Goal: Transaction & Acquisition: Purchase product/service

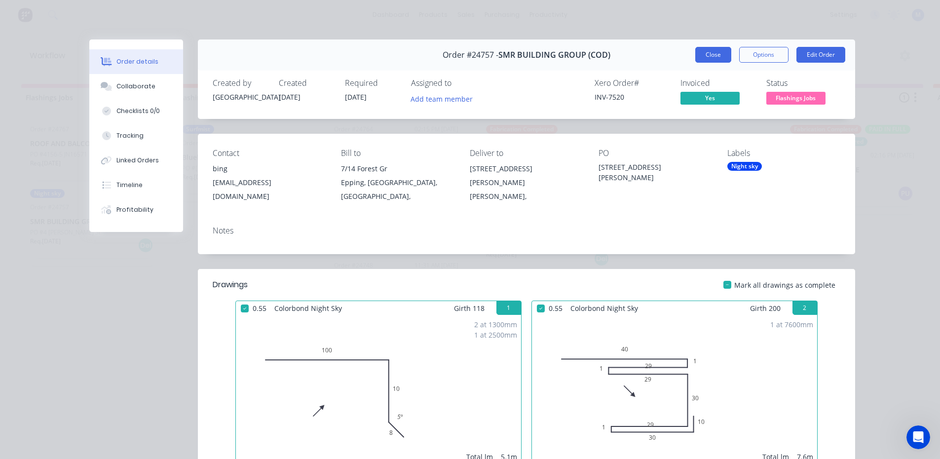
click at [711, 57] on button "Close" at bounding box center [713, 55] width 36 height 16
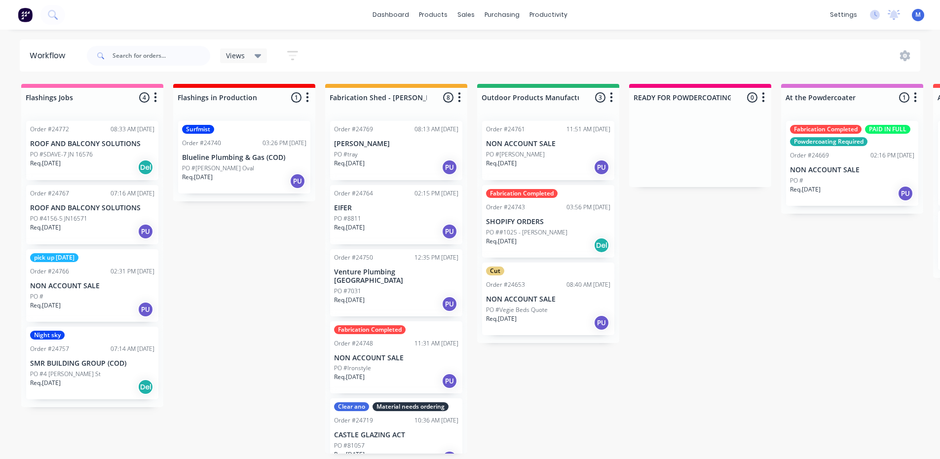
click at [82, 299] on div "PO #" at bounding box center [92, 296] width 124 height 9
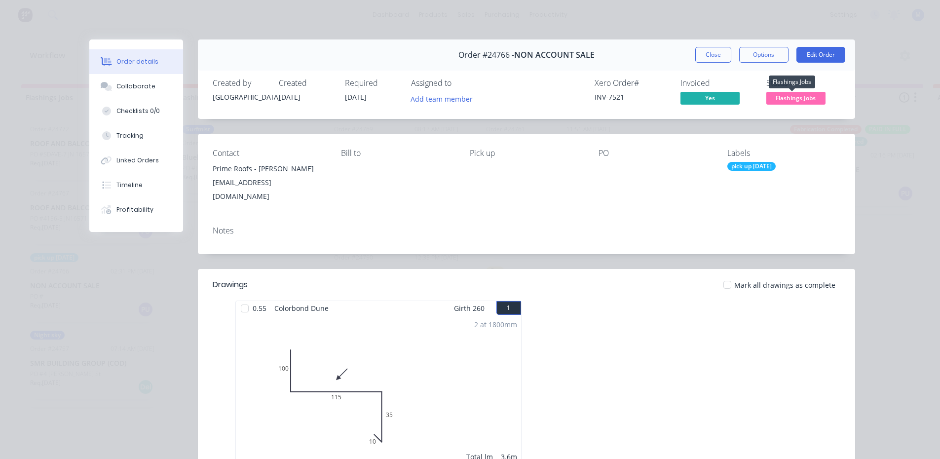
click at [787, 97] on span "Flashings Jobs" at bounding box center [795, 98] width 59 height 12
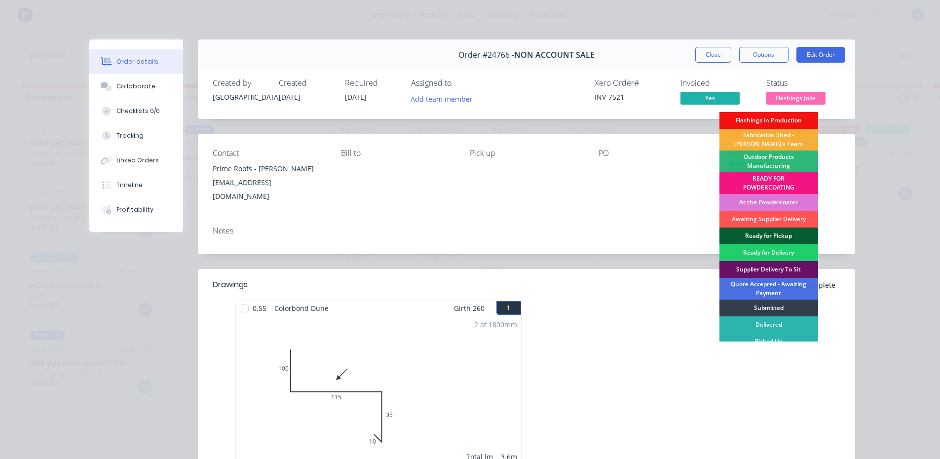
click at [767, 230] on div "Ready for Pickup" at bounding box center [768, 235] width 99 height 17
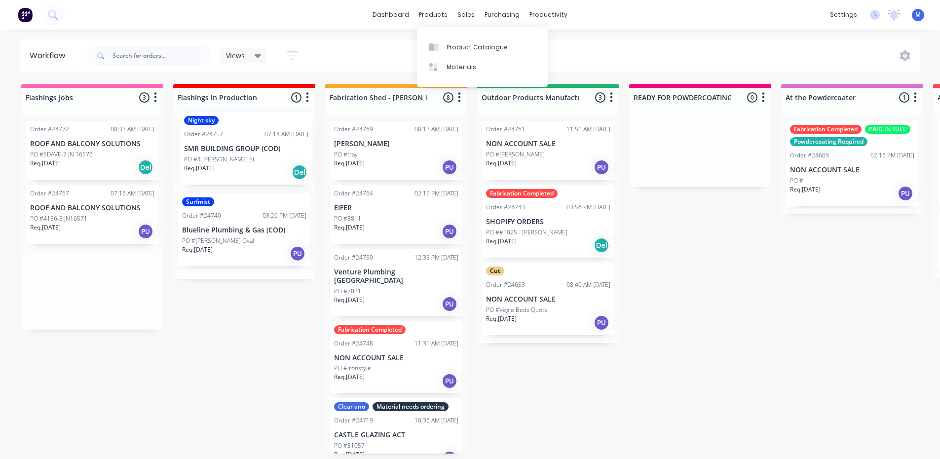
drag, startPoint x: 248, startPoint y: 176, endPoint x: 435, endPoint y: 27, distance: 239.4
click at [435, 27] on div "dashboard products sales purchasing productivity dashboard products Product Cat…" at bounding box center [470, 200] width 940 height 400
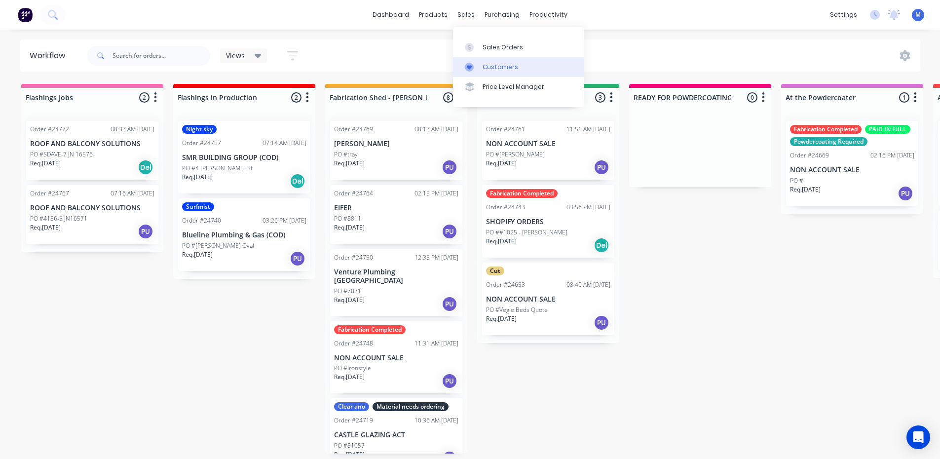
click at [506, 64] on div "Customers" at bounding box center [501, 67] width 36 height 9
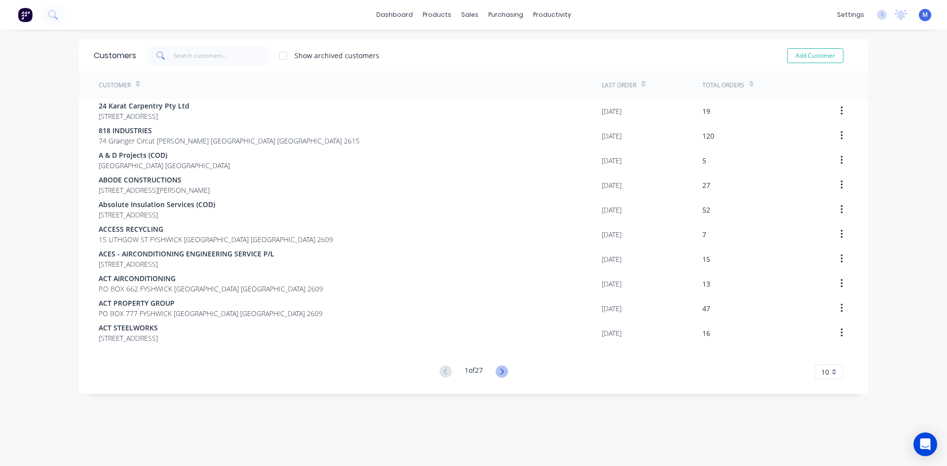
click at [500, 374] on icon at bounding box center [501, 372] width 3 height 6
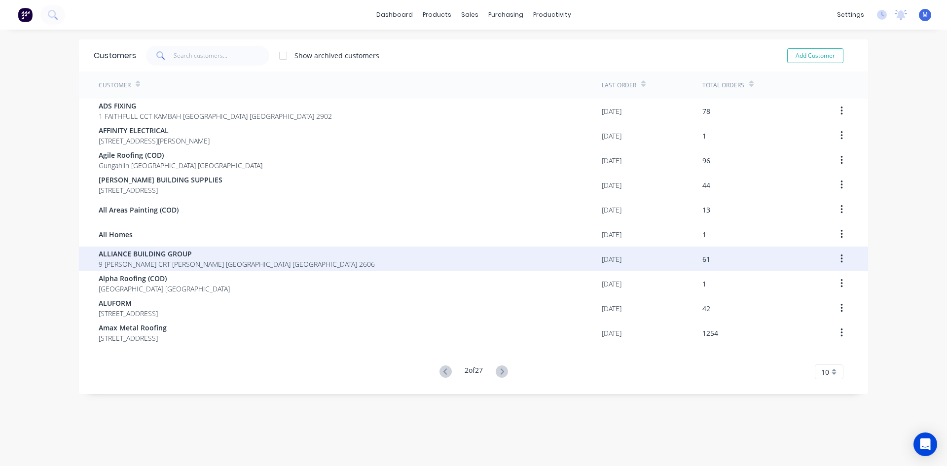
click at [161, 255] on span "ALLIANCE BUILDING GROUP" at bounding box center [237, 254] width 276 height 10
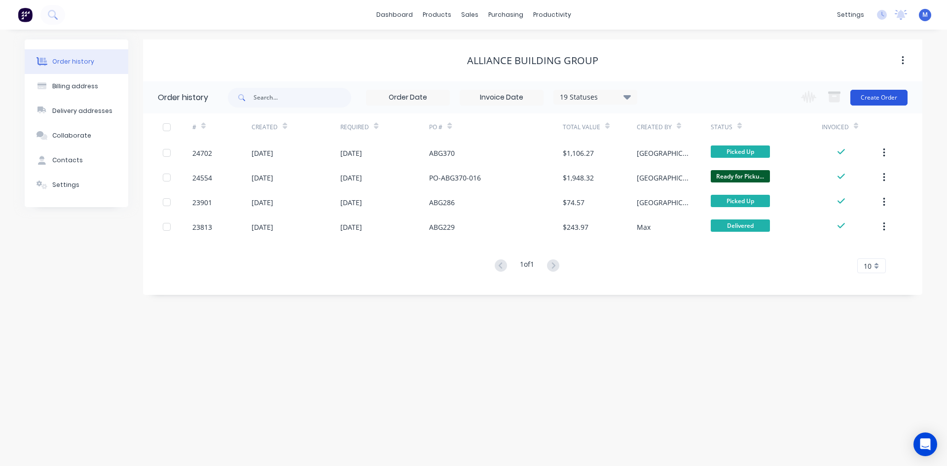
click at [862, 100] on button "Create Order" at bounding box center [879, 98] width 57 height 16
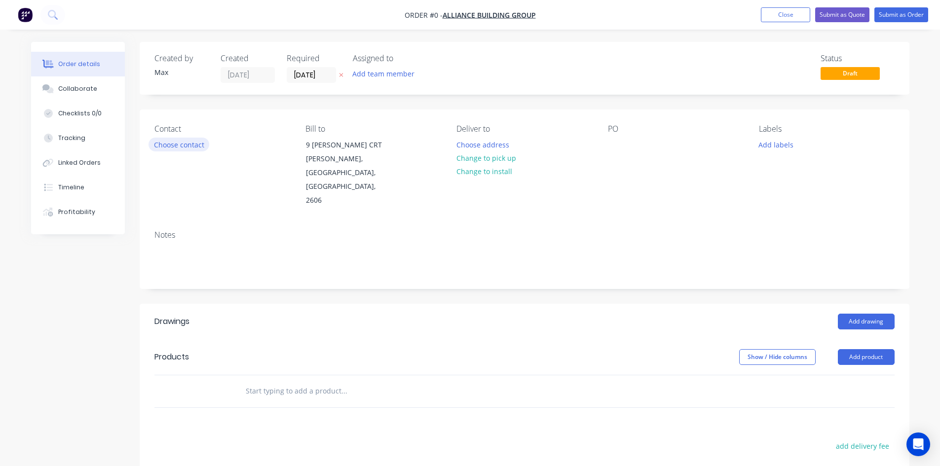
click at [165, 142] on button "Choose contact" at bounding box center [179, 144] width 61 height 13
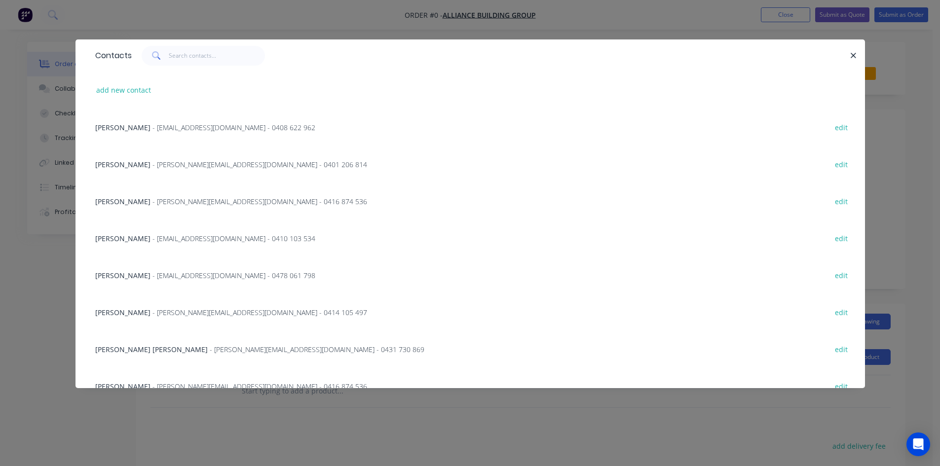
click at [117, 309] on span "[PERSON_NAME]" at bounding box center [122, 312] width 55 height 9
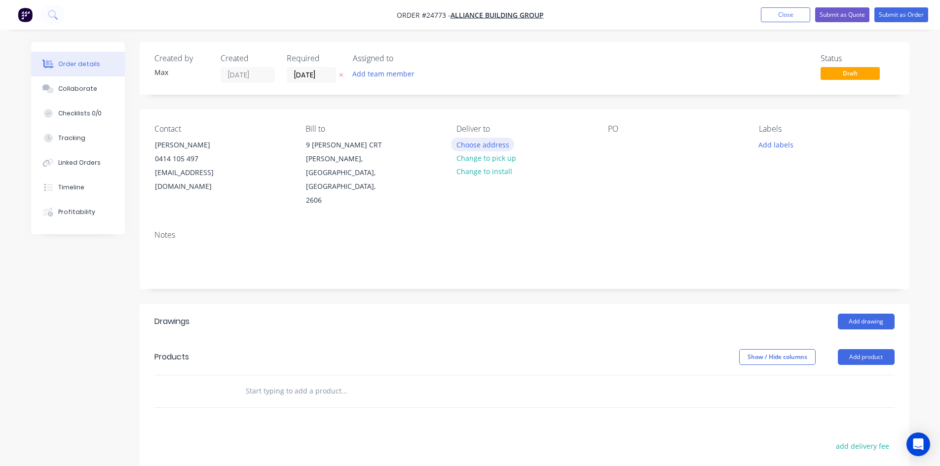
click at [470, 146] on button "Choose address" at bounding box center [482, 144] width 63 height 13
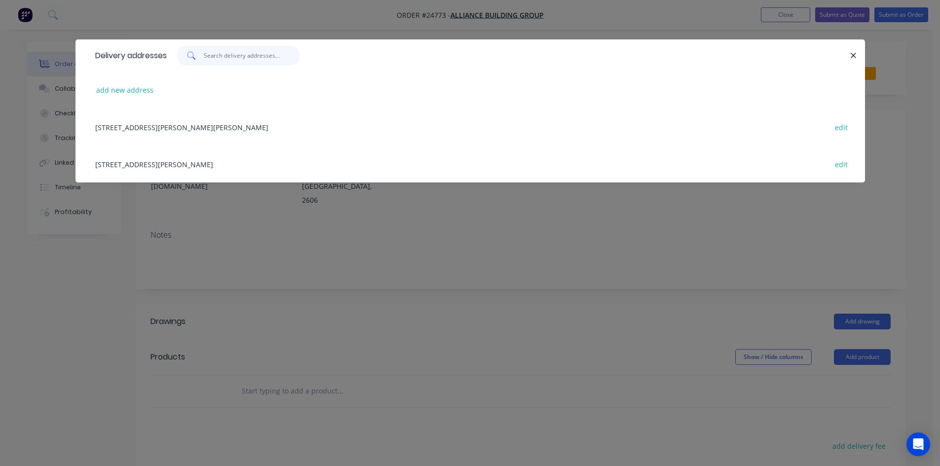
click at [216, 56] on input "text" at bounding box center [252, 56] width 96 height 20
click at [102, 90] on button "add new address" at bounding box center [125, 89] width 68 height 13
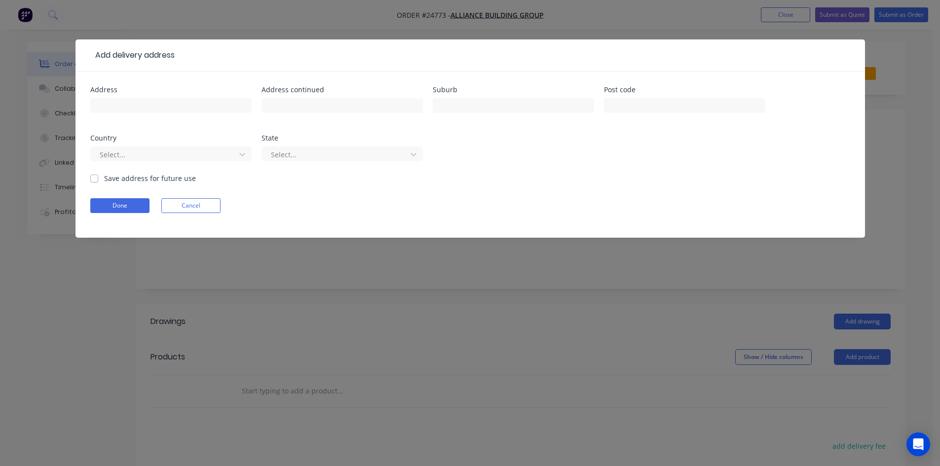
click at [179, 95] on div "Address" at bounding box center [170, 105] width 161 height 38
click at [174, 105] on input "text" at bounding box center [170, 105] width 161 height 15
type input "[STREET_ADDRESS][PERSON_NAME]"
click at [549, 102] on input "text" at bounding box center [513, 105] width 161 height 15
type input "[PERSON_NAME]"
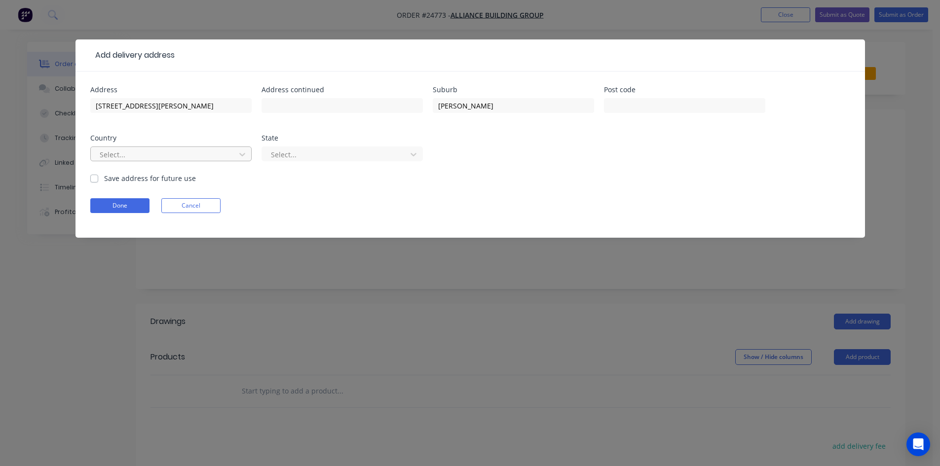
click at [163, 160] on div at bounding box center [165, 155] width 132 height 12
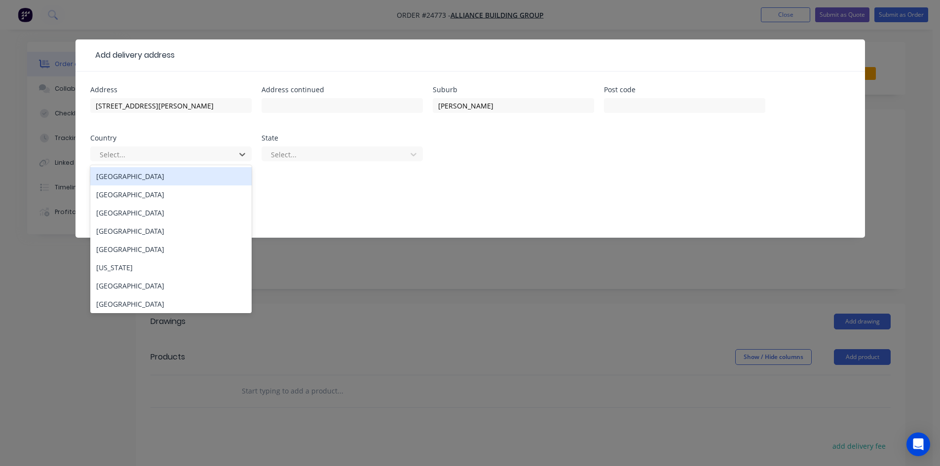
click at [133, 179] on div "[GEOGRAPHIC_DATA]" at bounding box center [170, 176] width 161 height 18
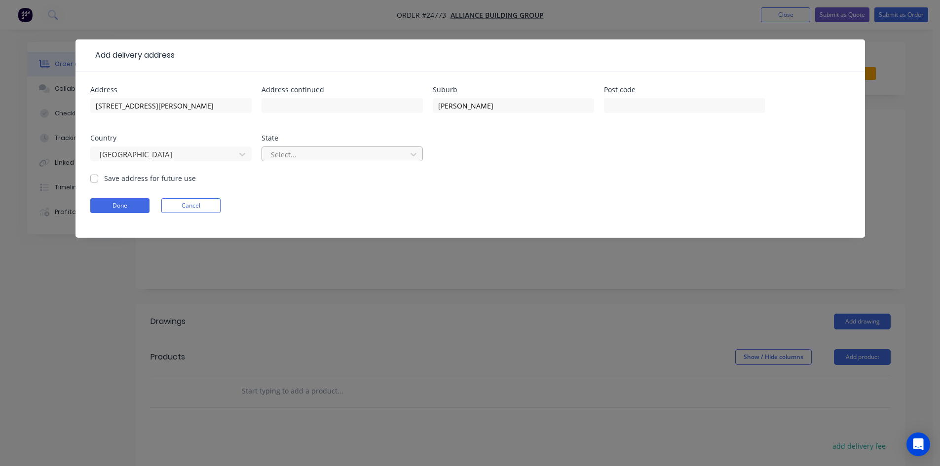
click at [295, 149] on div at bounding box center [336, 155] width 132 height 12
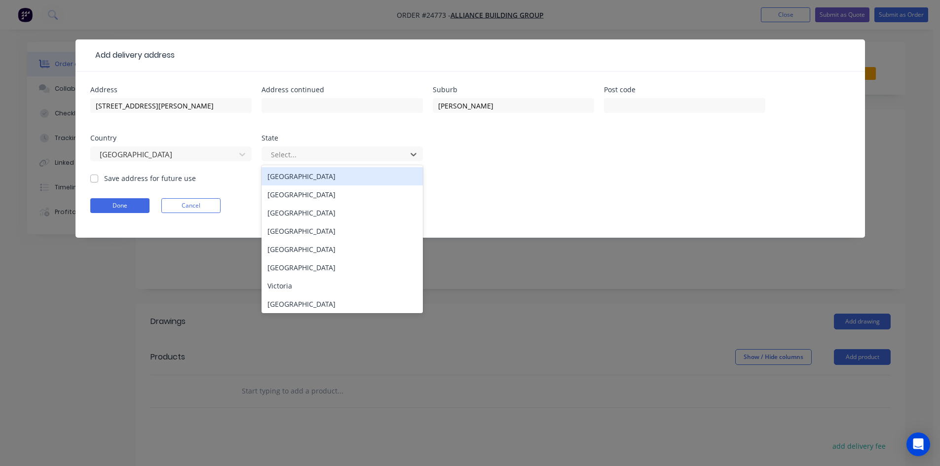
click at [299, 176] on div "[GEOGRAPHIC_DATA]" at bounding box center [342, 176] width 161 height 18
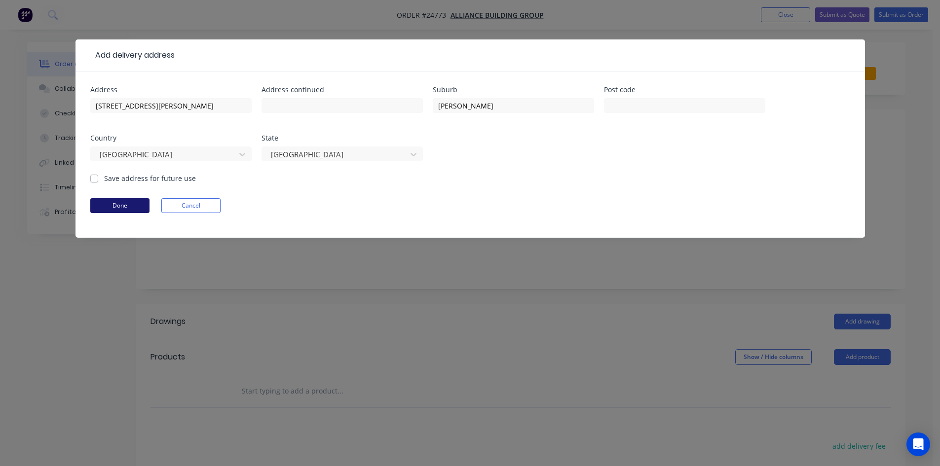
click at [139, 207] on button "Done" at bounding box center [119, 205] width 59 height 15
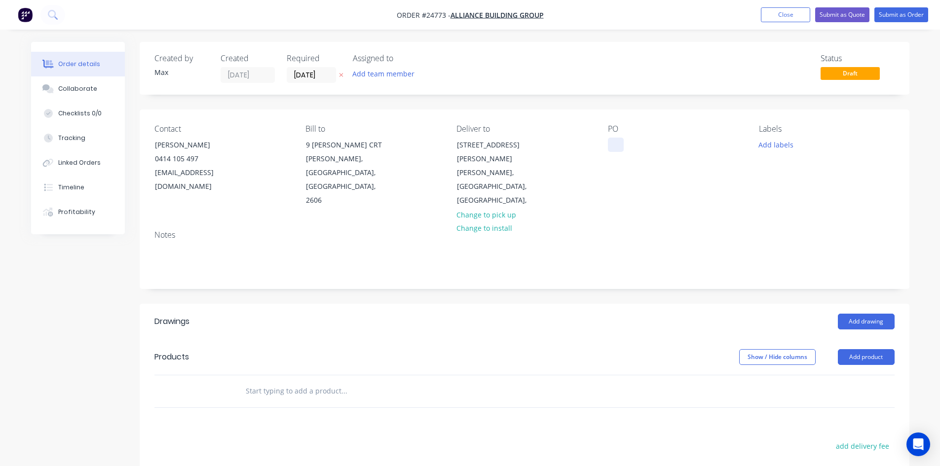
click at [616, 145] on div at bounding box center [616, 145] width 16 height 14
click at [582, 75] on div "Status Draft" at bounding box center [672, 68] width 443 height 29
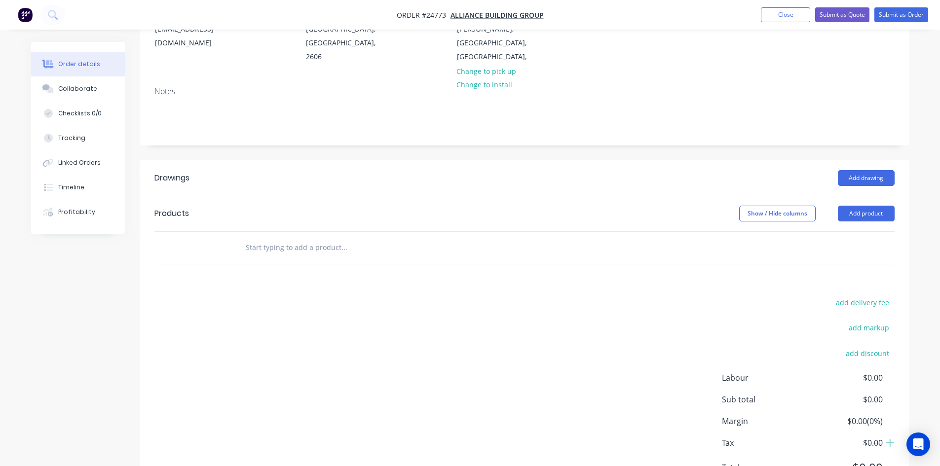
scroll to position [148, 0]
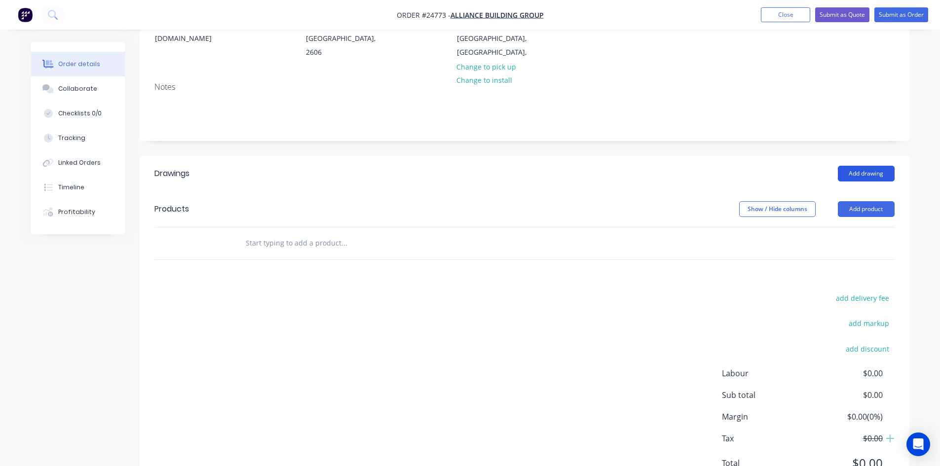
click at [860, 166] on button "Add drawing" at bounding box center [866, 174] width 57 height 16
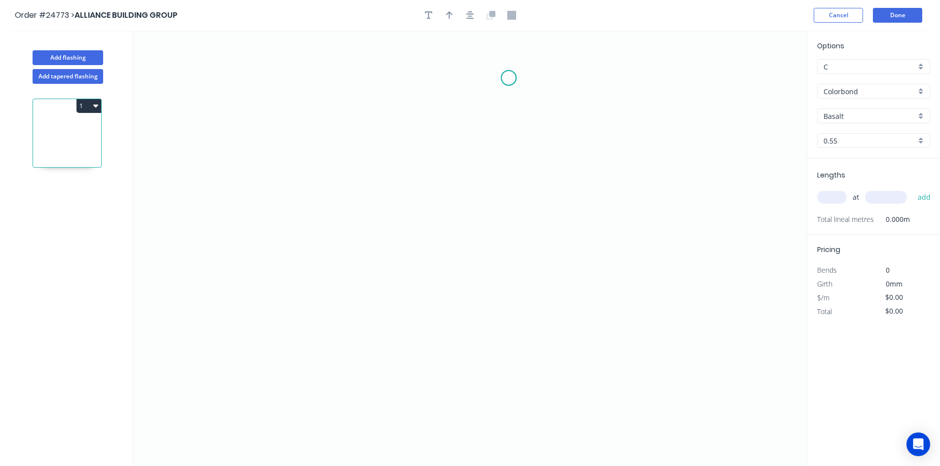
click at [509, 78] on icon "0" at bounding box center [469, 249] width 673 height 436
click at [528, 105] on icon "0" at bounding box center [469, 249] width 673 height 436
click at [521, 250] on icon "0 ?" at bounding box center [469, 249] width 673 height 436
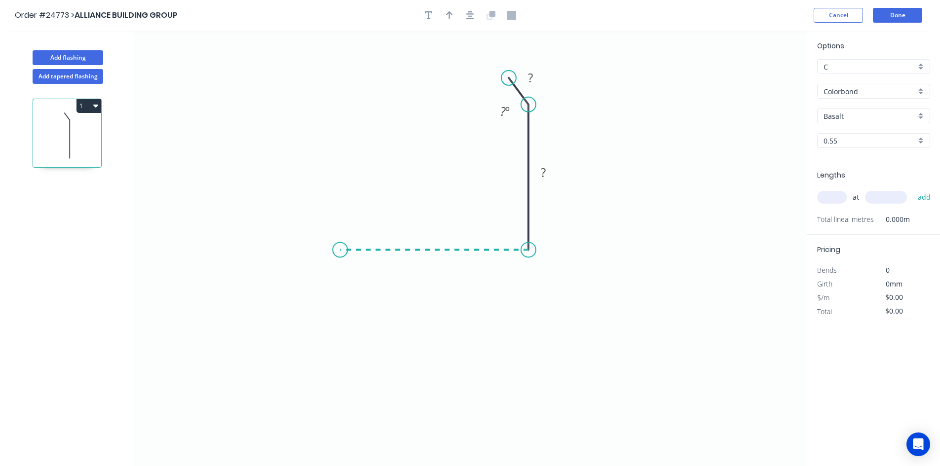
click at [340, 252] on icon "0 ? ? ? º" at bounding box center [469, 249] width 673 height 436
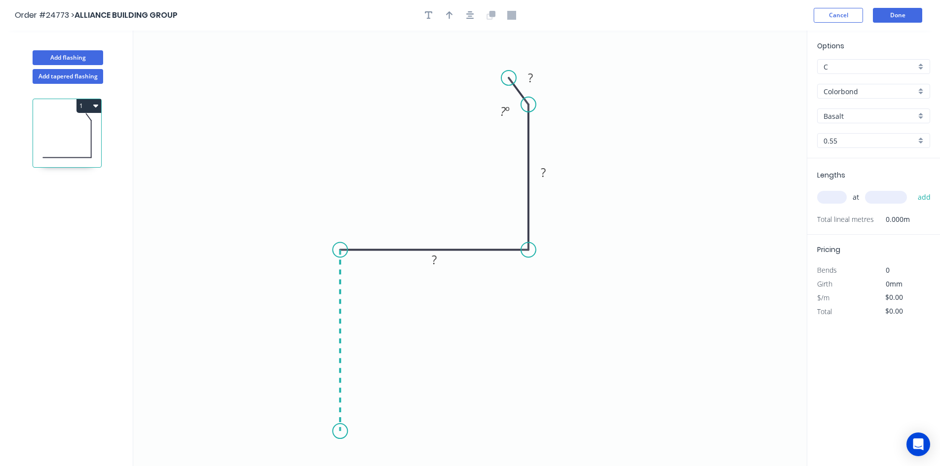
click at [335, 432] on icon "0 ? ? ? ? º" at bounding box center [469, 249] width 673 height 436
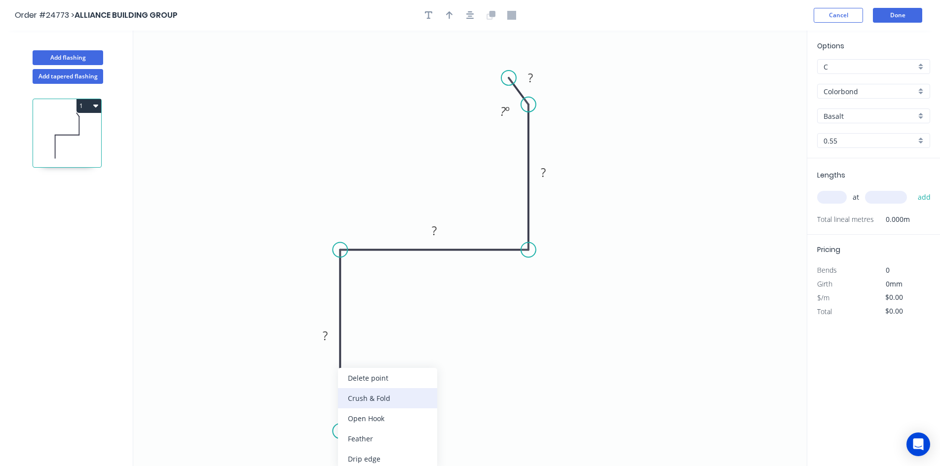
click at [396, 395] on div "Crush & Fold" at bounding box center [387, 398] width 99 height 20
click at [323, 337] on tspan "?" at bounding box center [325, 336] width 5 height 16
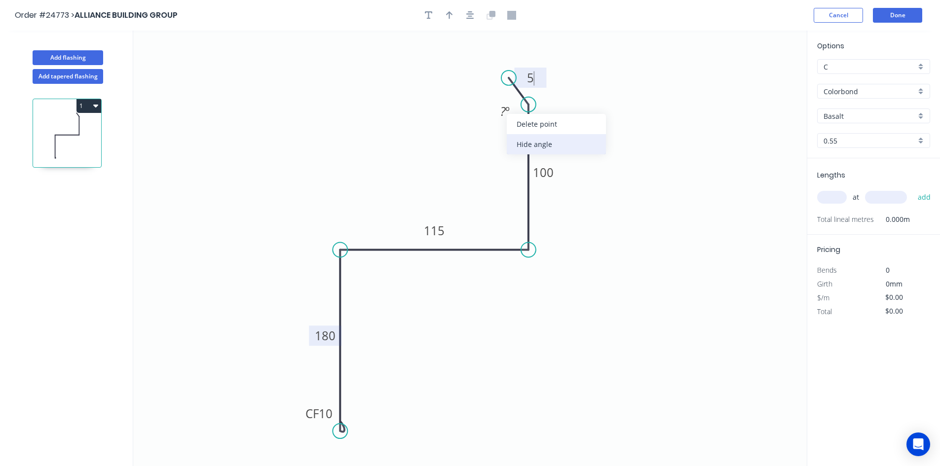
click at [550, 139] on div "Hide angle" at bounding box center [556, 144] width 99 height 20
type input "$30.37"
click at [864, 116] on input "Basalt" at bounding box center [869, 116] width 92 height 10
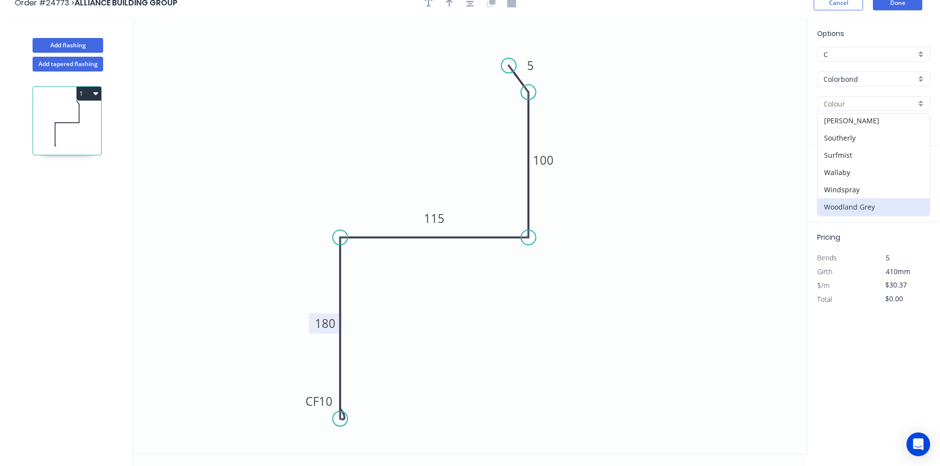
scroll to position [18, 0]
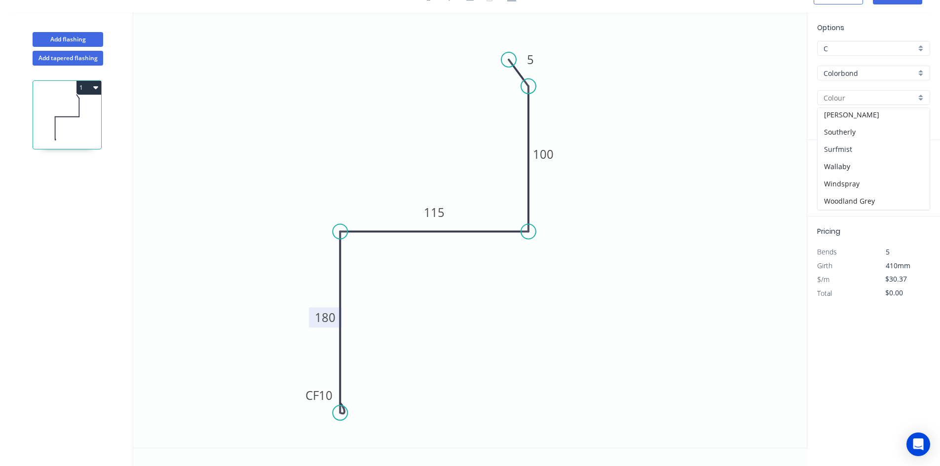
click at [850, 149] on div "Surfmist" at bounding box center [874, 149] width 112 height 17
type input "Surfmist"
click at [831, 182] on input "text" at bounding box center [832, 179] width 30 height 13
type input "1"
type input "2400"
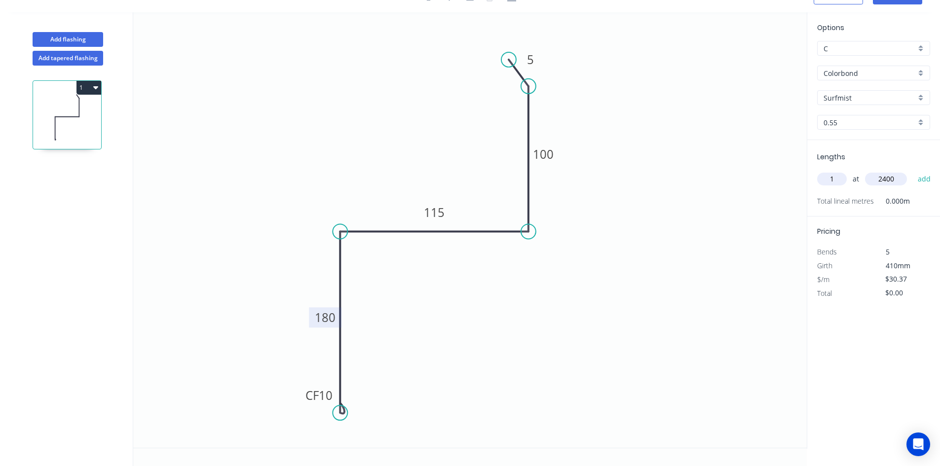
click at [913, 171] on button "add" at bounding box center [924, 179] width 23 height 17
type input "$72.89"
type input "1"
type input "1100"
click at [913, 171] on button "add" at bounding box center [924, 179] width 23 height 17
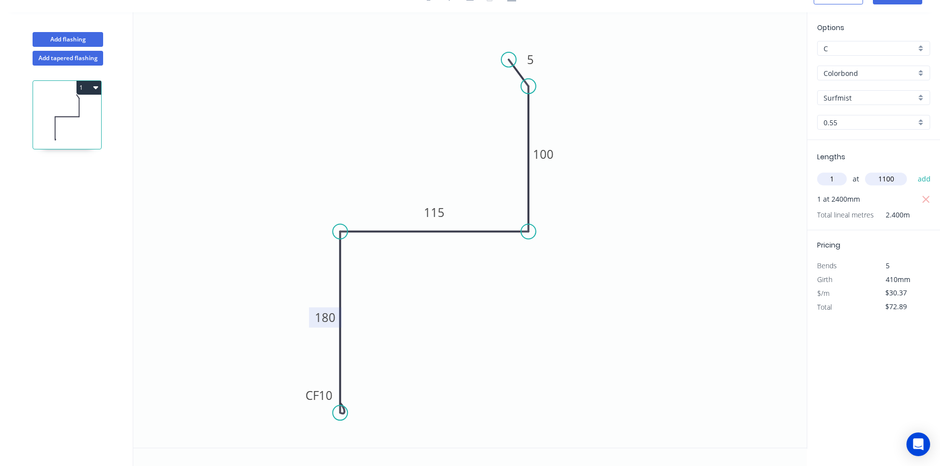
type input "$109.33"
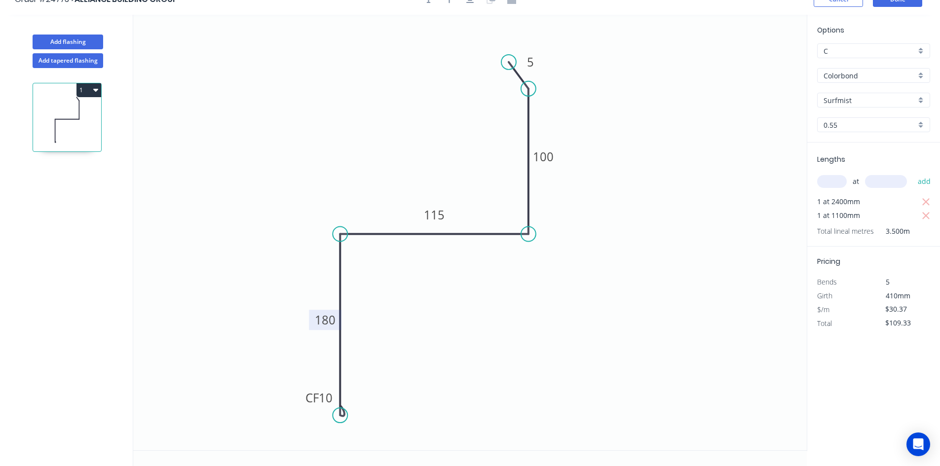
scroll to position [0, 0]
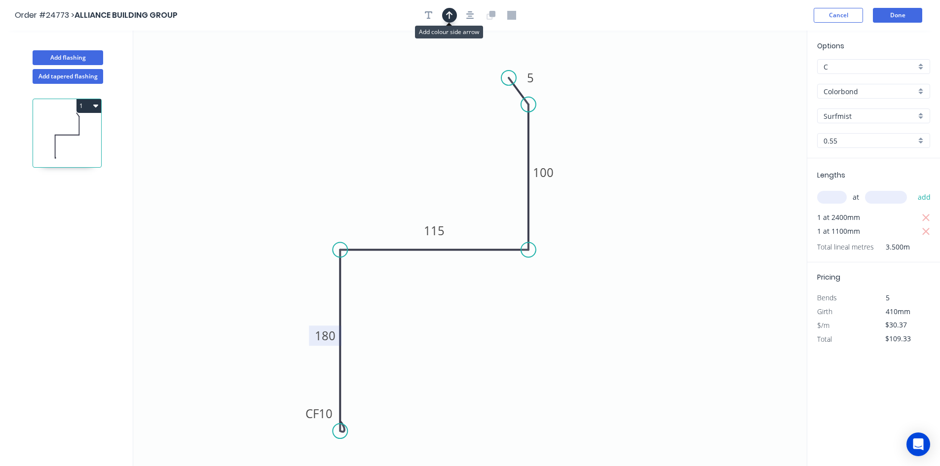
click at [447, 17] on icon "button" at bounding box center [449, 15] width 7 height 9
drag, startPoint x: 756, startPoint y: 77, endPoint x: 442, endPoint y: 189, distance: 333.4
click at [442, 189] on icon at bounding box center [442, 178] width 9 height 32
click at [426, 17] on icon "button" at bounding box center [429, 15] width 8 height 9
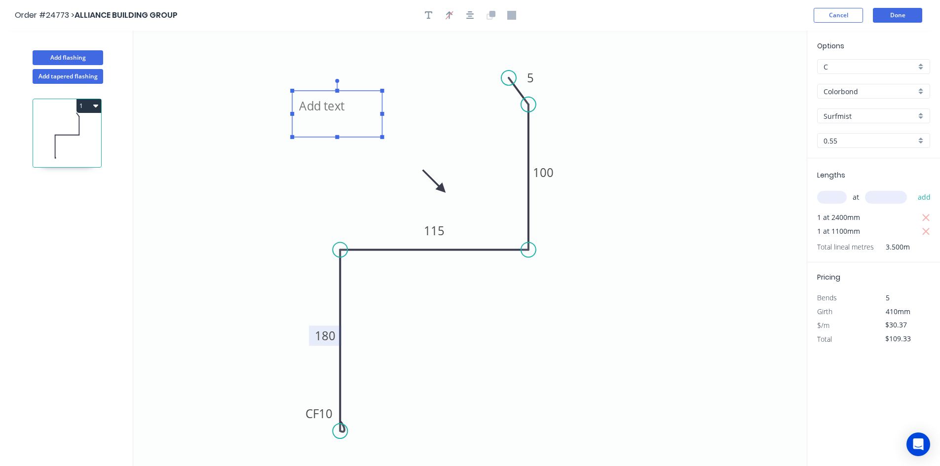
drag, startPoint x: 185, startPoint y: 72, endPoint x: 325, endPoint y: 117, distance: 147.1
click at [325, 117] on textarea at bounding box center [337, 114] width 80 height 37
drag, startPoint x: 381, startPoint y: 114, endPoint x: 415, endPoint y: 114, distance: 34.0
click at [415, 114] on rect at bounding box center [416, 114] width 4 height 4
click at [453, 128] on icon "SOUTH BRICKS CF 10 180 115 100 5" at bounding box center [469, 249] width 673 height 436
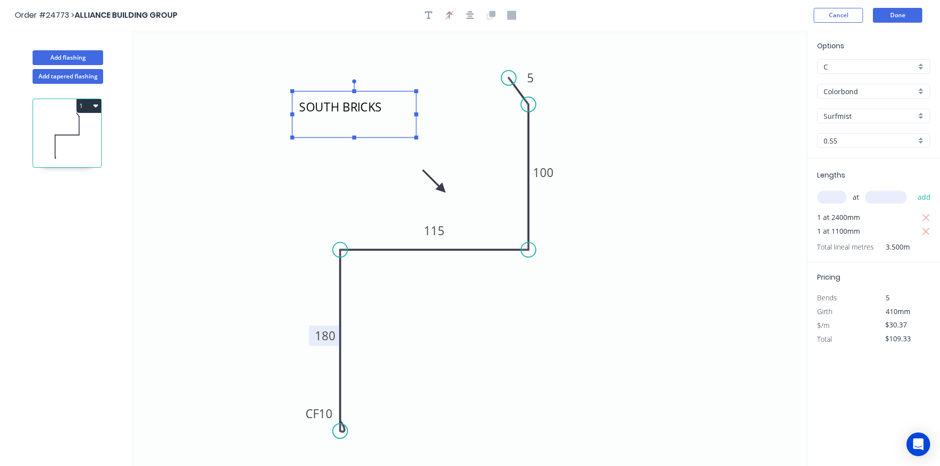
type textarea "SOUTH BRICKS"
click at [892, 14] on button "Done" at bounding box center [897, 15] width 49 height 15
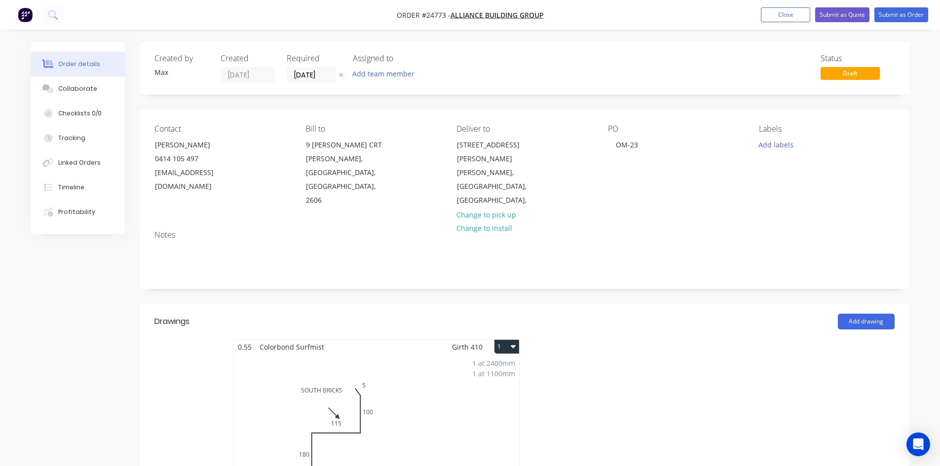
scroll to position [148, 0]
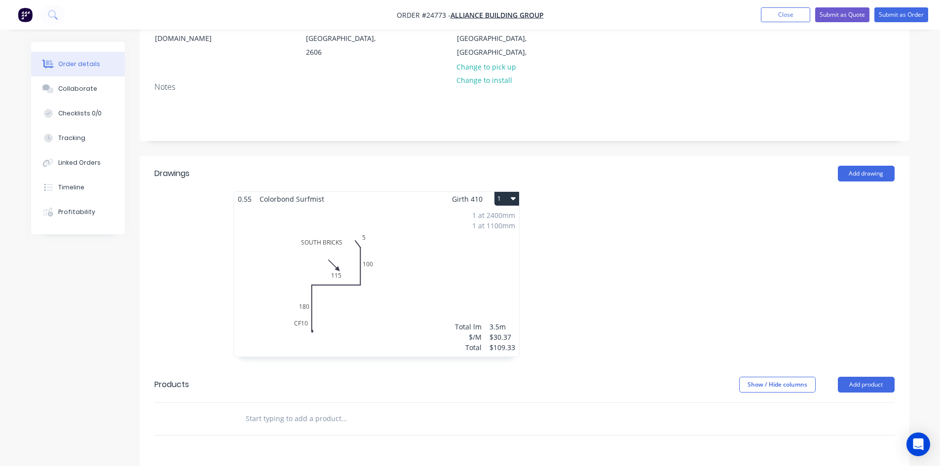
click at [510, 192] on button "1" at bounding box center [506, 199] width 25 height 14
click at [485, 235] on div "Duplicate" at bounding box center [472, 242] width 76 height 14
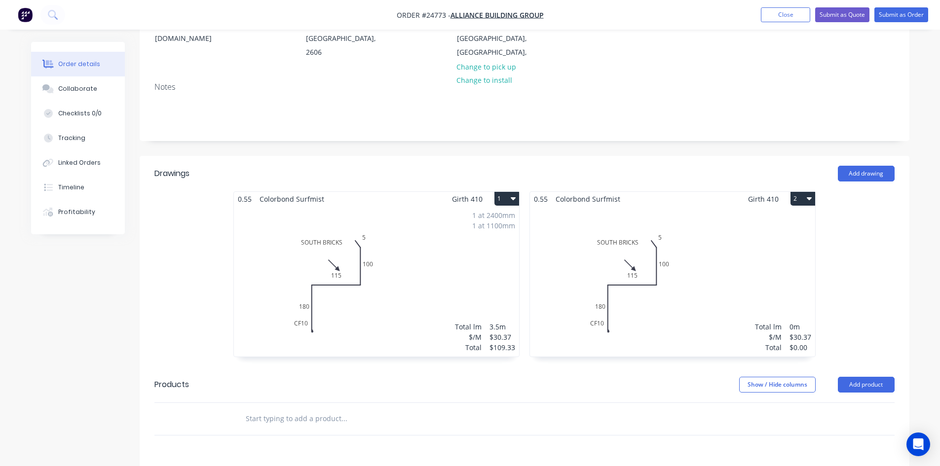
click at [683, 277] on div "Total lm $/M Total 0m $30.37 $0.00" at bounding box center [672, 281] width 285 height 150
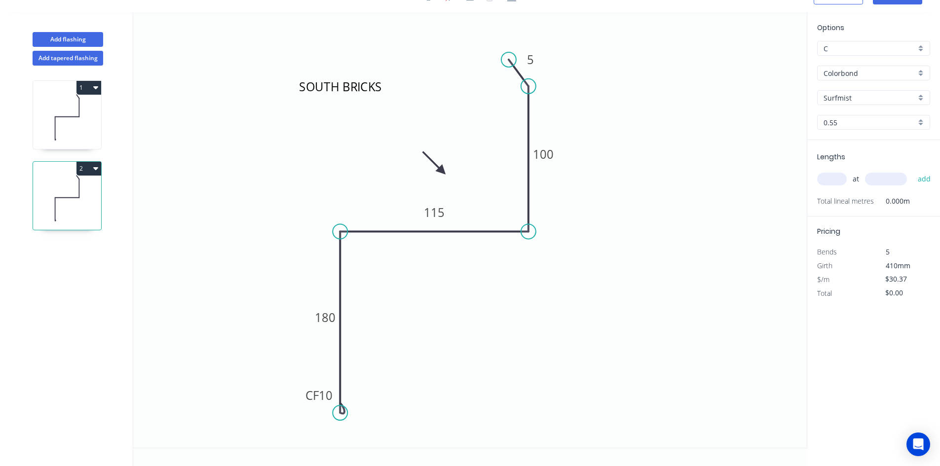
scroll to position [18, 0]
click at [376, 415] on div "Delete point" at bounding box center [388, 419] width 99 height 20
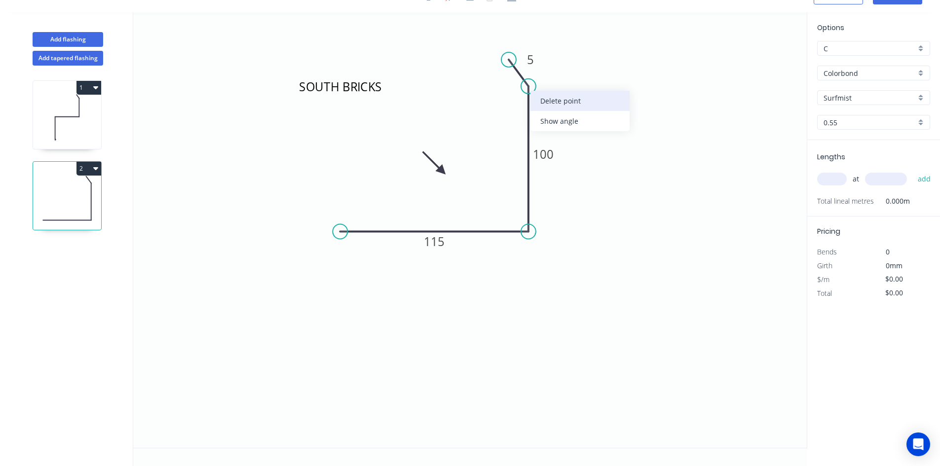
click at [553, 106] on div "Delete point" at bounding box center [579, 101] width 99 height 20
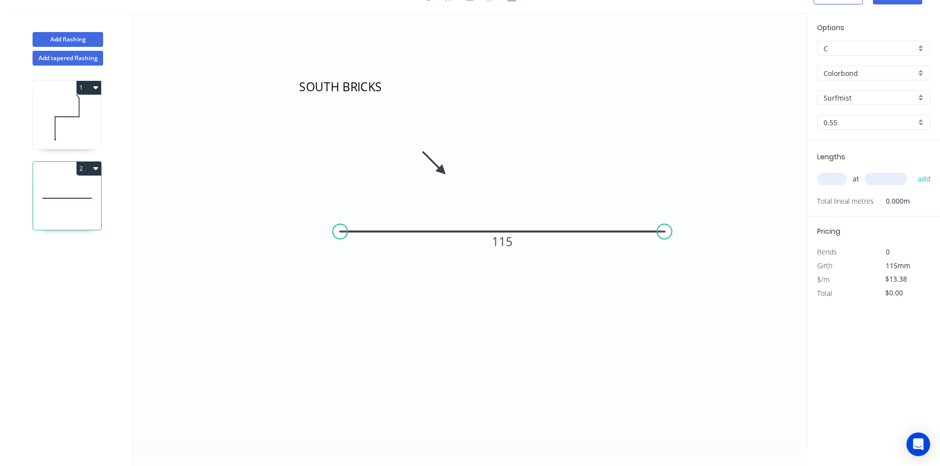
drag, startPoint x: 529, startPoint y: 232, endPoint x: 665, endPoint y: 237, distance: 135.3
click at [665, 237] on circle at bounding box center [664, 231] width 15 height 15
click at [688, 263] on div "Crush & Fold" at bounding box center [712, 268] width 99 height 20
click at [372, 264] on div "Crush & Fold" at bounding box center [386, 265] width 99 height 20
click at [702, 264] on div "Flip bend" at bounding box center [718, 268] width 99 height 20
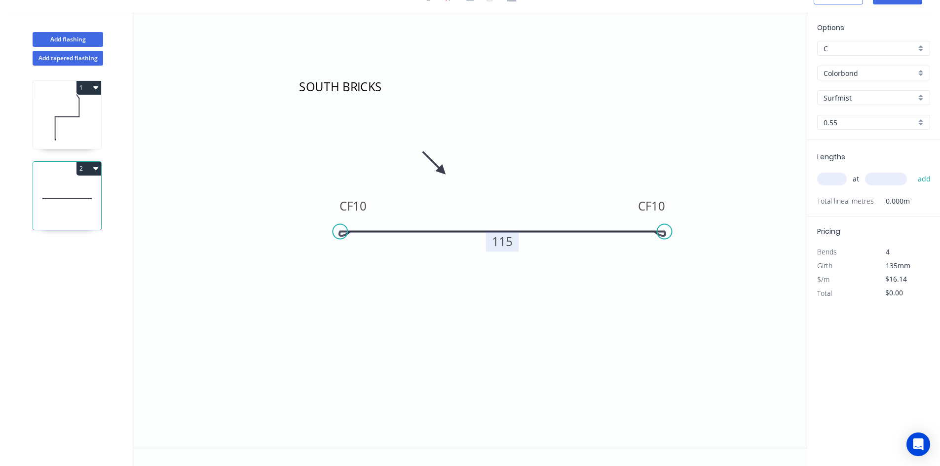
click at [504, 248] on tspan "115" at bounding box center [502, 241] width 21 height 16
drag, startPoint x: 441, startPoint y: 169, endPoint x: 447, endPoint y: 216, distance: 47.7
click at [447, 216] on icon at bounding box center [439, 207] width 29 height 29
type input "$24.17"
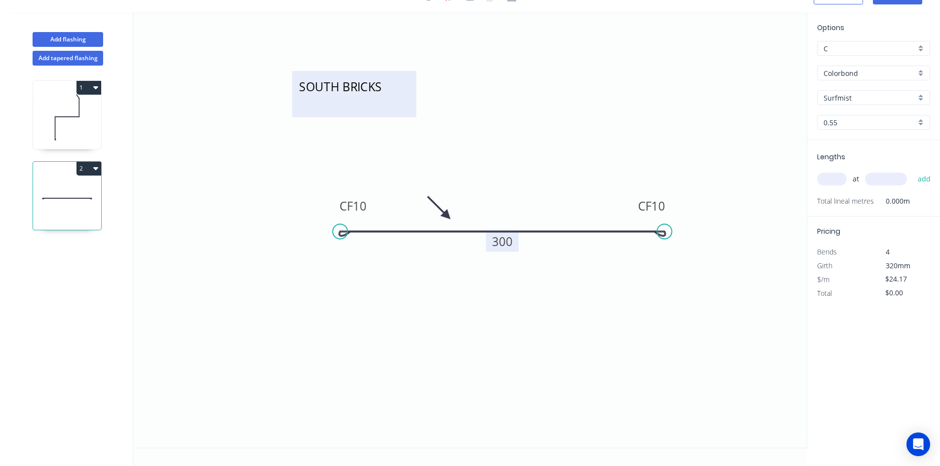
click at [332, 92] on textarea "SOUTH BRICKS" at bounding box center [354, 94] width 114 height 37
click at [580, 83] on icon "LINK BASE CF 10 CF 10 300" at bounding box center [469, 230] width 673 height 436
type textarea "LINK BASE"
click at [832, 178] on input "text" at bounding box center [832, 179] width 30 height 13
type input "1"
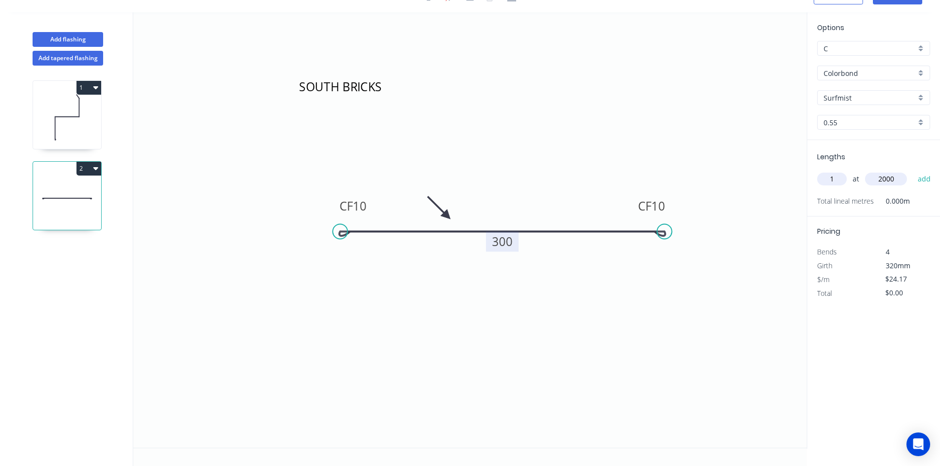
type input "2000"
click at [913, 171] on button "add" at bounding box center [924, 179] width 23 height 17
type input "$48.34"
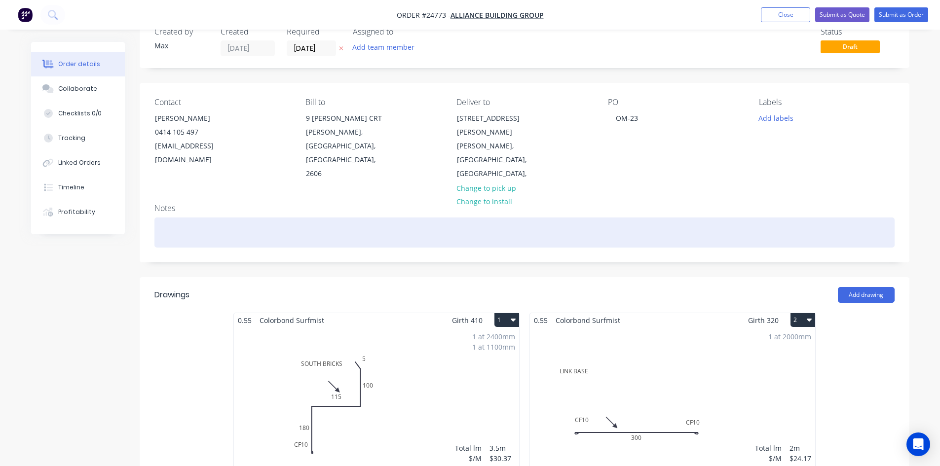
scroll to position [148, 0]
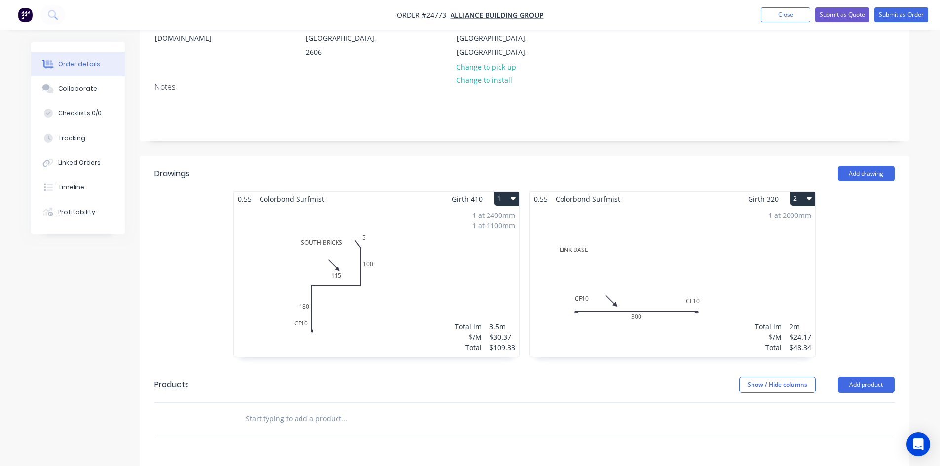
click at [807, 194] on icon "button" at bounding box center [809, 198] width 5 height 8
click at [758, 235] on div "Duplicate" at bounding box center [768, 242] width 76 height 14
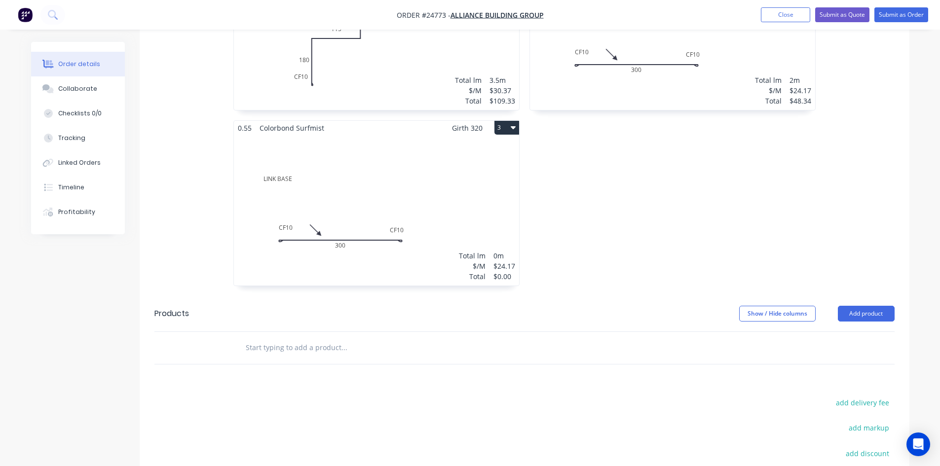
click at [414, 183] on div "Total lm $/M Total 0m $24.17 $0.00" at bounding box center [376, 210] width 285 height 150
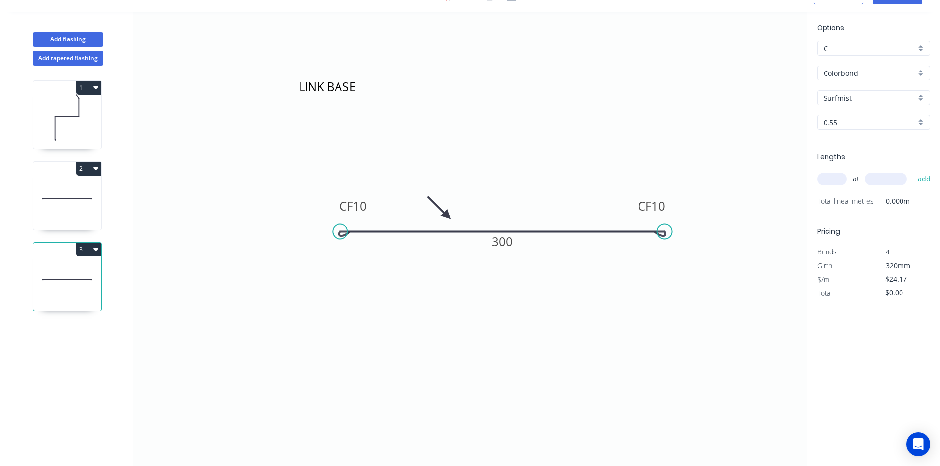
scroll to position [18, 0]
click at [496, 243] on tspan "300" at bounding box center [502, 241] width 21 height 16
type input "$33.83"
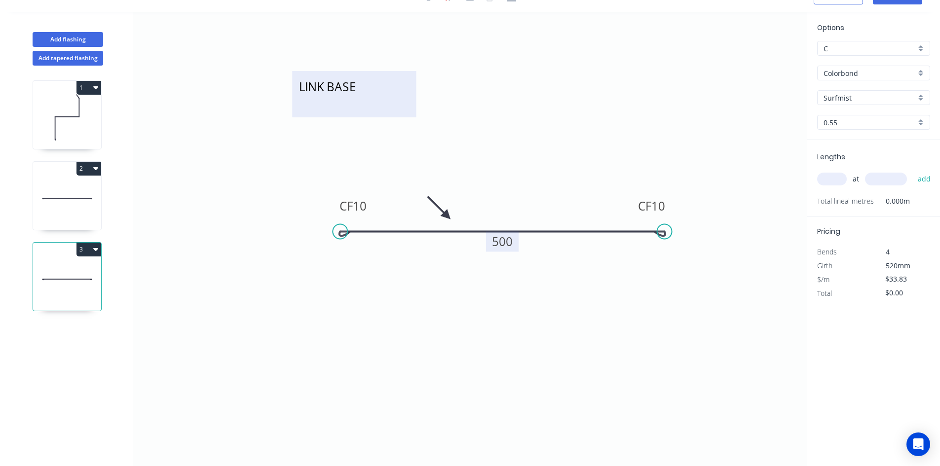
click at [324, 90] on textarea "LINK BASE" at bounding box center [354, 94] width 114 height 37
click at [354, 88] on textarea "LINK BASE" at bounding box center [354, 94] width 114 height 37
click at [505, 115] on icon "ENTRY LINK CF 10 CF 10 500" at bounding box center [469, 230] width 673 height 436
type textarea "ENTRY LINK"
click at [836, 178] on input "text" at bounding box center [832, 179] width 30 height 13
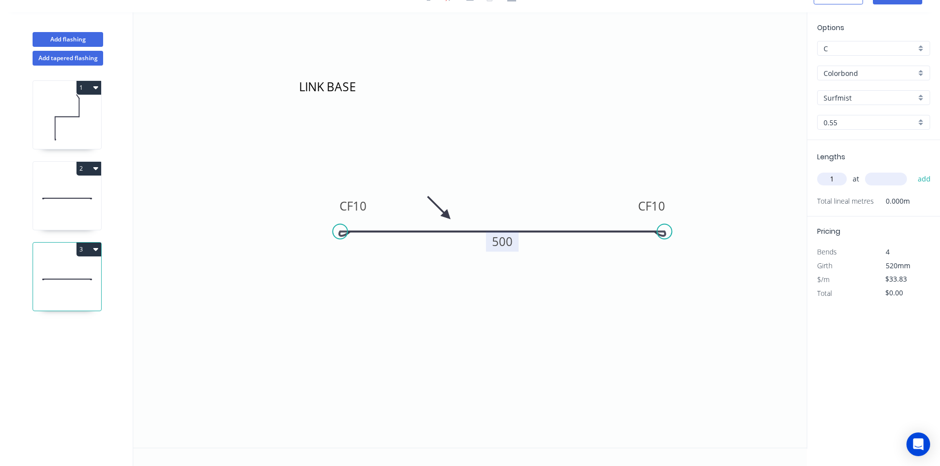
type input "1"
type input "2400"
click at [913, 171] on button "add" at bounding box center [924, 179] width 23 height 17
type input "$81.19"
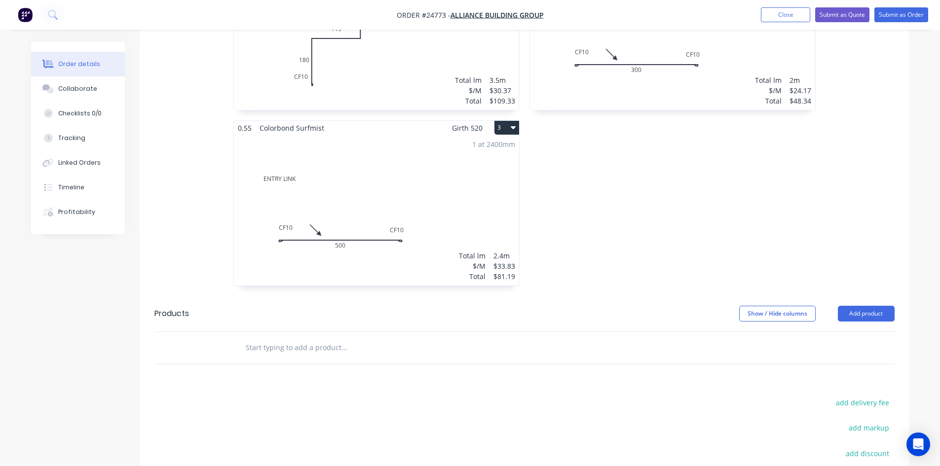
scroll to position [247, 0]
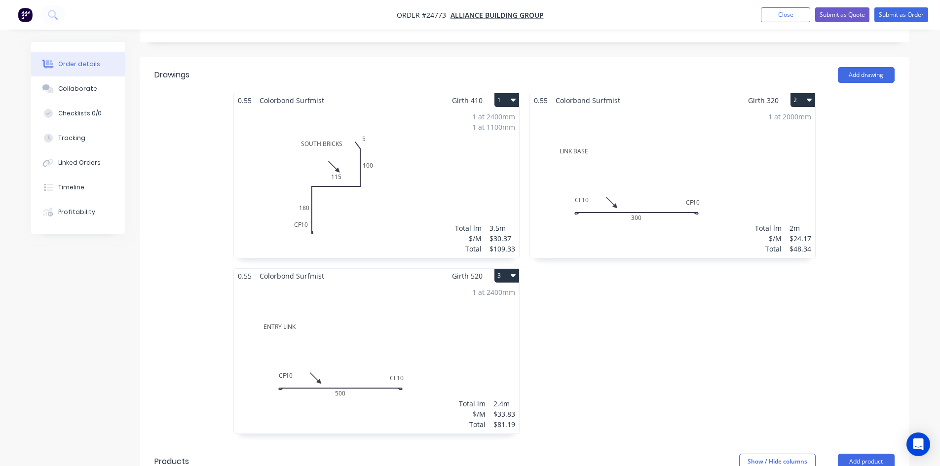
click at [504, 93] on button "1" at bounding box center [506, 100] width 25 height 14
click at [477, 137] on div "Duplicate" at bounding box center [472, 144] width 76 height 14
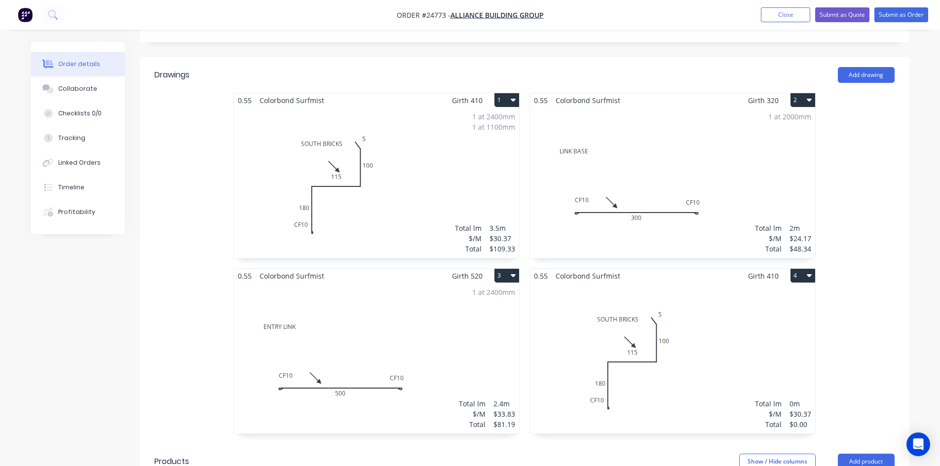
click at [705, 320] on div "Total lm $/M Total 0m $30.37 $0.00" at bounding box center [672, 358] width 285 height 150
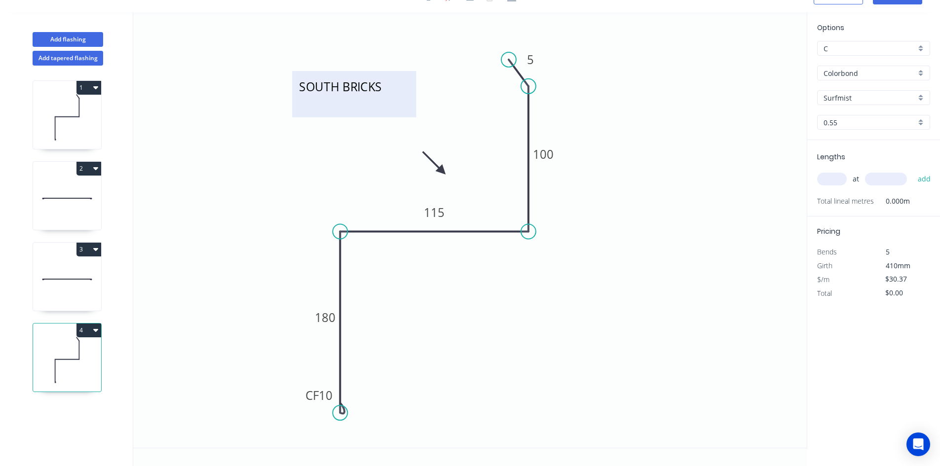
click at [337, 91] on textarea "SOUTH BRICKS" at bounding box center [354, 94] width 114 height 37
click at [339, 89] on textarea "SOUTH BRICKS" at bounding box center [354, 94] width 114 height 37
click at [337, 86] on textarea "SOUTH BRICKS" at bounding box center [354, 94] width 114 height 37
click at [441, 109] on icon "NORTH BRICKS CF 10 180 115 100 5" at bounding box center [469, 230] width 673 height 436
type textarea "NORTH BRICKS"
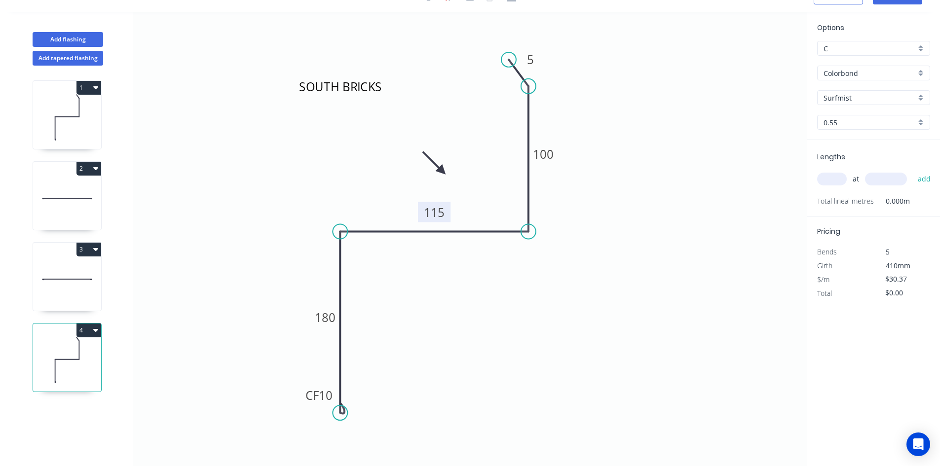
click at [438, 217] on tspan "115" at bounding box center [434, 212] width 21 height 16
click at [829, 179] on input "text" at bounding box center [832, 179] width 30 height 13
type input "1"
type input "2.4"
click at [891, 177] on input "2.4" at bounding box center [886, 179] width 42 height 13
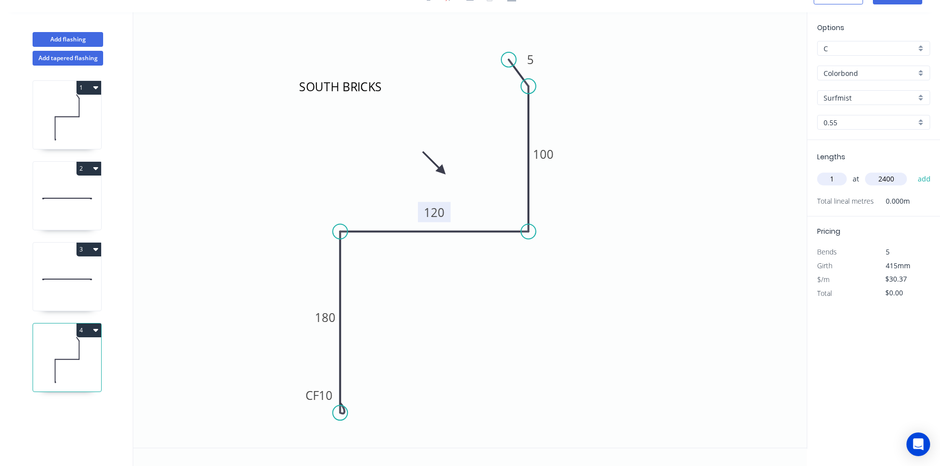
type input "2400"
click at [913, 171] on button "add" at bounding box center [924, 179] width 23 height 17
type input "$72.89"
click at [831, 179] on input "text" at bounding box center [832, 179] width 30 height 13
type input "1"
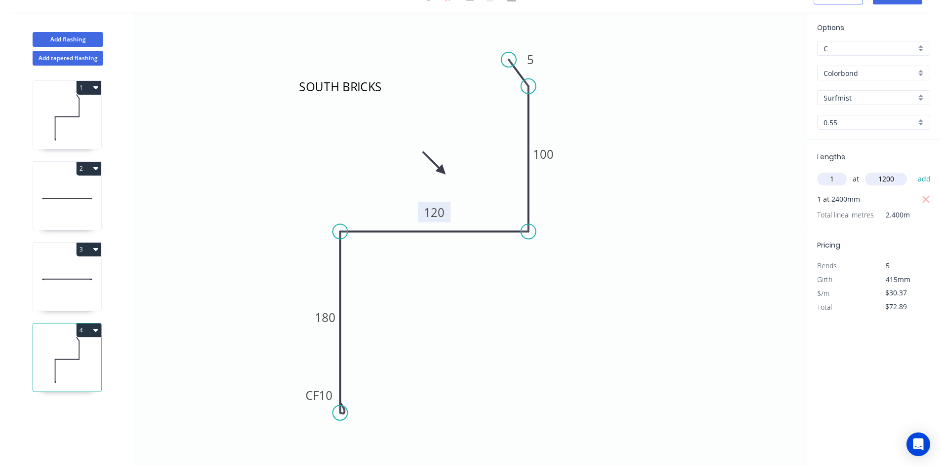
type input "1200"
click at [913, 171] on button "add" at bounding box center [924, 179] width 23 height 17
type input "$109.33"
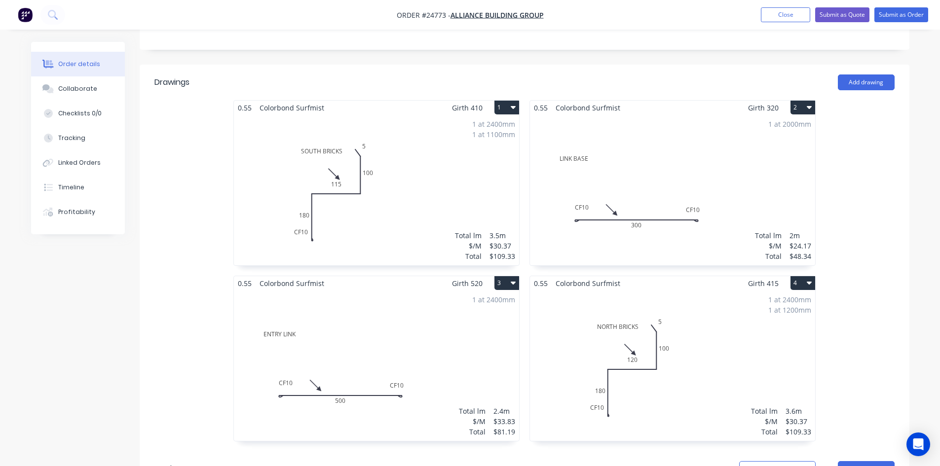
scroll to position [296, 0]
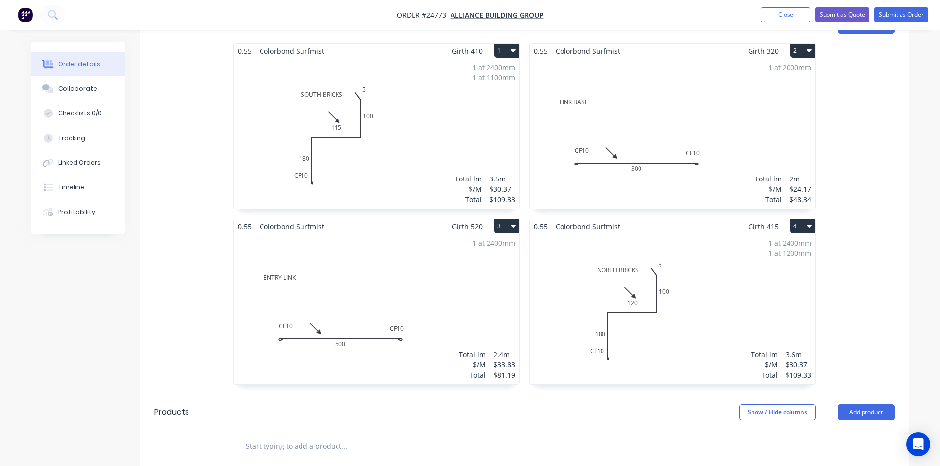
click at [801, 220] on button "4" at bounding box center [802, 227] width 25 height 14
click at [752, 263] on div "Duplicate" at bounding box center [768, 270] width 76 height 14
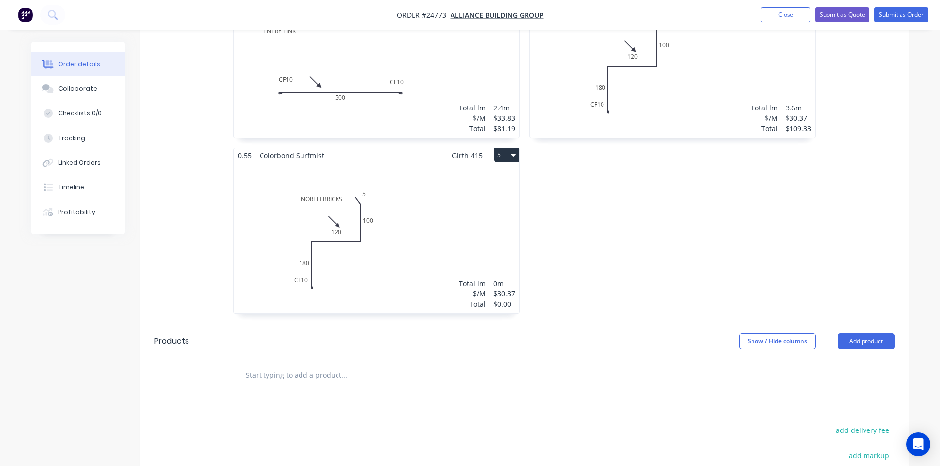
click at [451, 194] on div "Total lm $/M Total 0m $30.37 $0.00" at bounding box center [376, 238] width 285 height 150
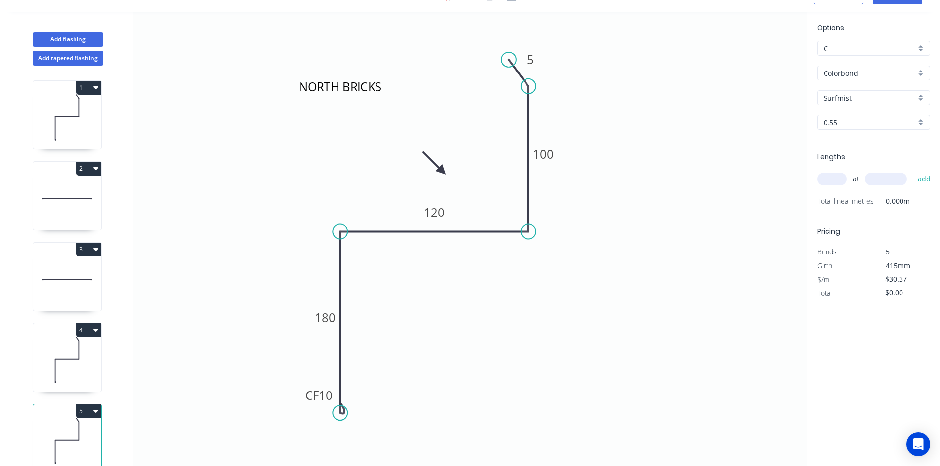
scroll to position [18, 0]
click at [538, 88] on div "Delete point" at bounding box center [576, 95] width 99 height 20
click at [529, 231] on circle at bounding box center [528, 231] width 15 height 15
click at [536, 63] on icon "NORTH BRICKS CF 10 180 120" at bounding box center [469, 230] width 673 height 436
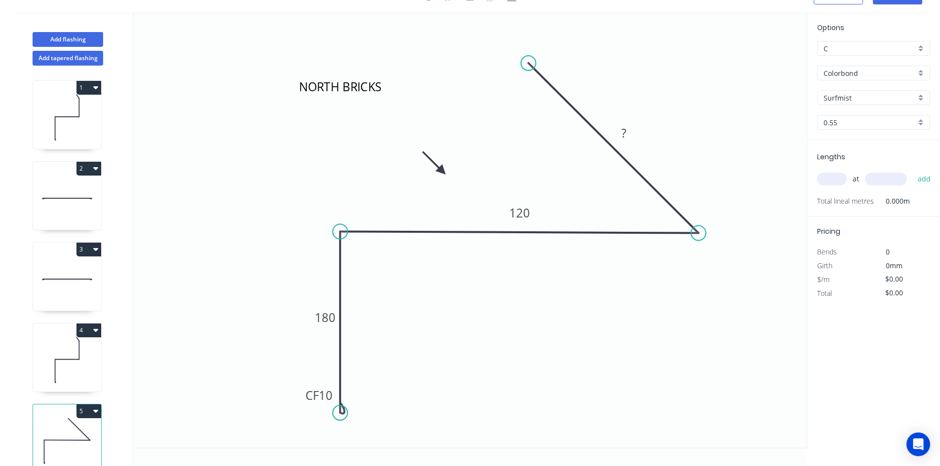
drag, startPoint x: 532, startPoint y: 235, endPoint x: 699, endPoint y: 241, distance: 166.9
click at [699, 241] on circle at bounding box center [698, 233] width 15 height 15
drag, startPoint x: 528, startPoint y: 63, endPoint x: 696, endPoint y: 106, distance: 173.5
click at [696, 106] on circle at bounding box center [698, 105] width 15 height 15
click at [711, 163] on tspan "?" at bounding box center [713, 164] width 5 height 16
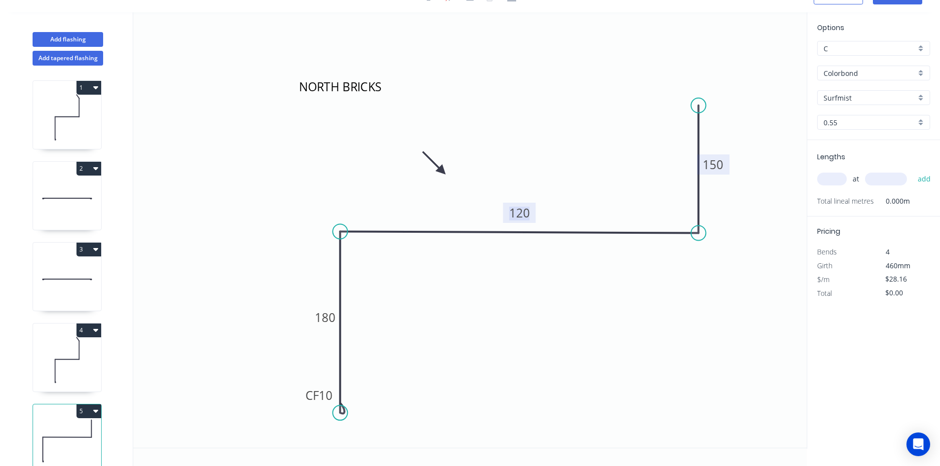
click at [512, 215] on tspan "120" at bounding box center [519, 213] width 21 height 16
click at [320, 318] on tspan "180" at bounding box center [325, 317] width 21 height 16
click at [267, 257] on icon "NORTH BRICKS CF 10 150 275 150" at bounding box center [469, 230] width 673 height 436
type input "$33.83"
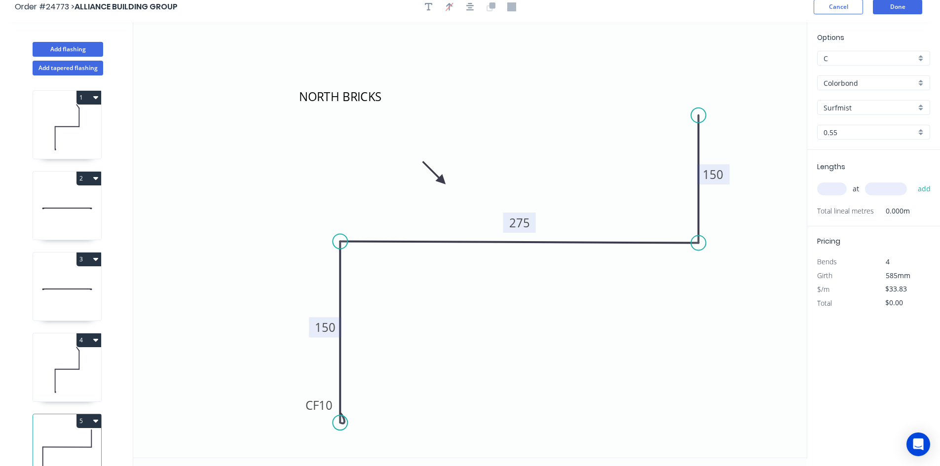
scroll to position [0, 0]
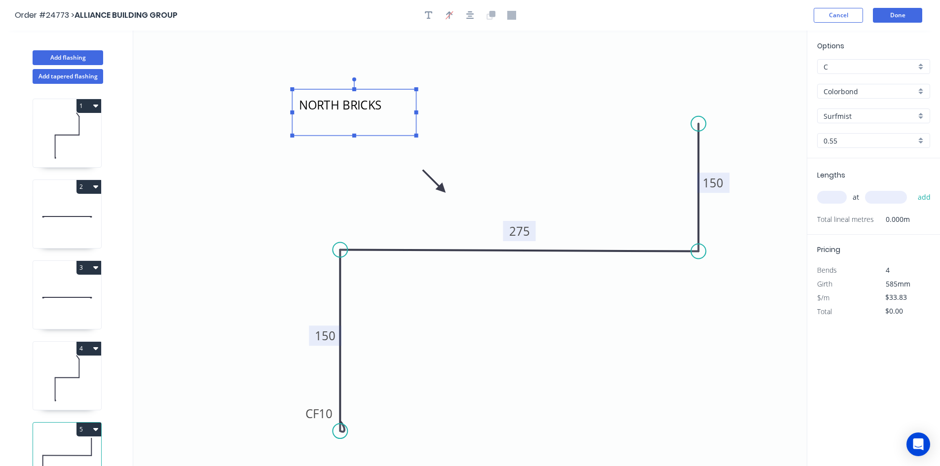
click at [392, 115] on textarea "NORTH BRICKS" at bounding box center [354, 112] width 114 height 37
click at [835, 197] on input "text" at bounding box center [832, 197] width 30 height 13
type input "1"
type input "3000"
click at [913, 189] on button "add" at bounding box center [924, 197] width 23 height 17
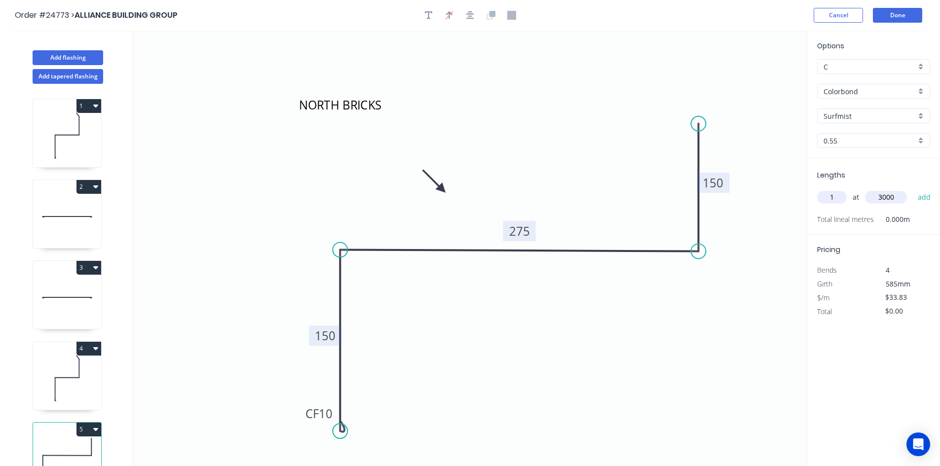
type input "$101.49"
click at [905, 14] on button "Done" at bounding box center [897, 15] width 49 height 15
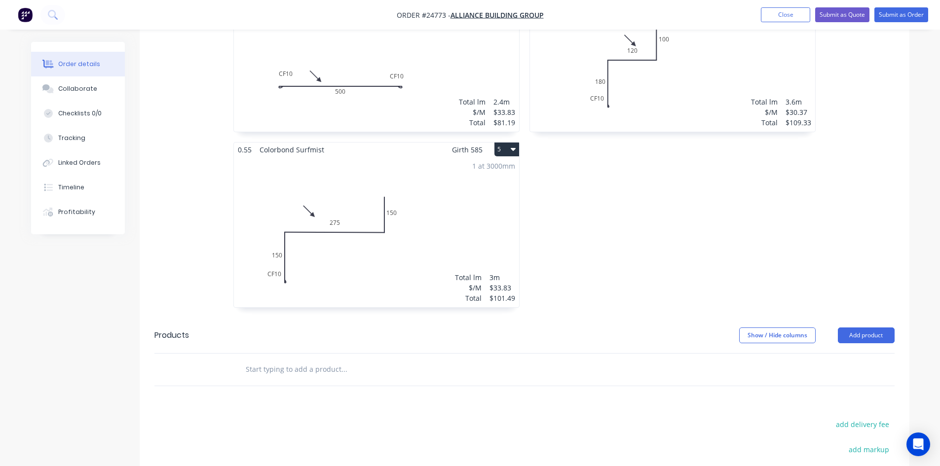
scroll to position [543, 0]
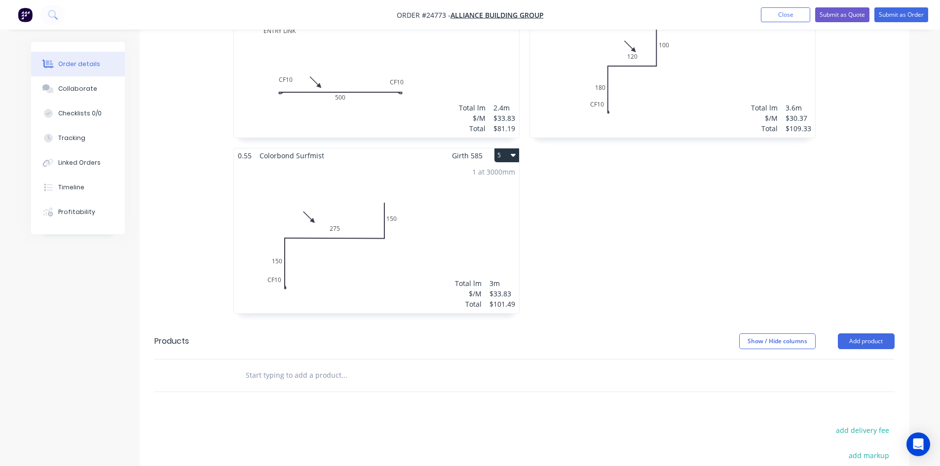
click at [508, 149] on button "5" at bounding box center [506, 156] width 25 height 14
click at [486, 192] on div "Duplicate" at bounding box center [472, 199] width 76 height 14
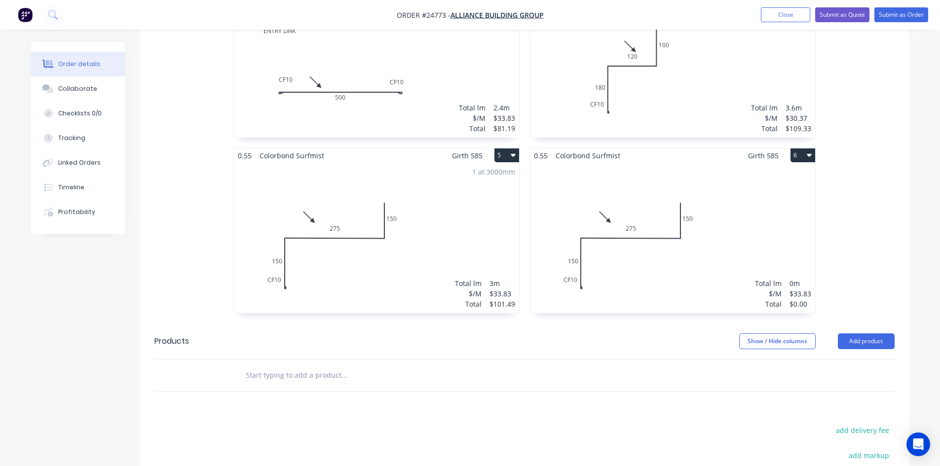
click at [727, 217] on div "Total lm $/M Total 0m $33.83 $0.00" at bounding box center [672, 238] width 285 height 150
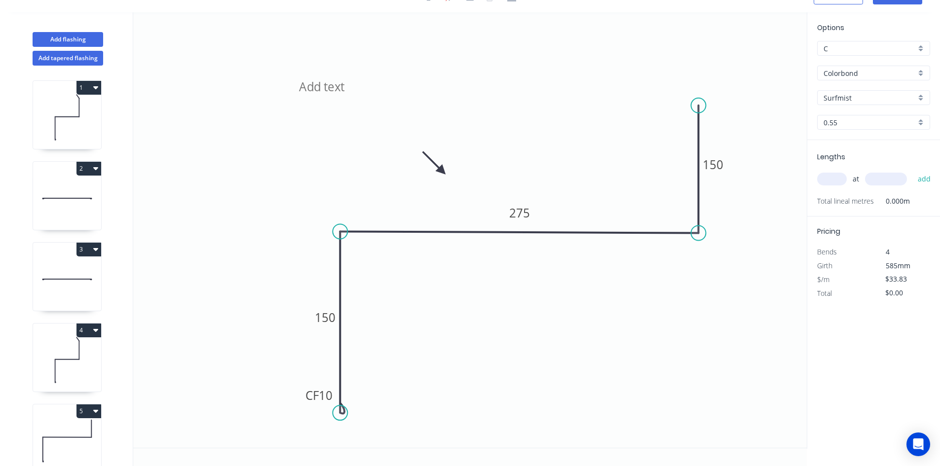
scroll to position [18, 0]
click at [715, 123] on div "Delete point" at bounding box center [744, 119] width 99 height 20
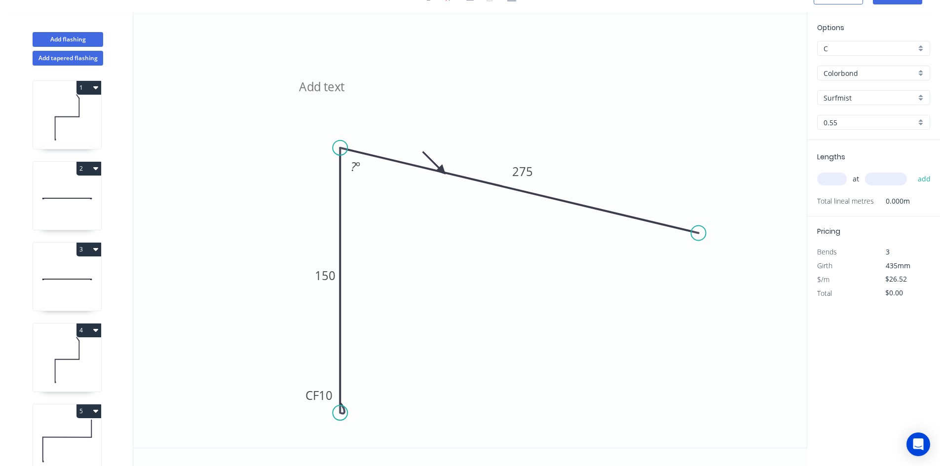
drag, startPoint x: 342, startPoint y: 229, endPoint x: 343, endPoint y: 148, distance: 80.9
click at [343, 148] on circle at bounding box center [340, 148] width 15 height 15
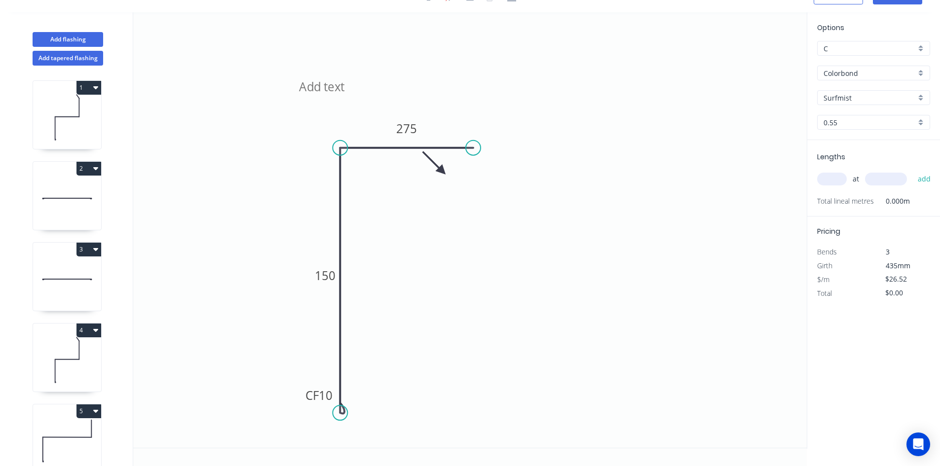
drag, startPoint x: 698, startPoint y: 231, endPoint x: 473, endPoint y: 149, distance: 239.1
click at [473, 149] on circle at bounding box center [473, 148] width 15 height 15
drag, startPoint x: 441, startPoint y: 170, endPoint x: 321, endPoint y: 193, distance: 122.0
click at [321, 193] on icon at bounding box center [313, 184] width 29 height 29
click at [328, 275] on tspan "150" at bounding box center [325, 275] width 21 height 16
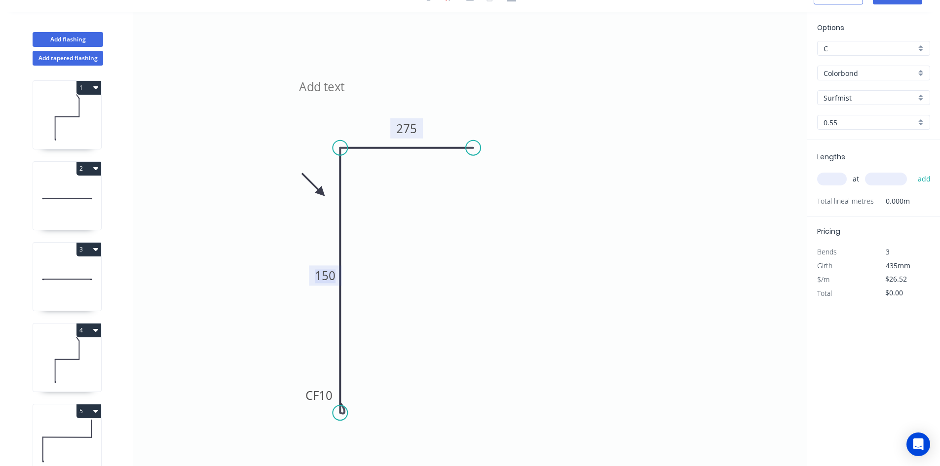
drag, startPoint x: 401, startPoint y: 134, endPoint x: 417, endPoint y: 134, distance: 16.8
click at [402, 134] on tspan "275" at bounding box center [406, 128] width 21 height 16
click at [418, 128] on tspan "7075" at bounding box center [407, 128] width 28 height 16
click at [547, 235] on icon "CF 10 150 70" at bounding box center [469, 230] width 673 height 436
type input "$18.60"
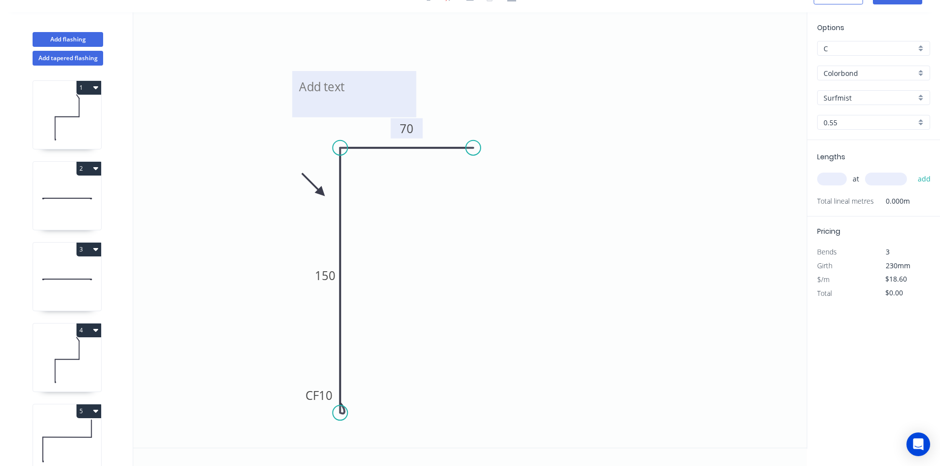
click at [341, 87] on textarea at bounding box center [354, 94] width 114 height 37
click at [571, 91] on icon "MASTER BED CF 10 150 70" at bounding box center [469, 230] width 673 height 436
type textarea "MASTER BED"
click at [831, 179] on input "text" at bounding box center [832, 179] width 30 height 13
type input "1"
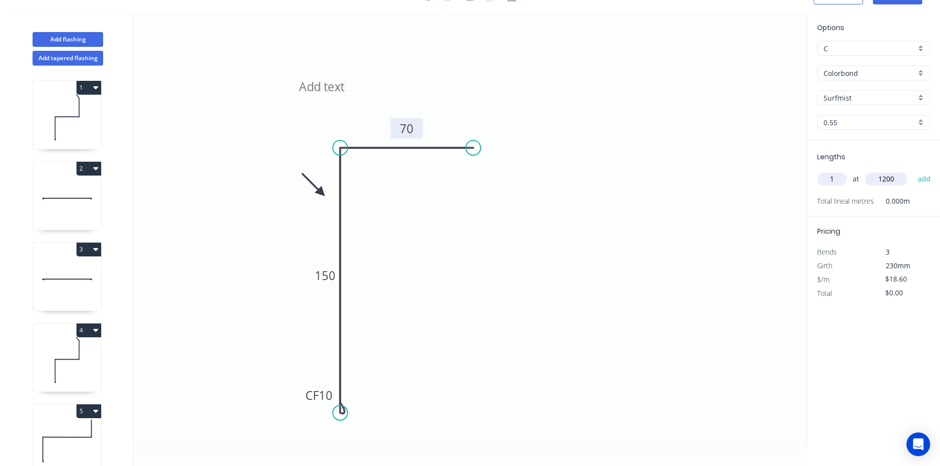
type input "1200"
click at [913, 171] on button "add" at bounding box center [924, 179] width 23 height 17
type input "$22.32"
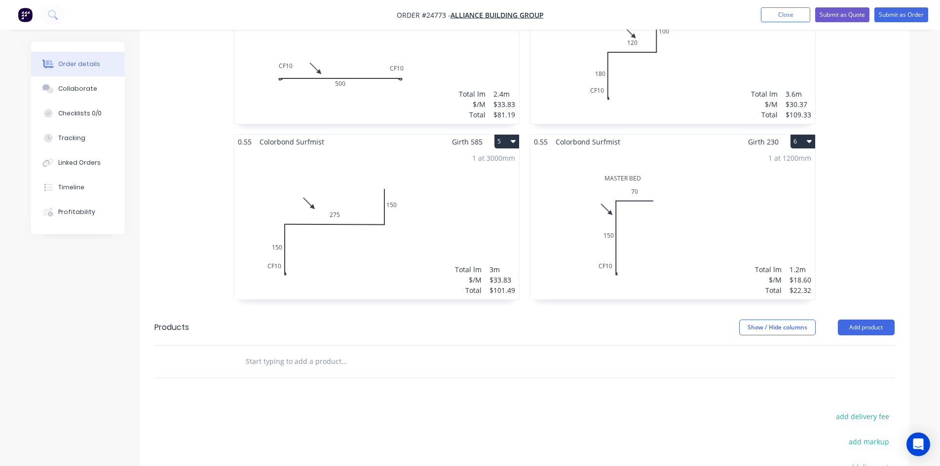
scroll to position [493, 0]
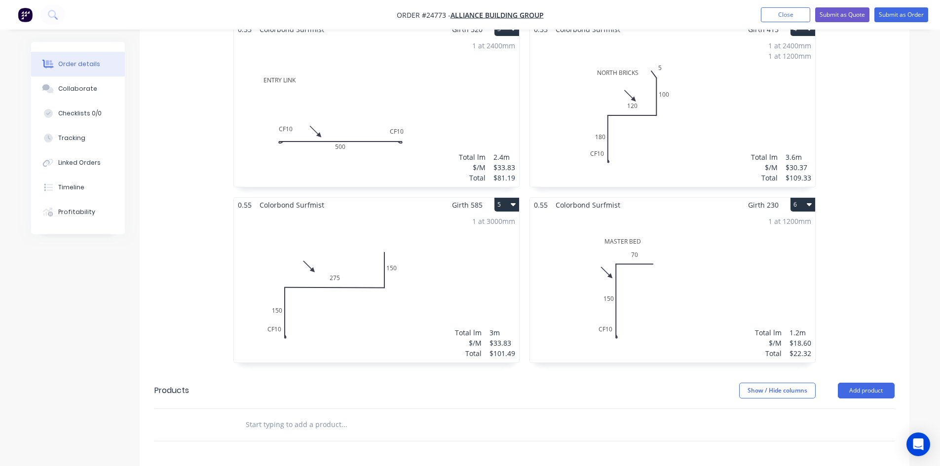
click at [510, 198] on button "5" at bounding box center [506, 205] width 25 height 14
click at [478, 241] on div "Duplicate" at bounding box center [472, 248] width 76 height 14
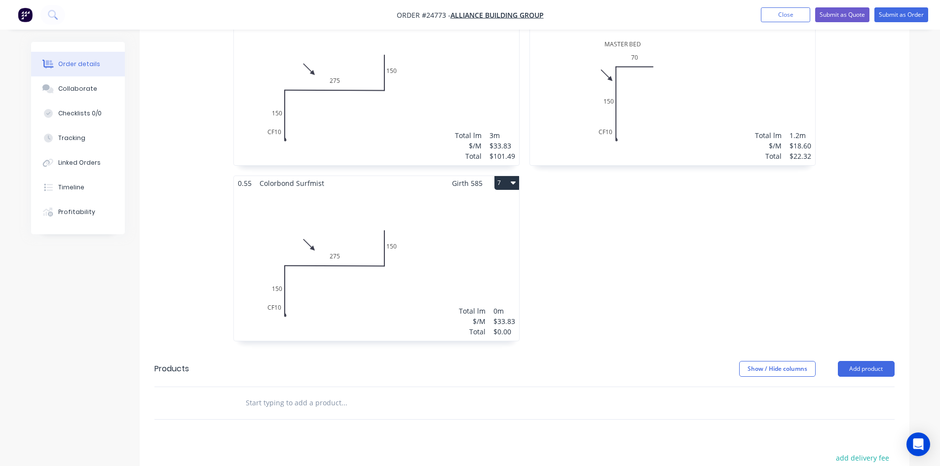
click at [461, 243] on div "Total lm $/M Total 0m $33.83 $0.00" at bounding box center [376, 265] width 285 height 150
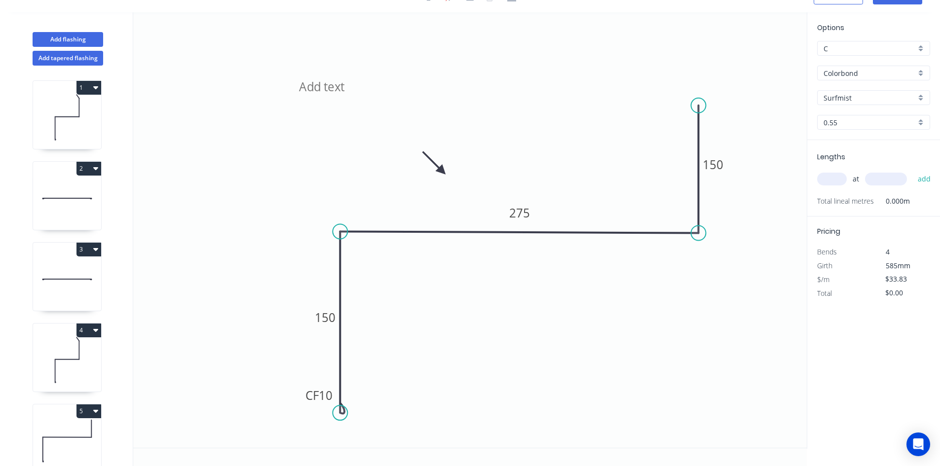
scroll to position [18, 0]
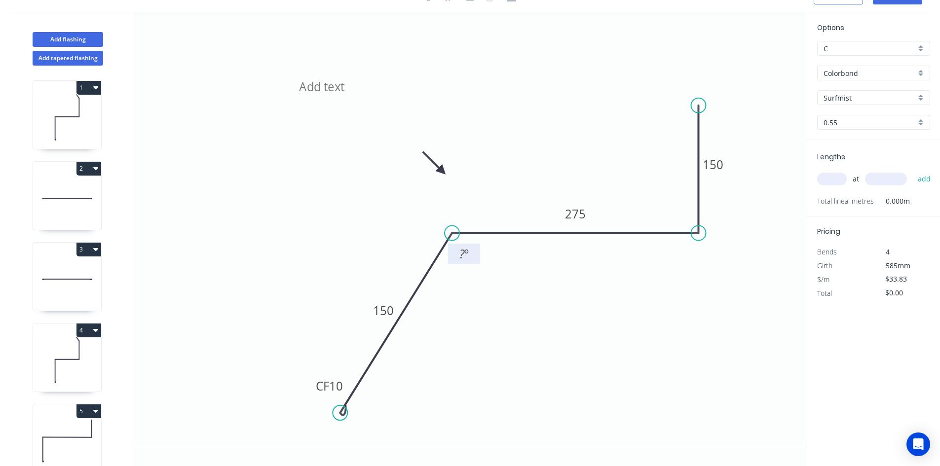
drag, startPoint x: 585, startPoint y: 236, endPoint x: 452, endPoint y: 245, distance: 133.5
click at [452, 245] on g "? º" at bounding box center [463, 245] width 36 height 38
drag, startPoint x: 690, startPoint y: 232, endPoint x: 625, endPoint y: 239, distance: 65.5
click at [619, 239] on icon "CF 10 150 275 150 ? º" at bounding box center [469, 230] width 673 height 436
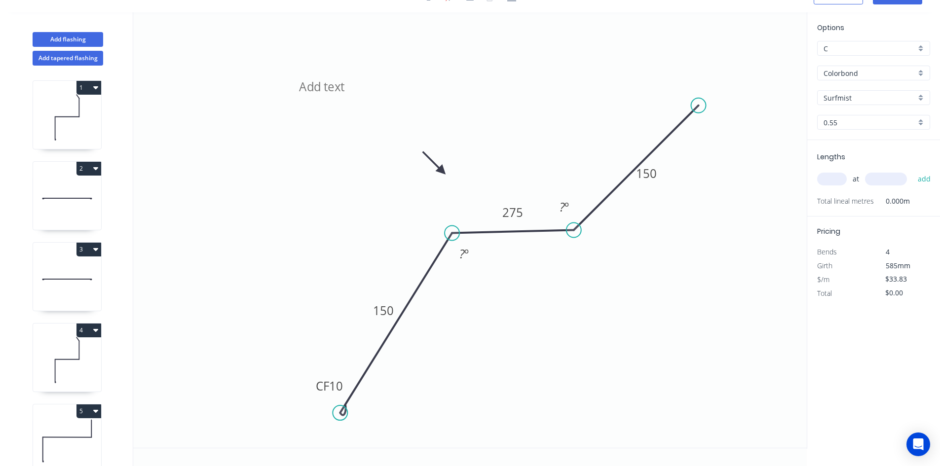
click at [574, 240] on icon "CF 10 150 275 150 ? º ? º" at bounding box center [469, 230] width 673 height 436
click at [572, 235] on circle at bounding box center [572, 231] width 15 height 15
drag, startPoint x: 699, startPoint y: 106, endPoint x: 570, endPoint y: 111, distance: 128.9
click at [570, 111] on circle at bounding box center [572, 111] width 15 height 15
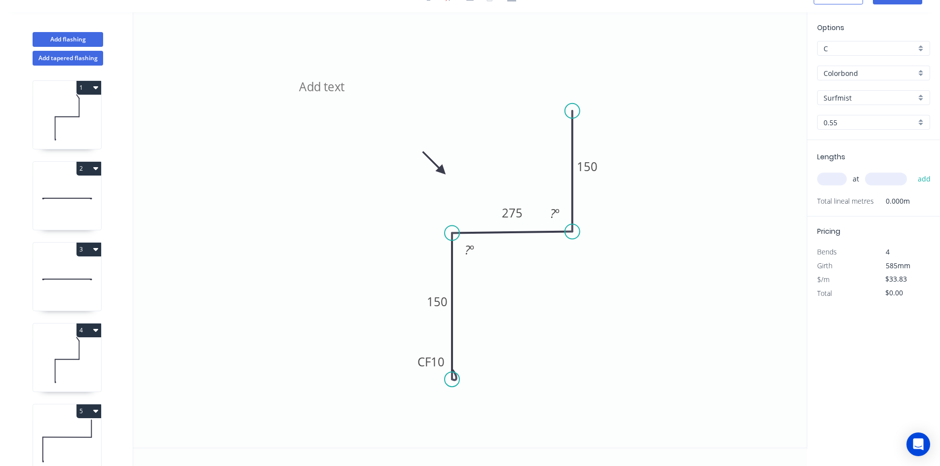
drag, startPoint x: 340, startPoint y: 416, endPoint x: 452, endPoint y: 380, distance: 118.3
click at [452, 380] on circle at bounding box center [452, 379] width 15 height 15
click at [576, 240] on div "Hide angle" at bounding box center [603, 241] width 99 height 20
click at [501, 287] on div "Hide angle" at bounding box center [518, 287] width 99 height 20
click at [431, 301] on tspan "150" at bounding box center [437, 302] width 21 height 16
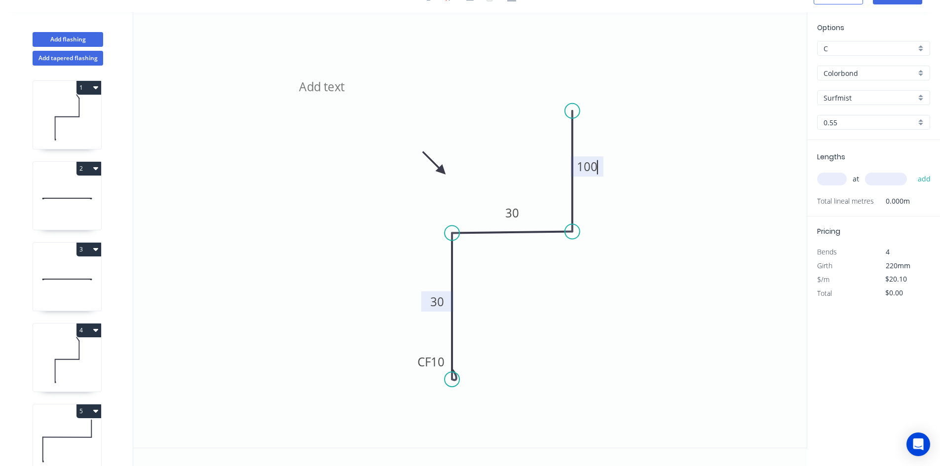
type input "$16.14"
drag, startPoint x: 439, startPoint y: 169, endPoint x: 473, endPoint y: 214, distance: 56.7
click at [473, 214] on icon at bounding box center [464, 205] width 29 height 29
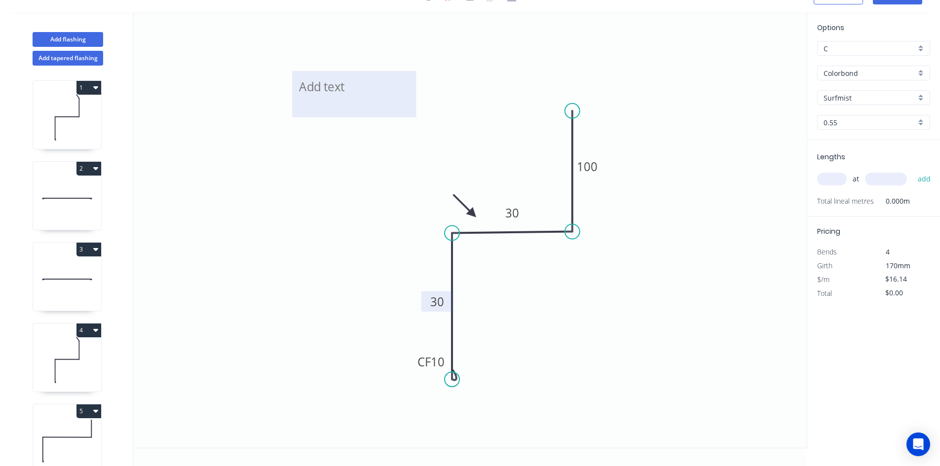
click at [324, 97] on textarea at bounding box center [354, 94] width 114 height 37
click at [832, 181] on input "text" at bounding box center [832, 179] width 30 height 13
type input "3"
type input "3800"
click at [913, 171] on button "add" at bounding box center [924, 179] width 23 height 17
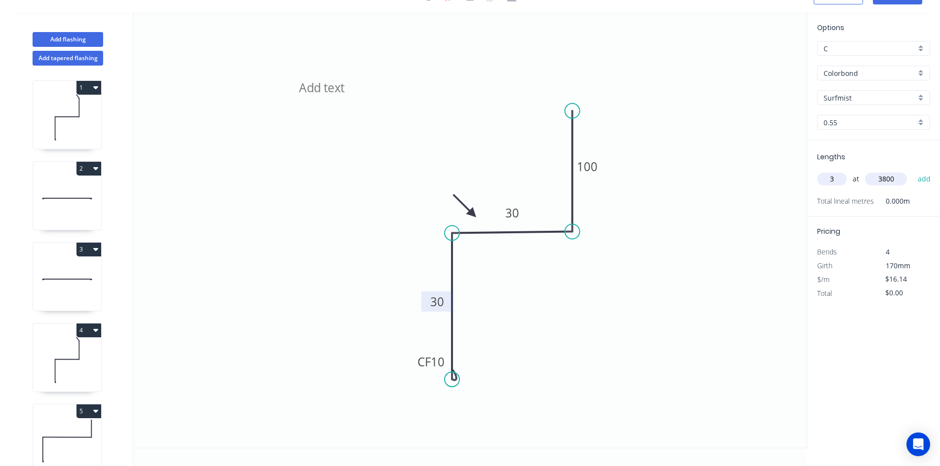
type input "$184.00"
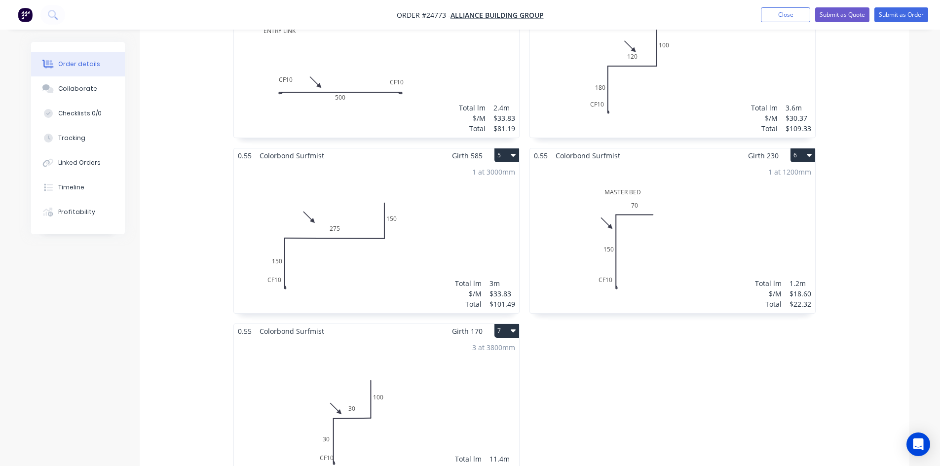
scroll to position [882, 0]
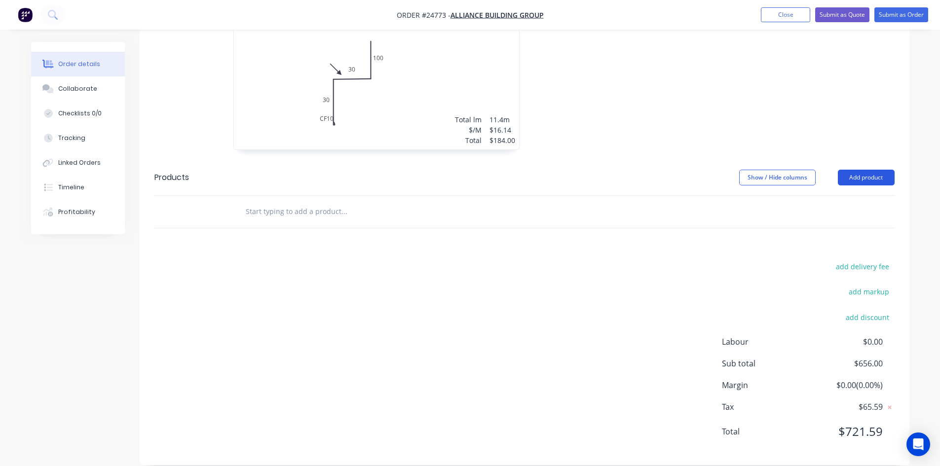
click at [880, 170] on button "Add product" at bounding box center [866, 178] width 57 height 16
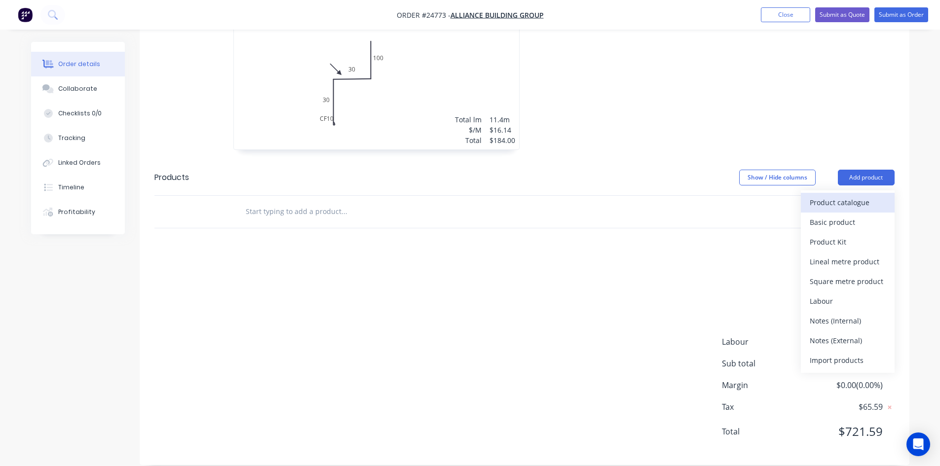
click at [847, 195] on div "Product catalogue" at bounding box center [848, 202] width 76 height 14
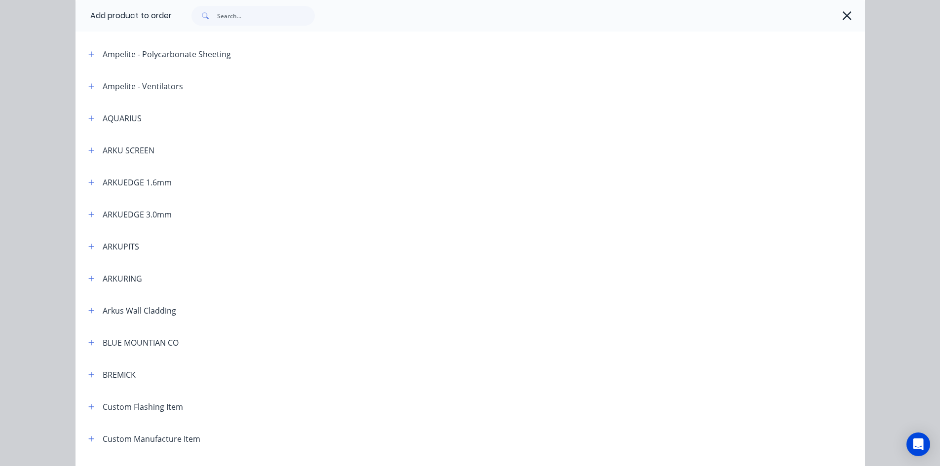
scroll to position [247, 0]
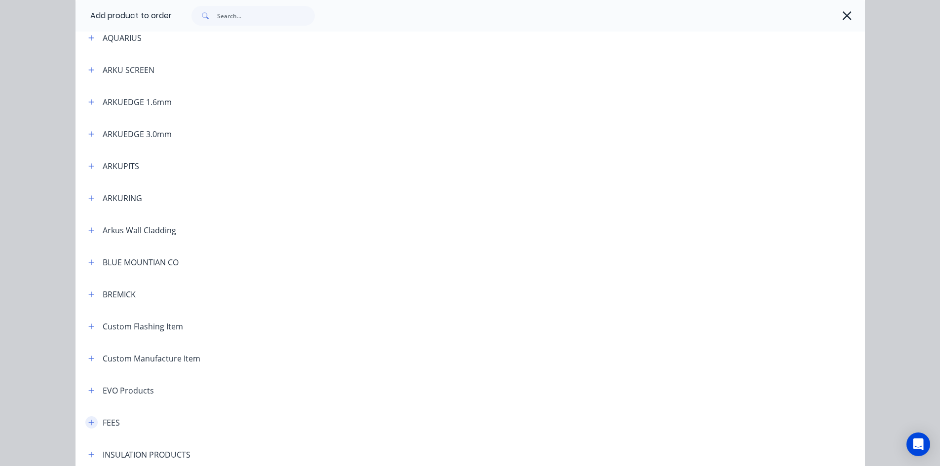
click at [89, 419] on icon "button" at bounding box center [91, 422] width 6 height 7
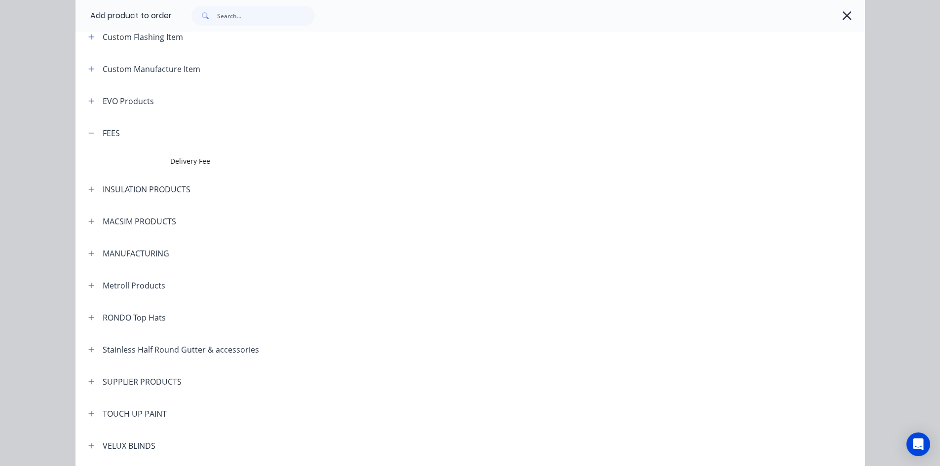
scroll to position [543, 0]
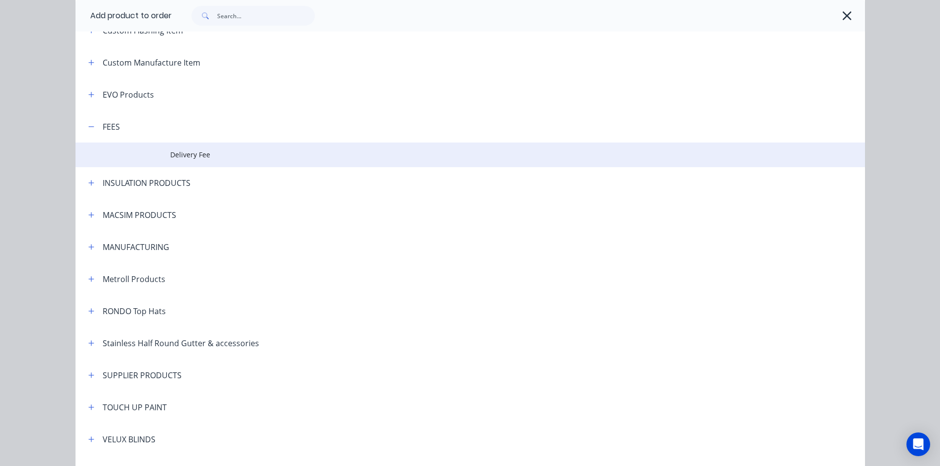
click at [182, 157] on span "Delivery Fee" at bounding box center [448, 155] width 556 height 10
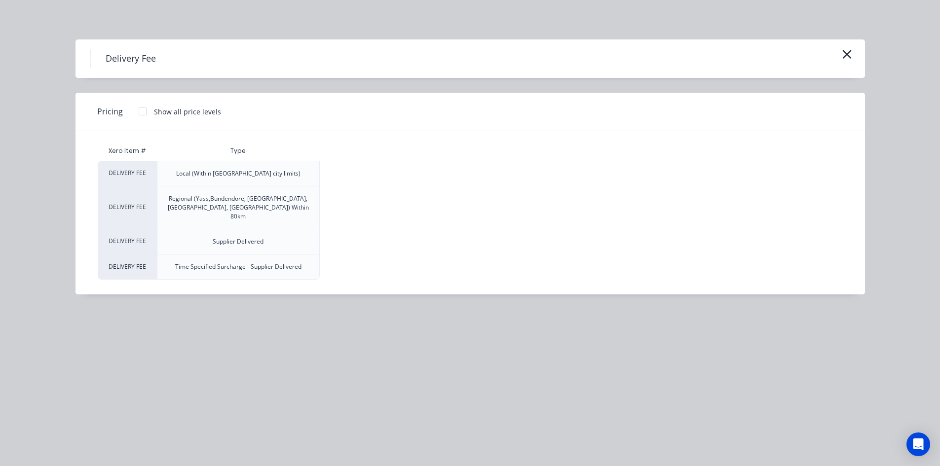
click at [144, 112] on div at bounding box center [143, 112] width 20 height 20
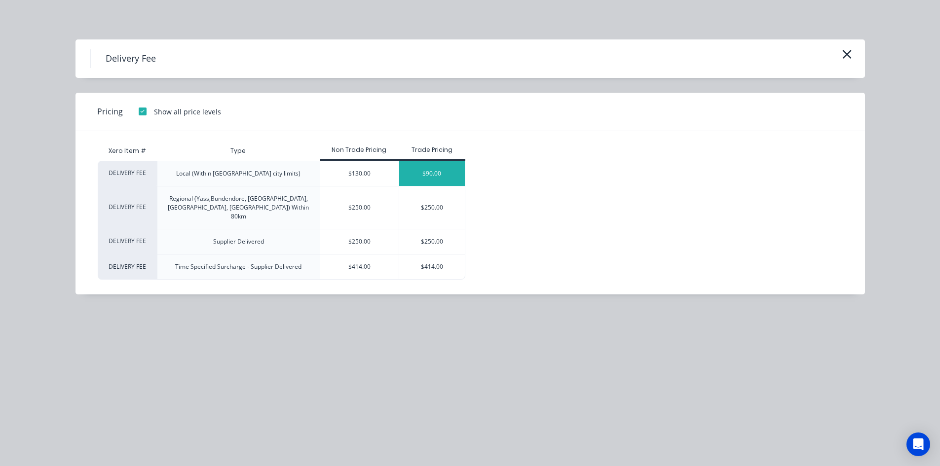
click at [458, 166] on div "$90.00" at bounding box center [432, 173] width 66 height 25
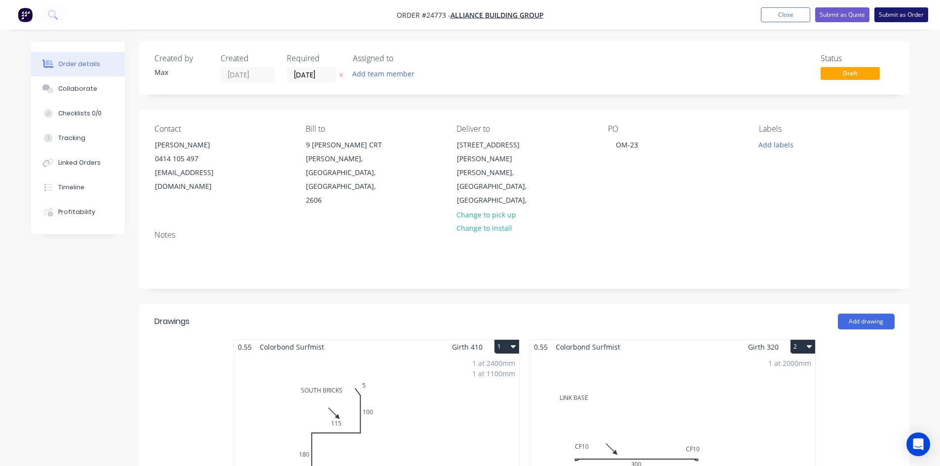
click at [898, 15] on button "Submit as Order" at bounding box center [901, 14] width 54 height 15
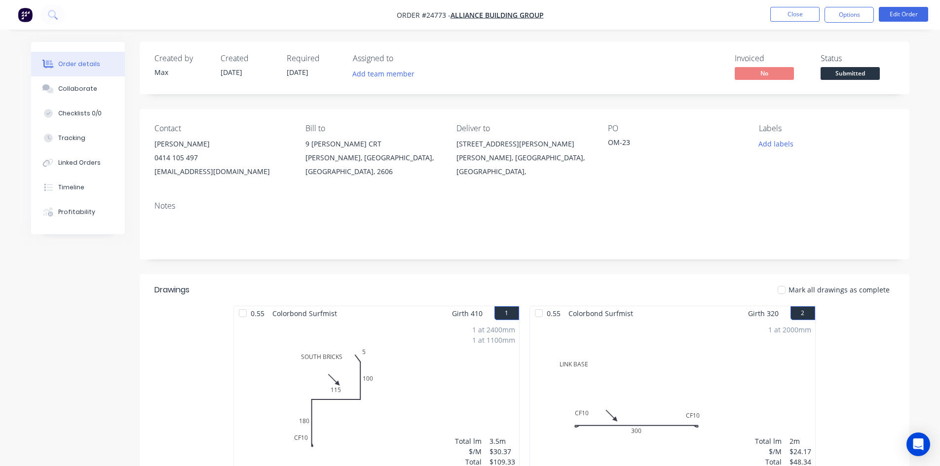
click at [867, 68] on span "Submitted" at bounding box center [850, 73] width 59 height 12
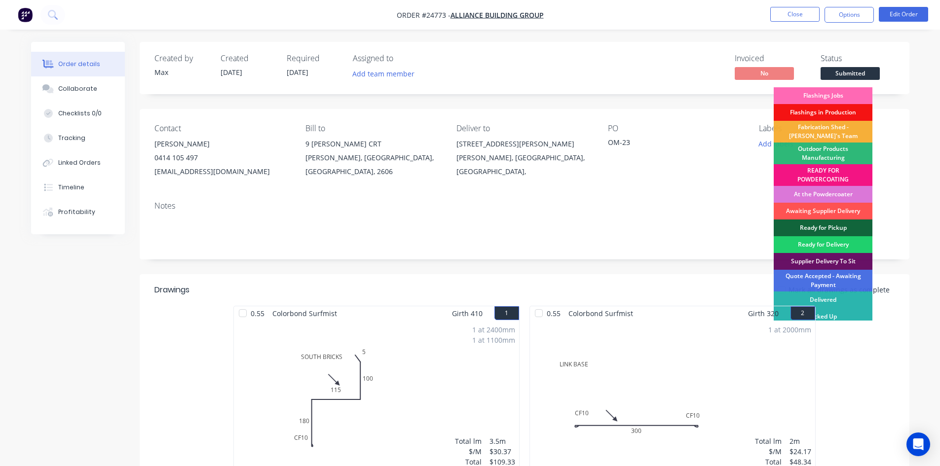
click at [816, 91] on div "Flashings Jobs" at bounding box center [823, 95] width 99 height 17
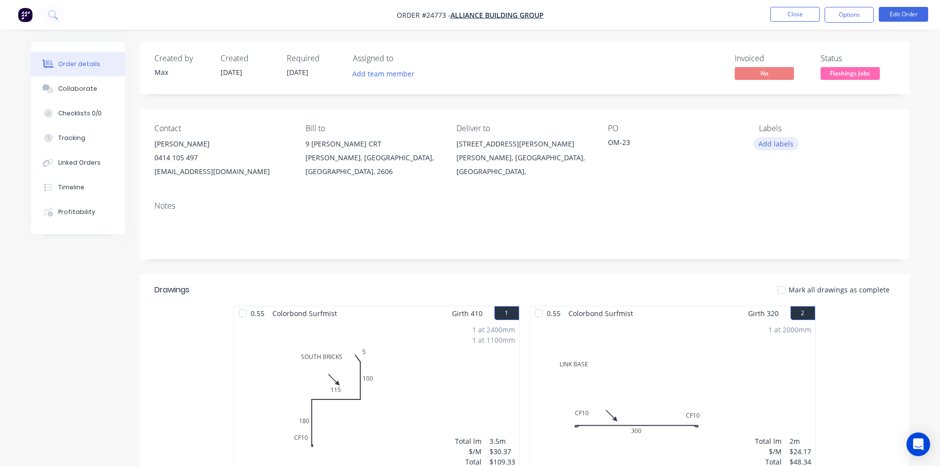
click at [778, 144] on button "Add labels" at bounding box center [775, 143] width 45 height 13
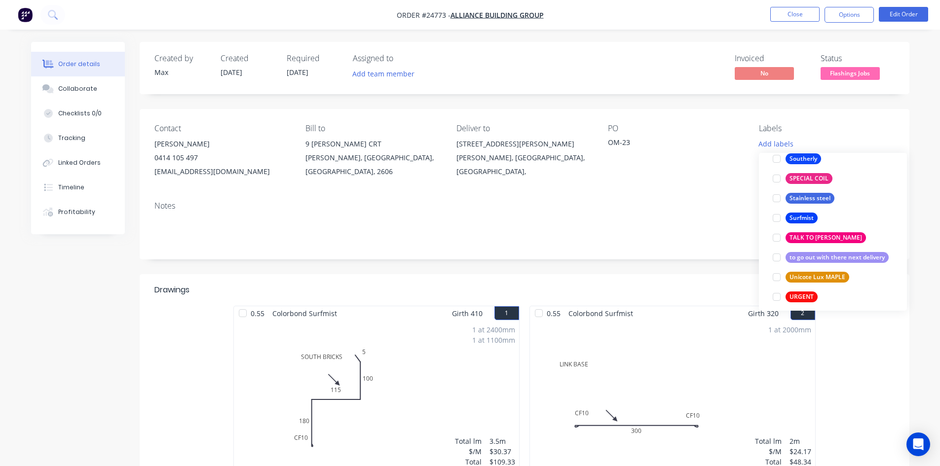
scroll to position [1826, 0]
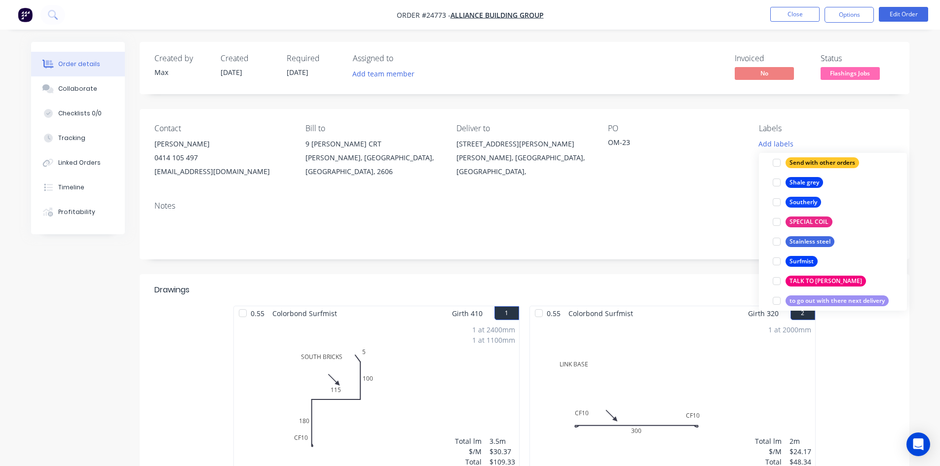
drag, startPoint x: 777, startPoint y: 261, endPoint x: 768, endPoint y: 253, distance: 12.3
click at [777, 260] on div at bounding box center [777, 262] width 20 height 20
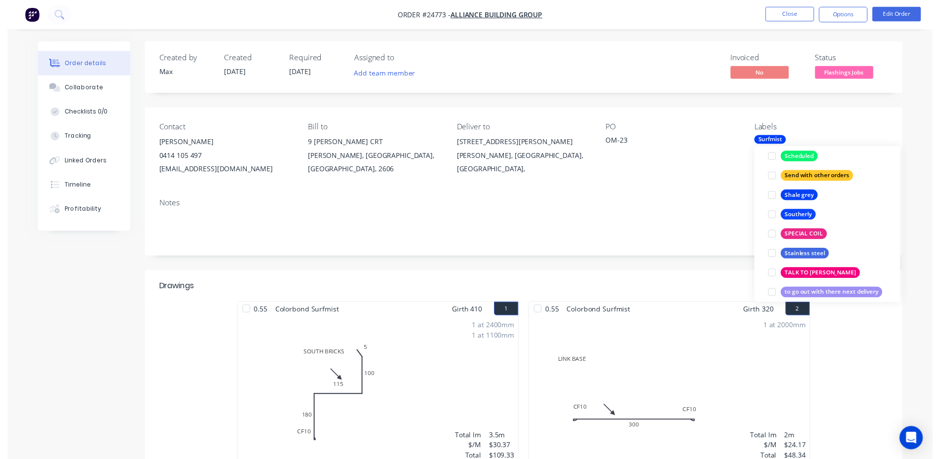
scroll to position [0, 0]
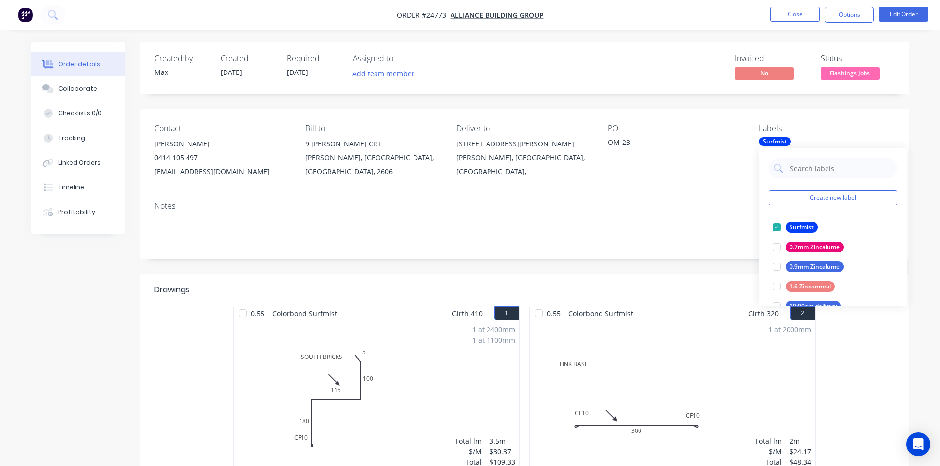
click at [715, 204] on div "Notes" at bounding box center [524, 205] width 740 height 9
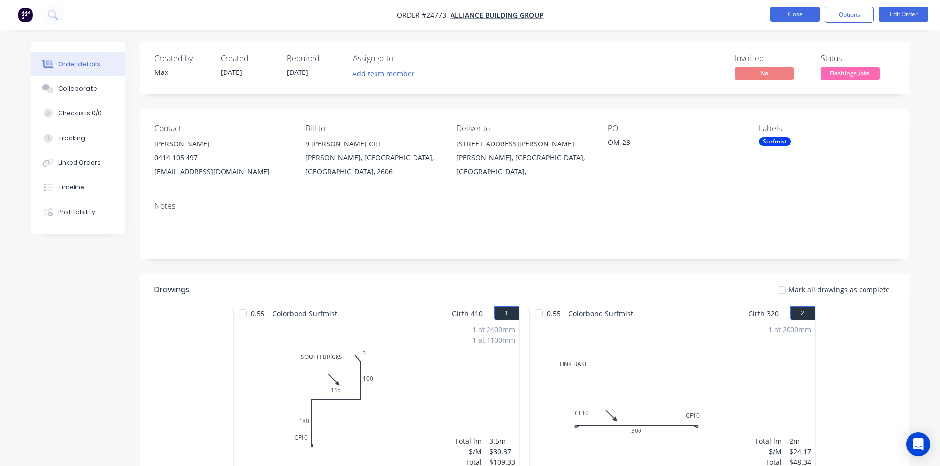
click at [791, 12] on button "Close" at bounding box center [794, 14] width 49 height 15
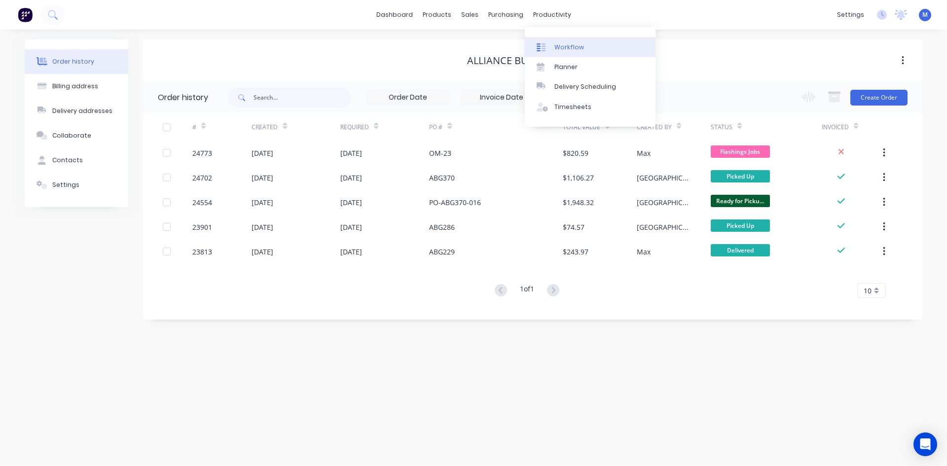
click at [588, 42] on link "Workflow" at bounding box center [590, 47] width 131 height 20
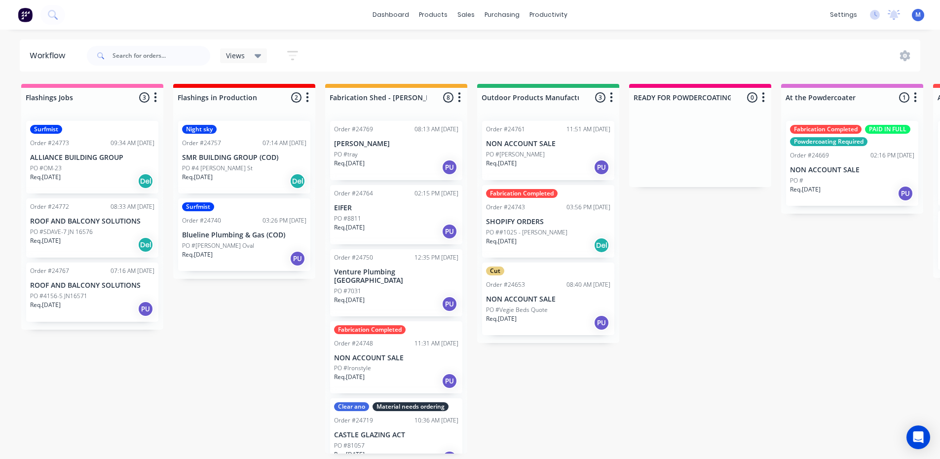
click at [67, 245] on div "Req. [DATE] Del" at bounding box center [92, 244] width 124 height 17
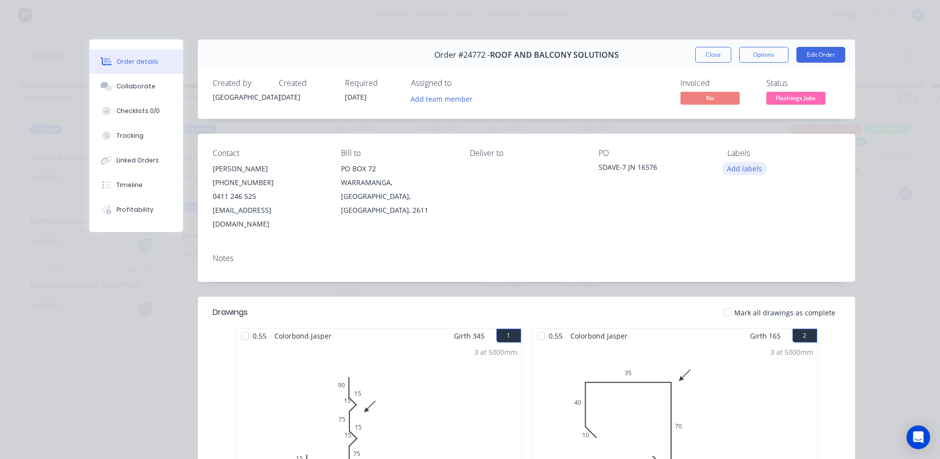
click at [750, 170] on button "Add labels" at bounding box center [744, 168] width 45 height 13
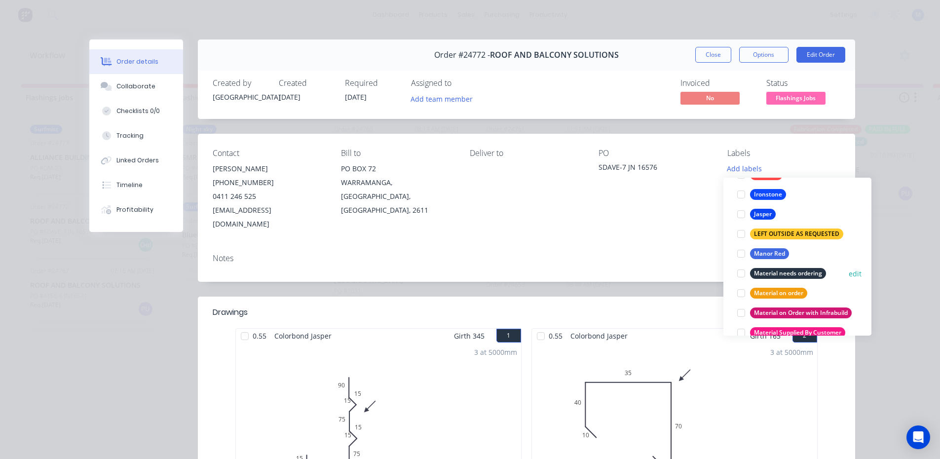
scroll to position [1085, 0]
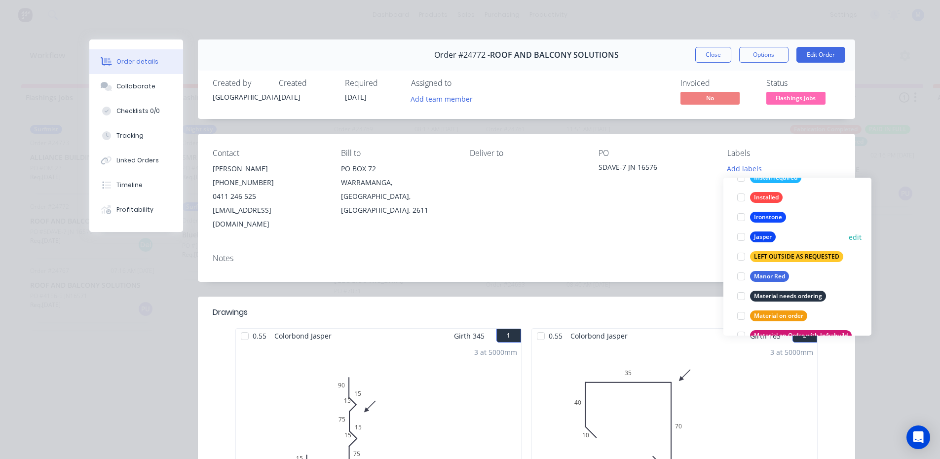
click at [743, 236] on div at bounding box center [741, 237] width 20 height 20
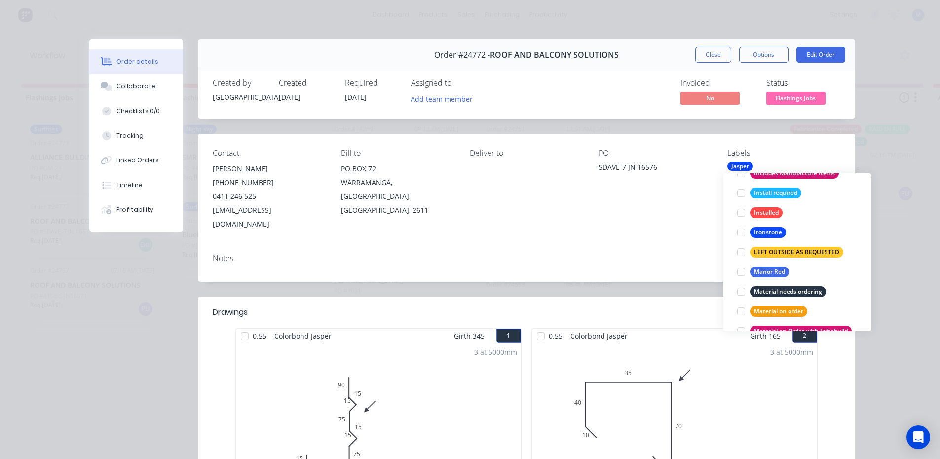
scroll to position [20, 0]
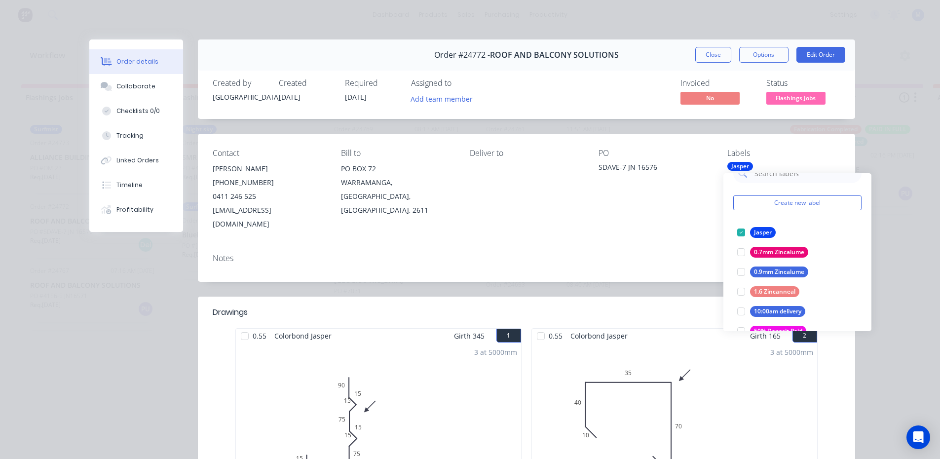
click at [673, 246] on div "Notes" at bounding box center [526, 264] width 657 height 36
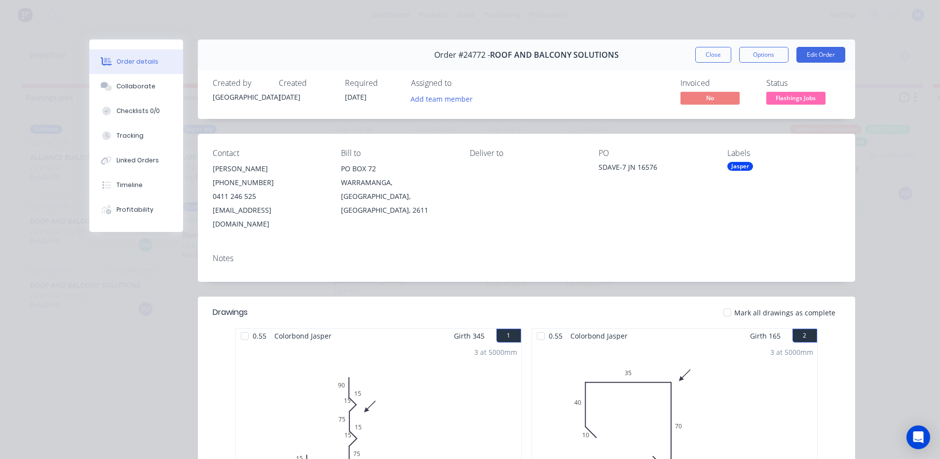
click at [706, 49] on button "Close" at bounding box center [713, 55] width 36 height 16
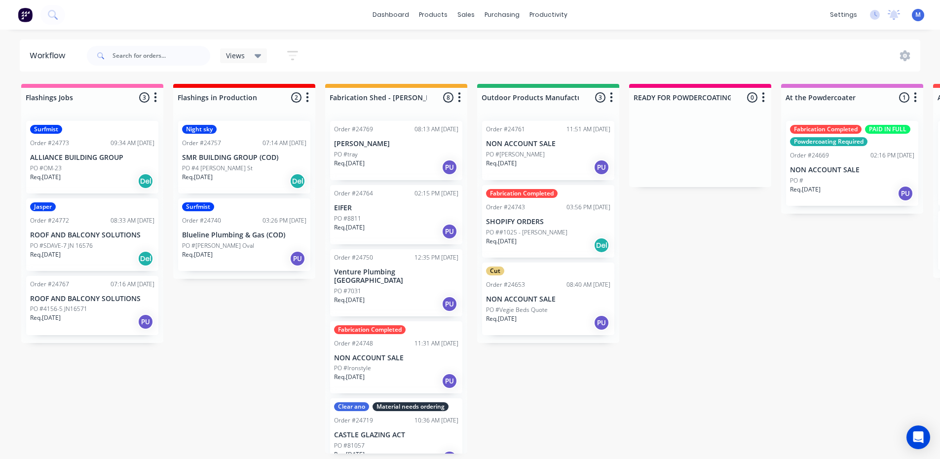
click at [70, 311] on p "PO #4156-5 JN16571" at bounding box center [58, 308] width 57 height 9
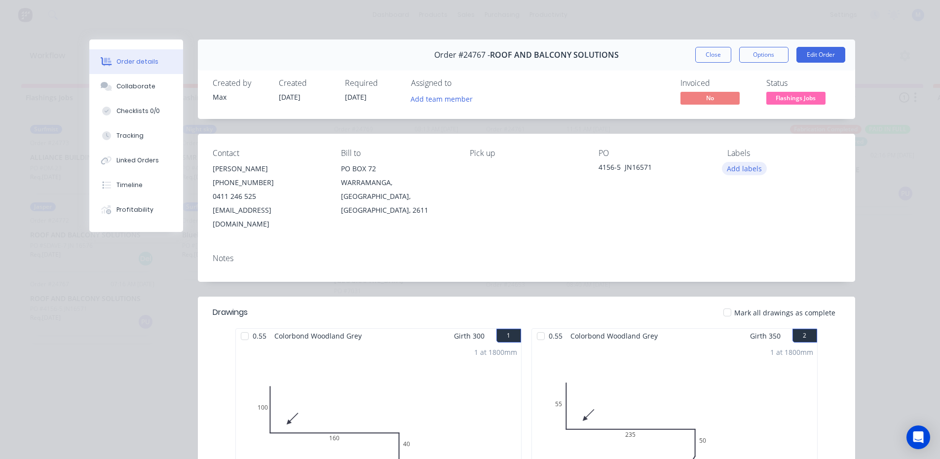
click at [735, 171] on button "Add labels" at bounding box center [744, 168] width 45 height 13
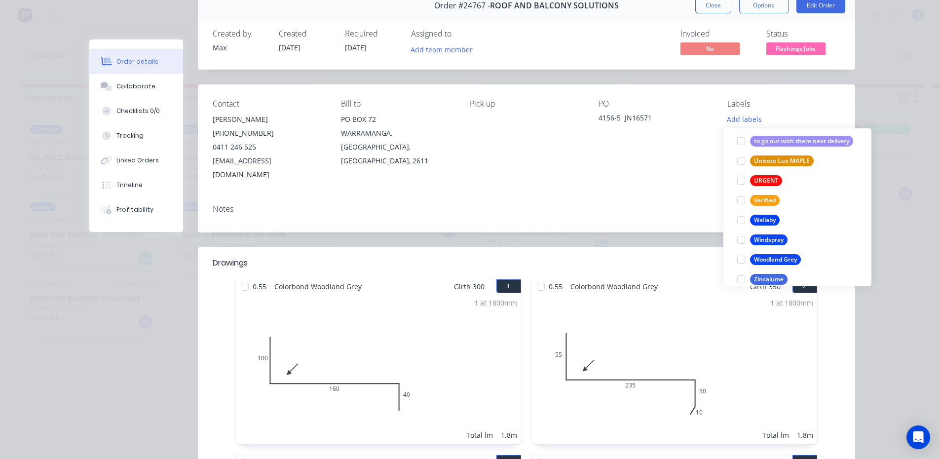
scroll to position [1974, 0]
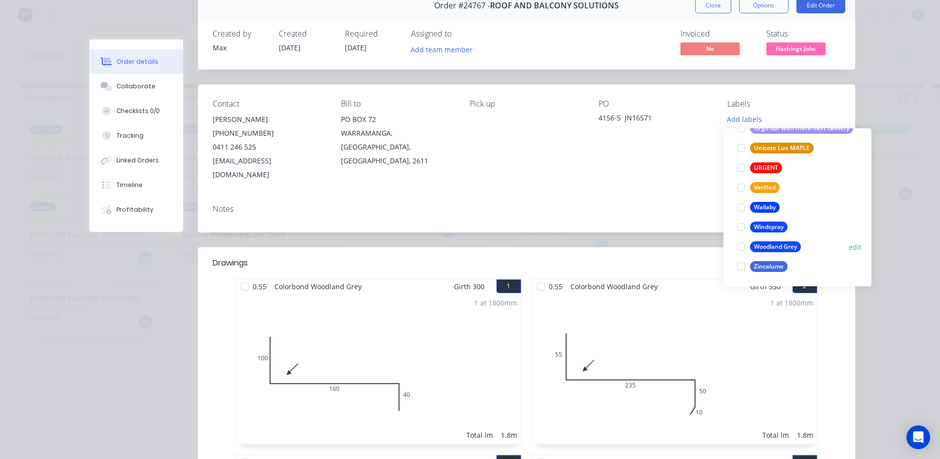
click at [740, 246] on div at bounding box center [741, 247] width 20 height 20
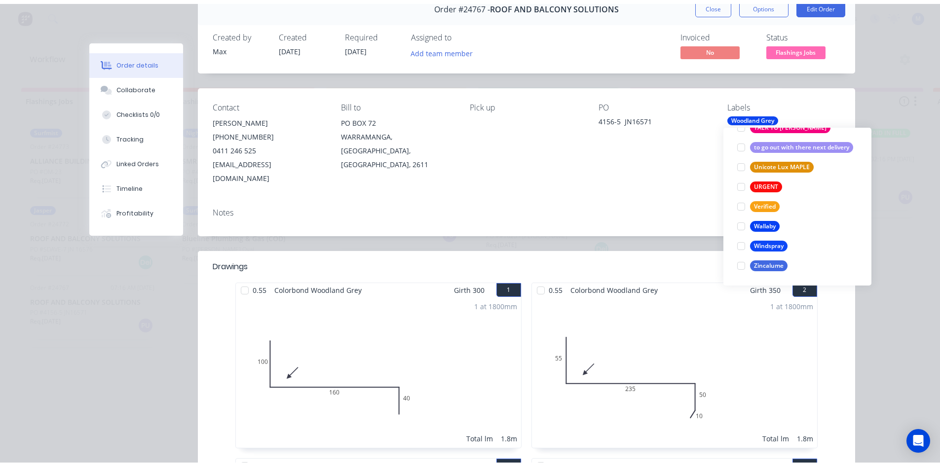
scroll to position [0, 0]
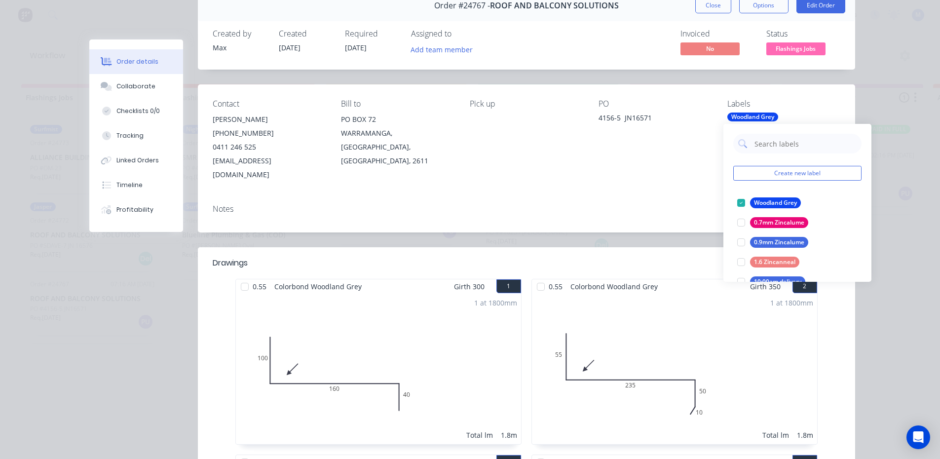
click at [593, 204] on div "Notes" at bounding box center [527, 208] width 628 height 9
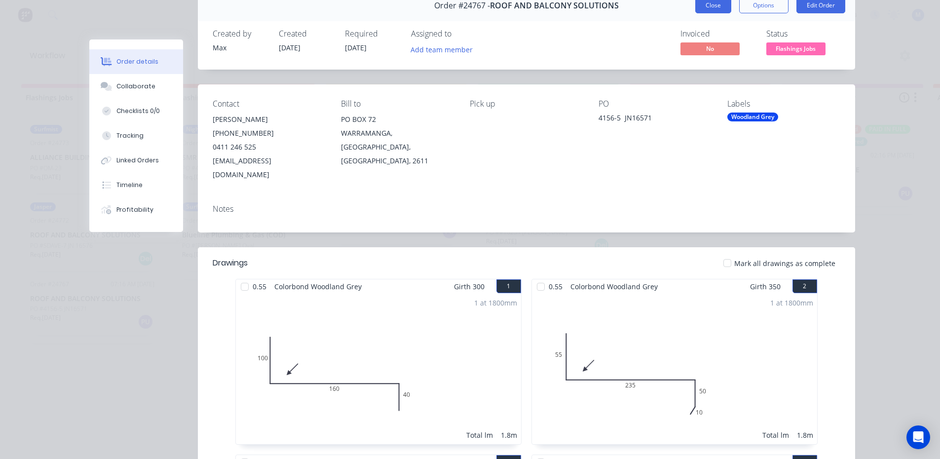
click at [711, 6] on button "Close" at bounding box center [713, 6] width 36 height 16
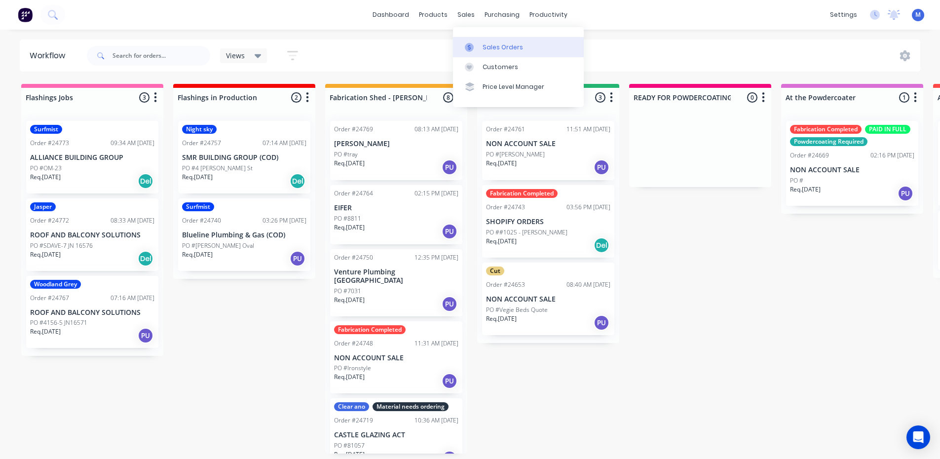
click at [486, 44] on div "Sales Orders" at bounding box center [503, 47] width 40 height 9
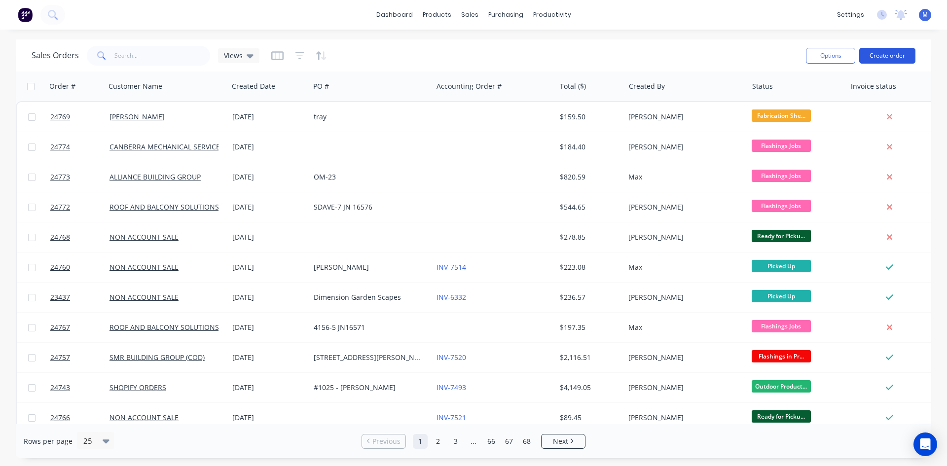
click at [889, 52] on button "Create order" at bounding box center [888, 56] width 56 height 16
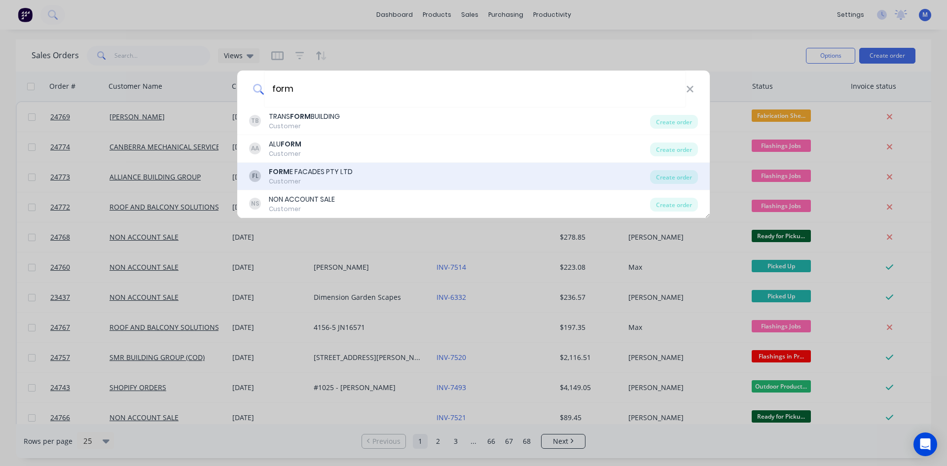
type input "form"
click at [314, 174] on div "FORM E FACADES PTY LTD" at bounding box center [311, 172] width 84 height 10
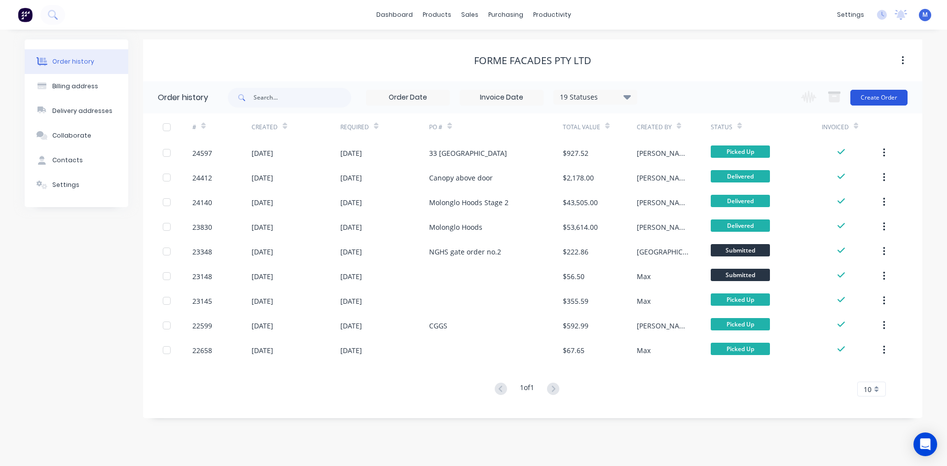
click at [876, 96] on button "Create Order" at bounding box center [879, 98] width 57 height 16
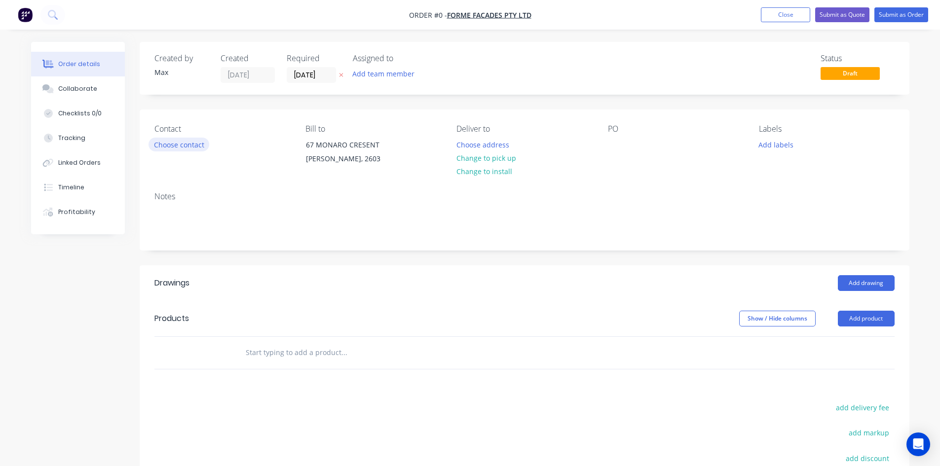
click at [190, 146] on button "Choose contact" at bounding box center [179, 144] width 61 height 13
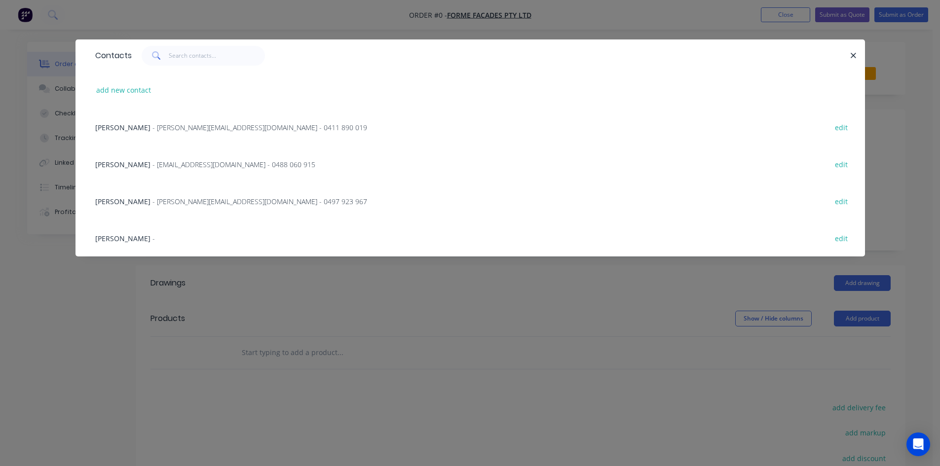
click at [133, 163] on span "[PERSON_NAME]" at bounding box center [122, 164] width 55 height 9
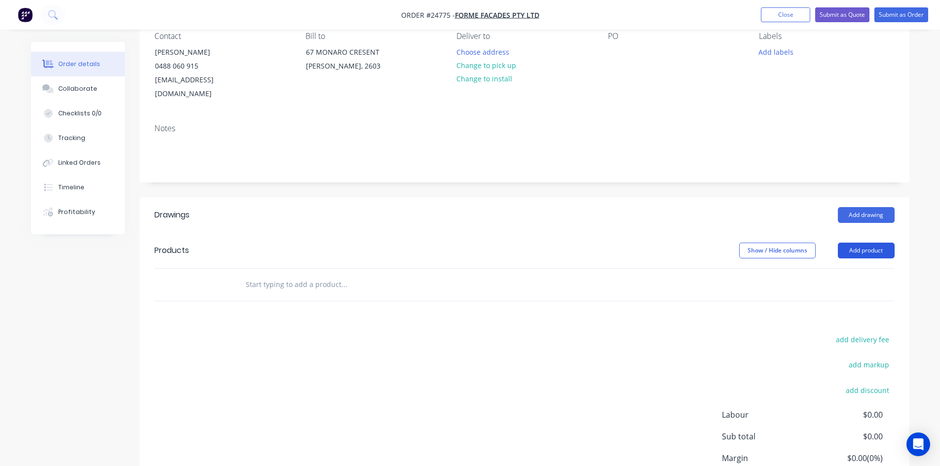
scroll to position [99, 0]
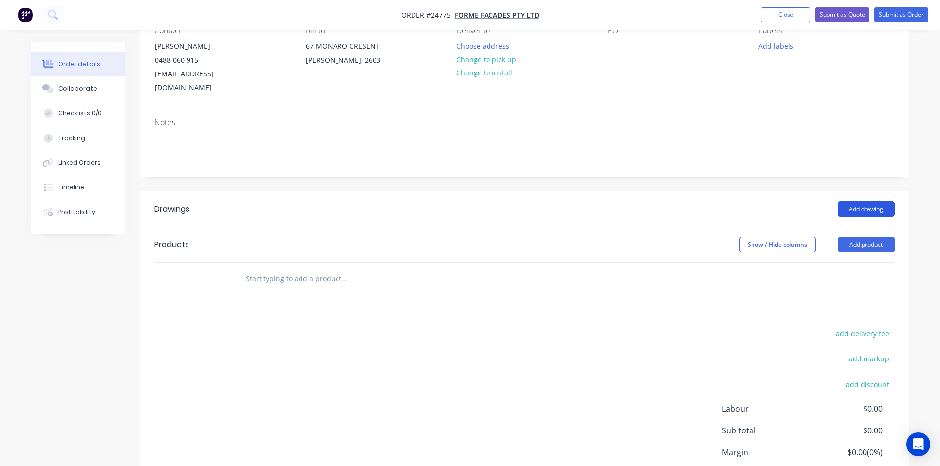
click at [865, 201] on button "Add drawing" at bounding box center [866, 209] width 57 height 16
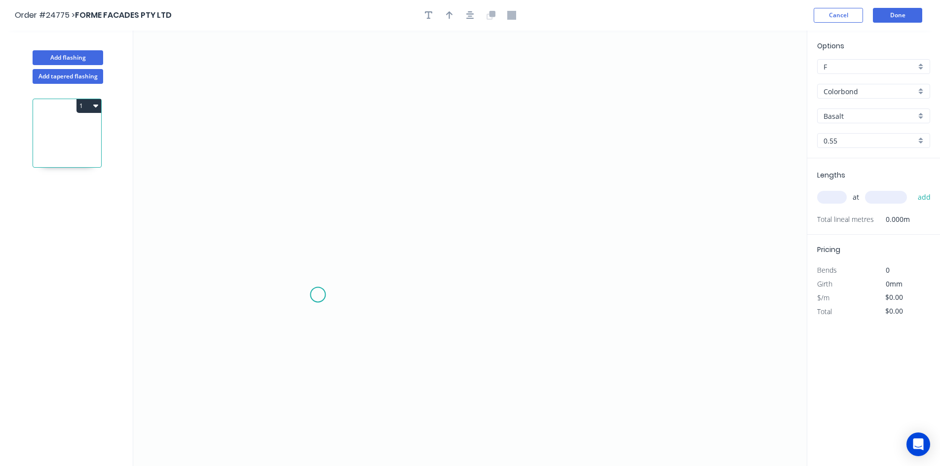
click at [318, 295] on icon "0" at bounding box center [469, 249] width 673 height 436
click at [320, 162] on icon "0" at bounding box center [469, 249] width 673 height 436
click at [348, 303] on div "Delete point" at bounding box center [366, 305] width 99 height 20
click at [312, 276] on icon "0" at bounding box center [469, 249] width 673 height 436
drag, startPoint x: 318, startPoint y: 121, endPoint x: 345, endPoint y: 124, distance: 27.4
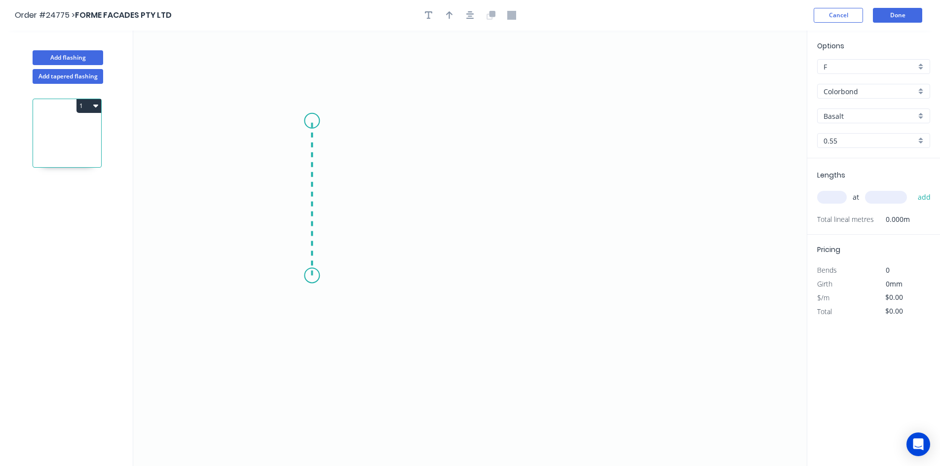
click at [319, 121] on icon "0" at bounding box center [469, 249] width 673 height 436
click at [482, 132] on icon "0 ?" at bounding box center [469, 249] width 673 height 436
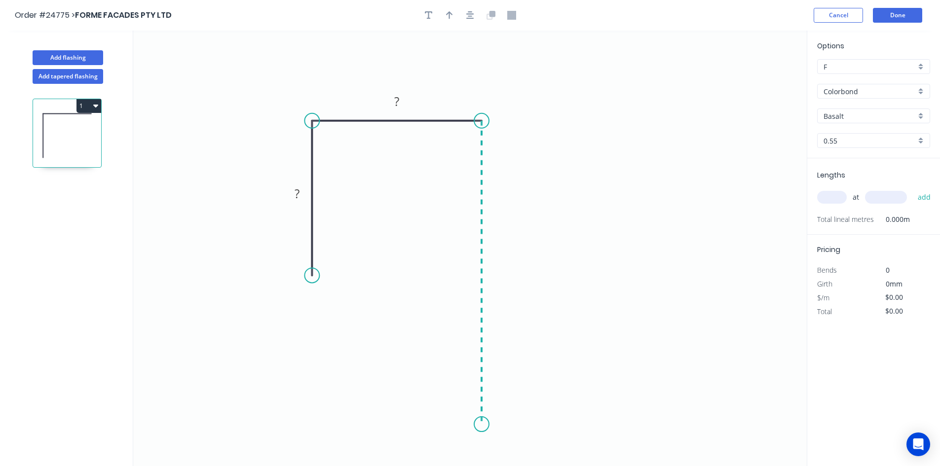
click at [471, 425] on icon "0 ? ?" at bounding box center [469, 249] width 673 height 436
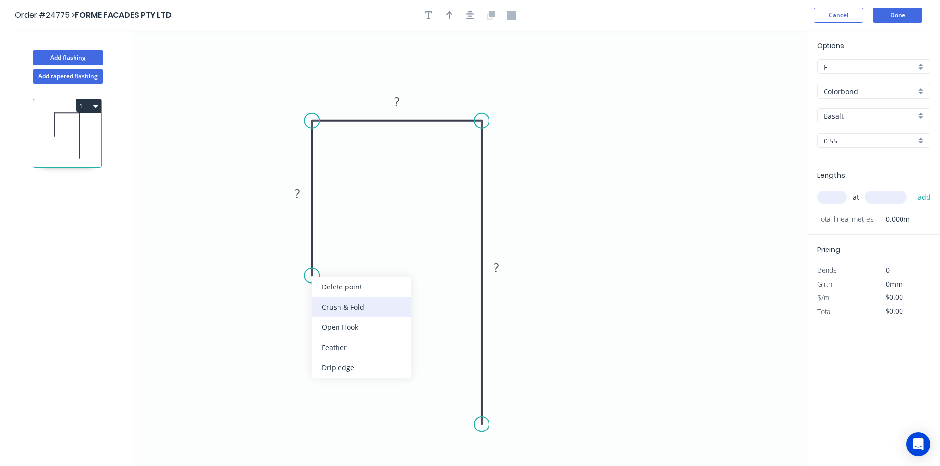
click at [347, 305] on div "Crush & Fold" at bounding box center [361, 307] width 99 height 20
click at [293, 184] on rect at bounding box center [297, 194] width 32 height 20
click at [295, 195] on tspan "?" at bounding box center [297, 194] width 5 height 16
type input "$10.02"
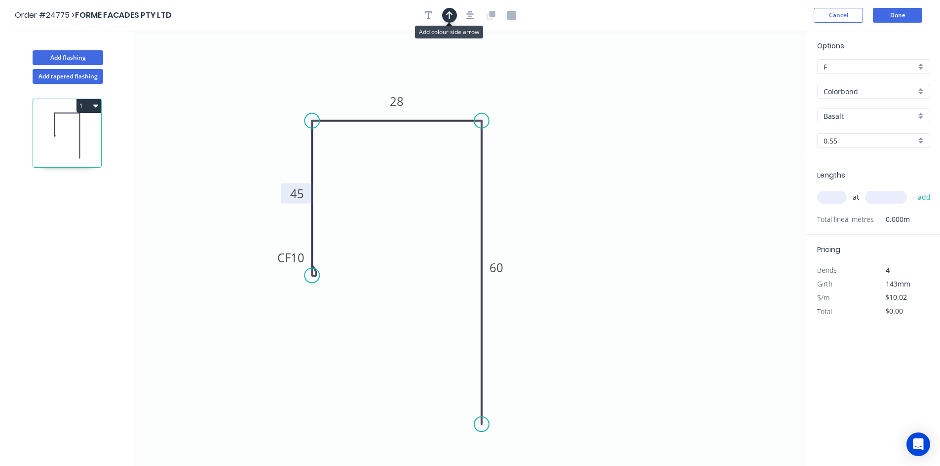
click at [452, 14] on icon "button" at bounding box center [449, 15] width 7 height 8
drag, startPoint x: 758, startPoint y: 77, endPoint x: 522, endPoint y: 133, distance: 242.8
click at [522, 133] on icon at bounding box center [521, 122] width 9 height 32
click at [522, 133] on icon at bounding box center [529, 125] width 29 height 29
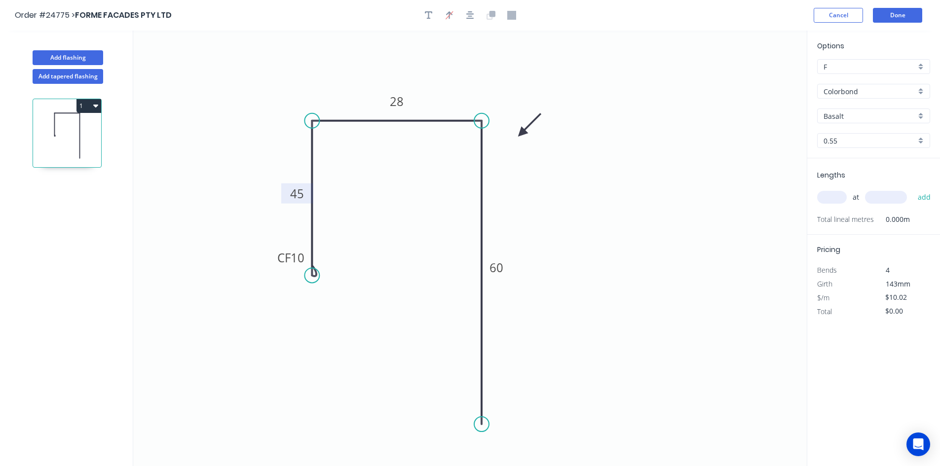
click at [858, 116] on input "Basalt" at bounding box center [869, 116] width 92 height 10
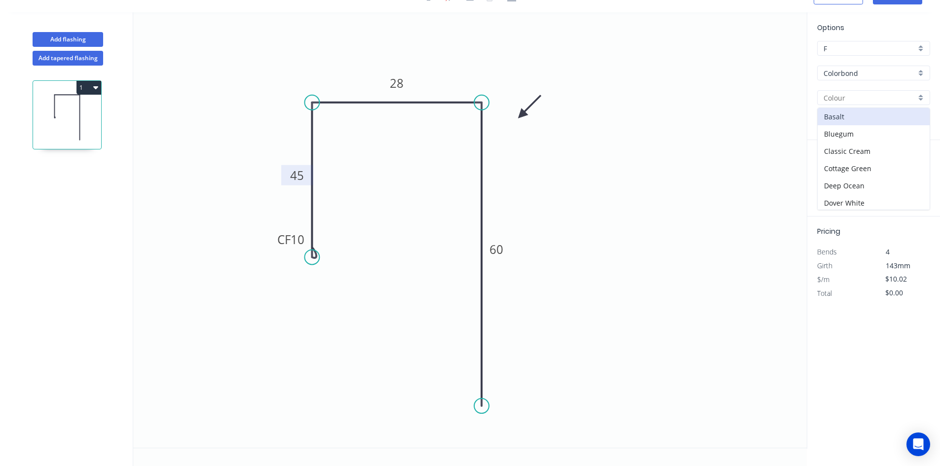
click at [768, 129] on icon "0 CF 10 45 28 60" at bounding box center [469, 230] width 673 height 436
click at [854, 99] on input "text" at bounding box center [869, 98] width 92 height 10
click at [853, 118] on div "Basalt" at bounding box center [874, 116] width 112 height 17
type input "Basalt"
click at [853, 123] on input "0.55" at bounding box center [869, 122] width 92 height 10
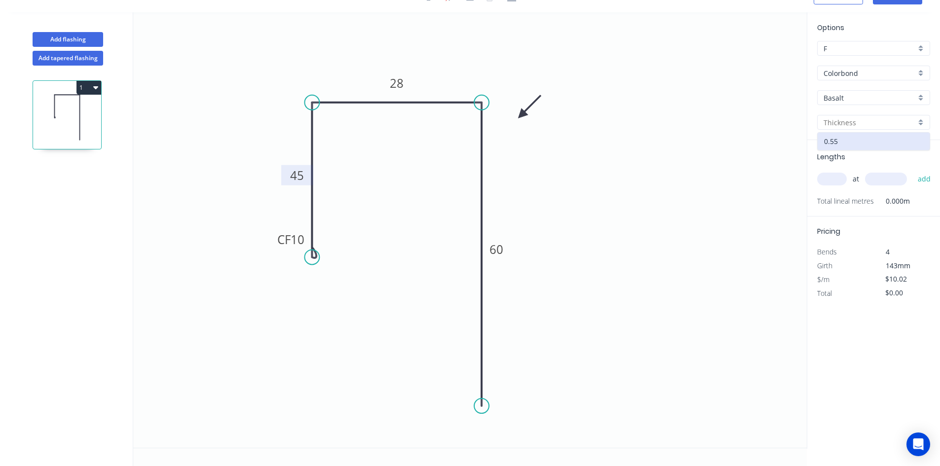
click at [835, 181] on input "text" at bounding box center [832, 179] width 30 height 13
click at [856, 124] on input "text" at bounding box center [869, 122] width 92 height 10
click at [843, 143] on div "0.55" at bounding box center [874, 141] width 112 height 17
type input "0.55"
click at [830, 184] on input "text" at bounding box center [832, 179] width 30 height 13
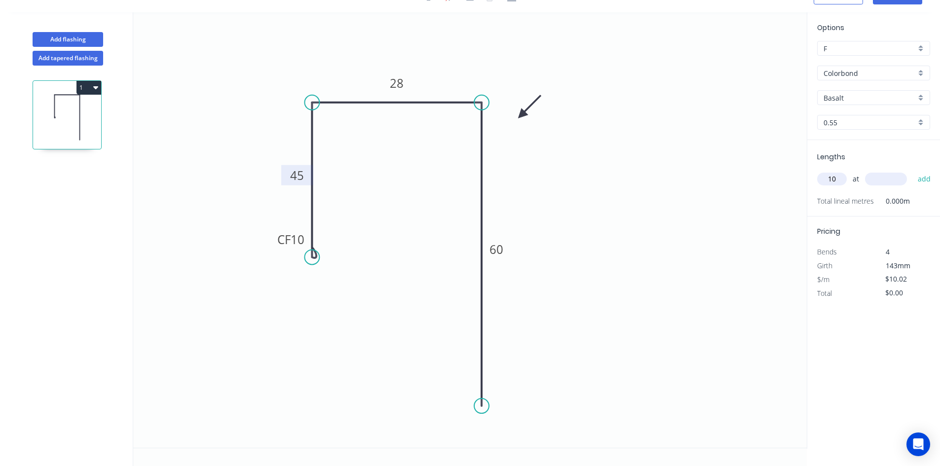
type input "10"
type input "5500"
click at [913, 171] on button "add" at bounding box center [924, 179] width 23 height 17
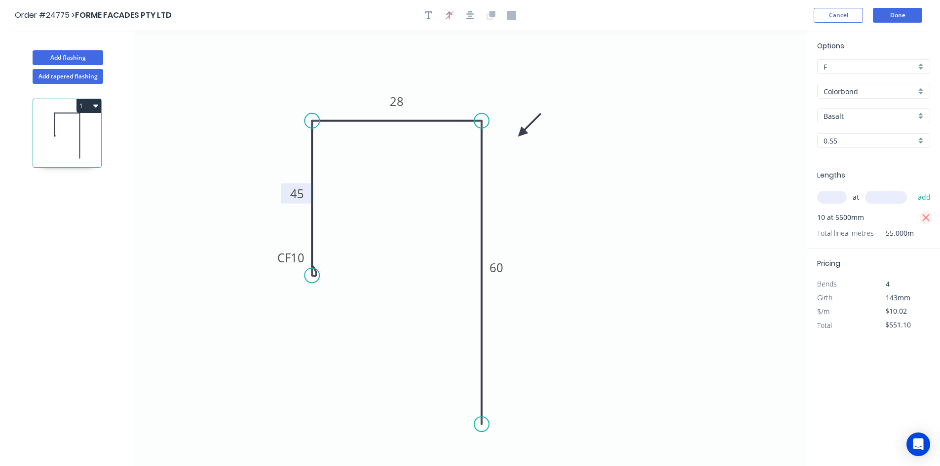
click at [929, 217] on icon "button" at bounding box center [926, 218] width 9 height 12
type input "$0.00"
click at [881, 200] on input "text" at bounding box center [886, 197] width 42 height 13
type input "5500"
click at [913, 189] on button "add" at bounding box center [924, 197] width 23 height 17
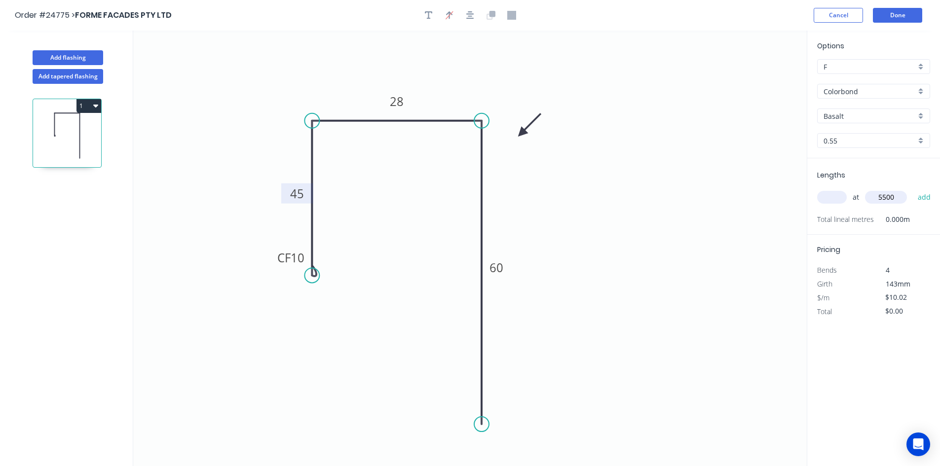
click at [829, 196] on input "text" at bounding box center [832, 197] width 30 height 13
type input "10"
click at [913, 189] on button "add" at bounding box center [924, 197] width 23 height 17
type input "$551.10"
click at [739, 182] on icon "0 CF 10 45 28 60" at bounding box center [469, 249] width 673 height 436
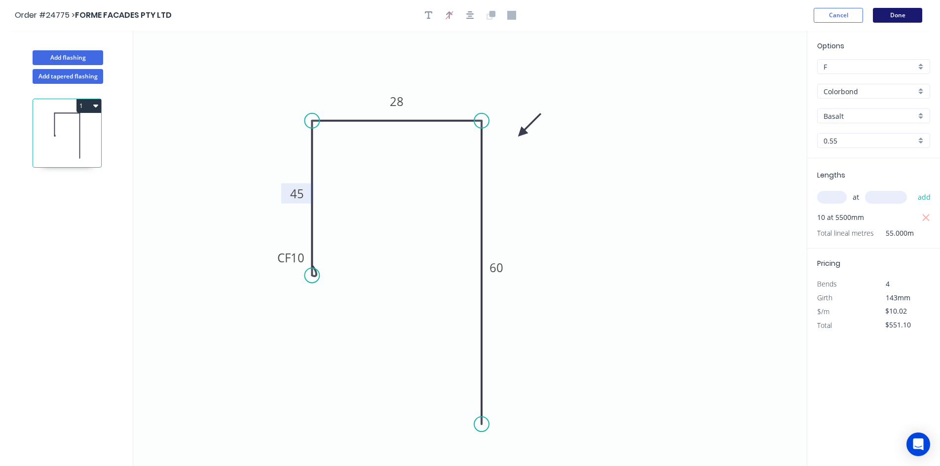
click at [912, 16] on button "Done" at bounding box center [897, 15] width 49 height 15
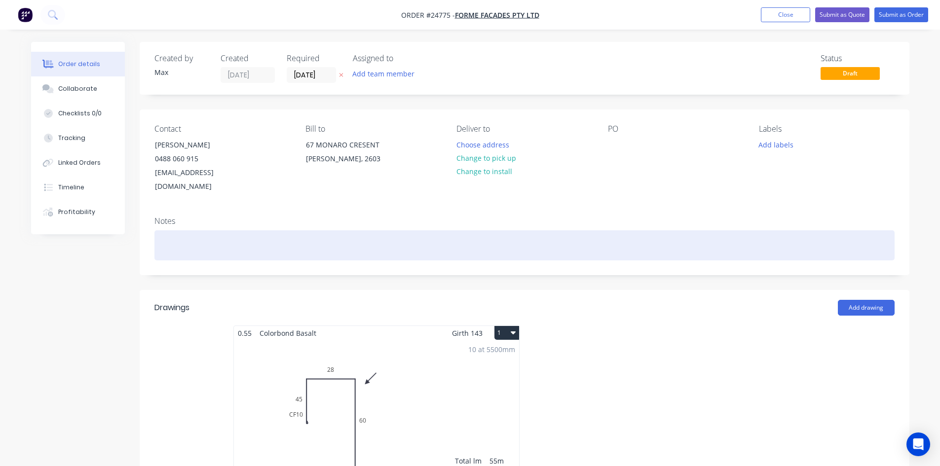
click at [194, 230] on div at bounding box center [524, 245] width 740 height 30
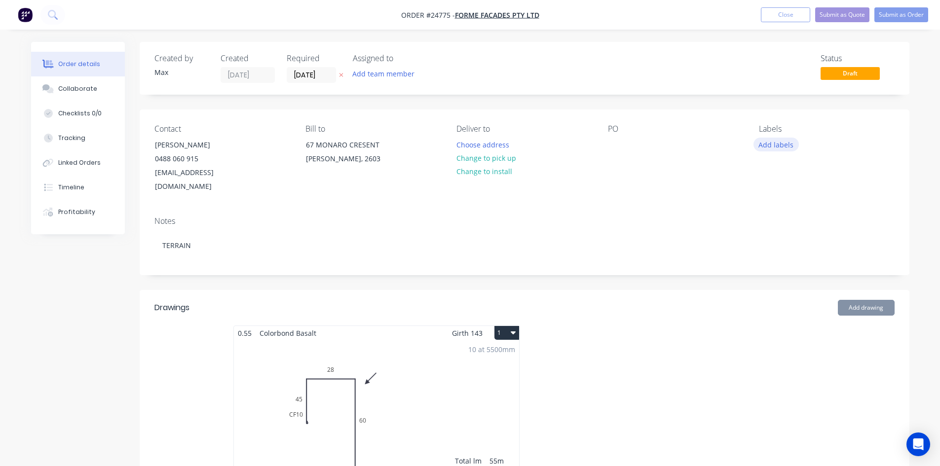
click at [766, 146] on button "Add labels" at bounding box center [775, 144] width 45 height 13
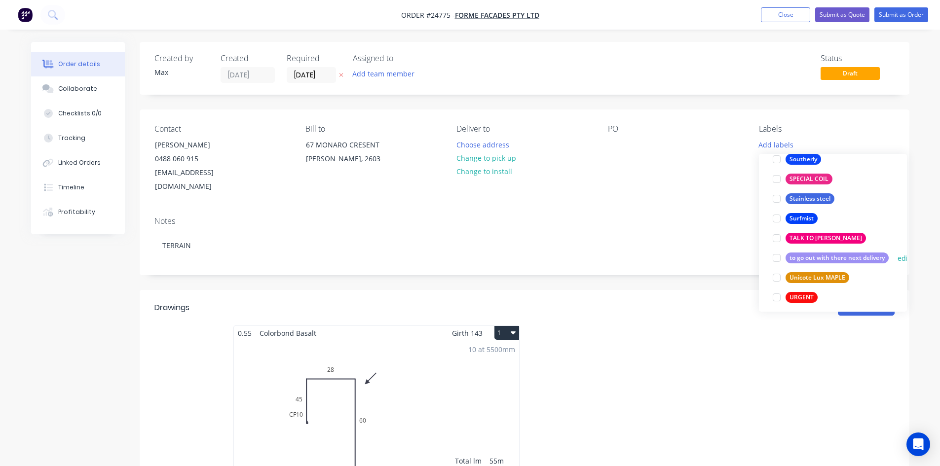
scroll to position [1875, 0]
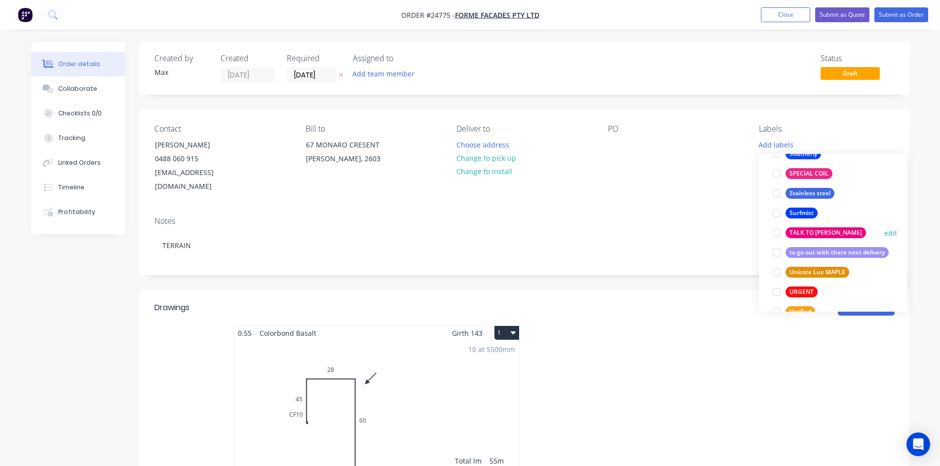
click at [773, 236] on div at bounding box center [777, 233] width 20 height 20
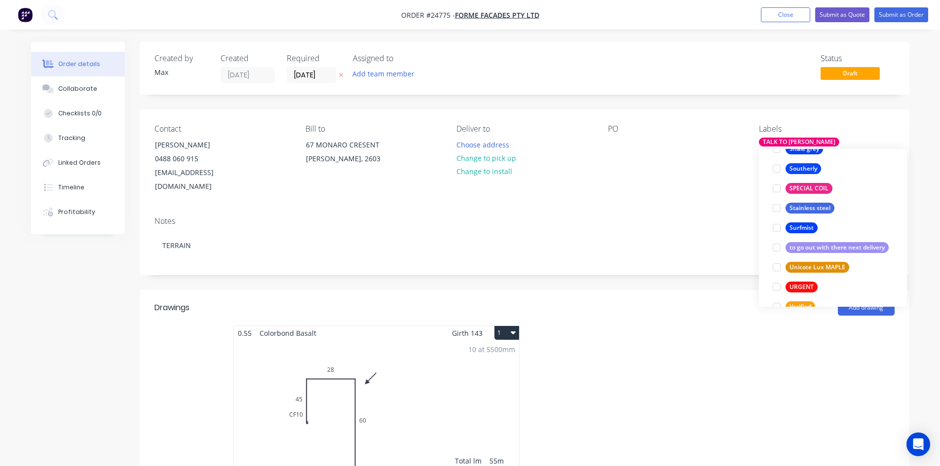
scroll to position [0, 0]
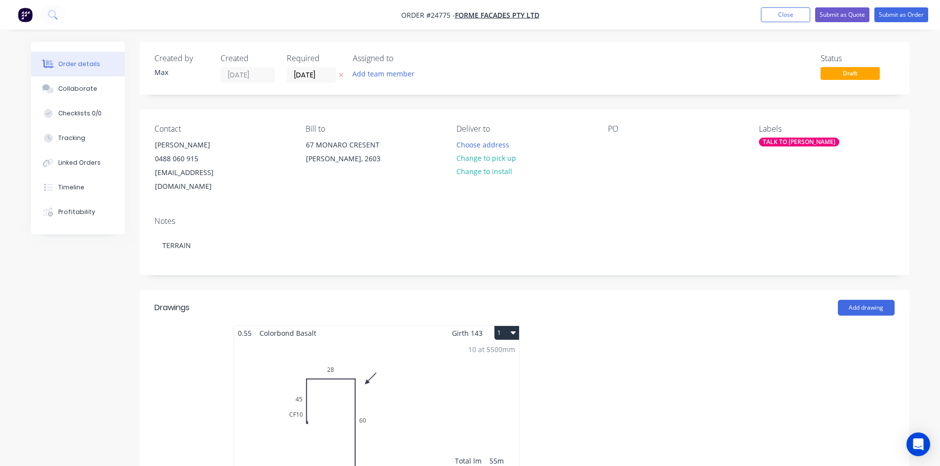
click at [680, 154] on div "PO" at bounding box center [675, 159] width 135 height 70
click at [781, 139] on div "TALK TO [PERSON_NAME]" at bounding box center [799, 142] width 80 height 9
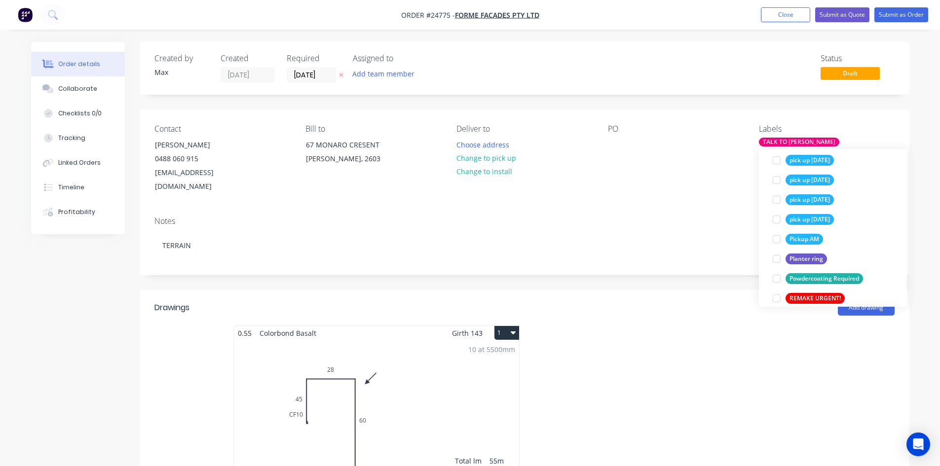
scroll to position [1776, 0]
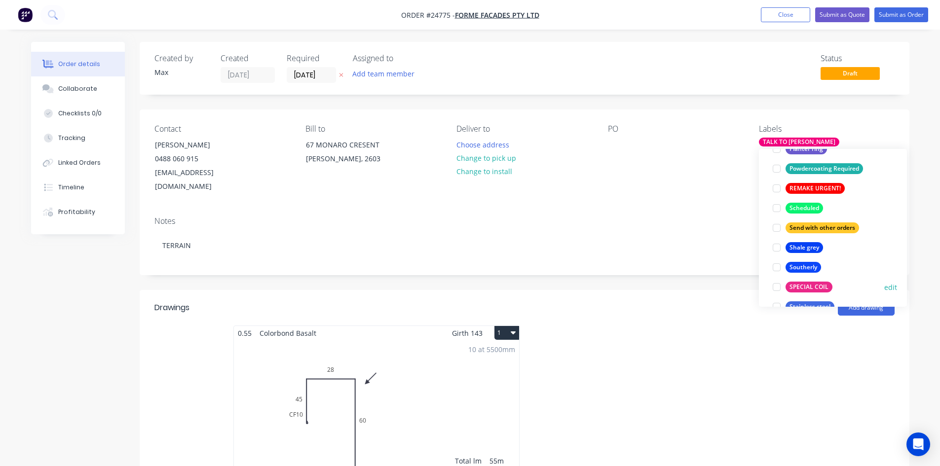
click at [775, 286] on div at bounding box center [777, 287] width 20 height 20
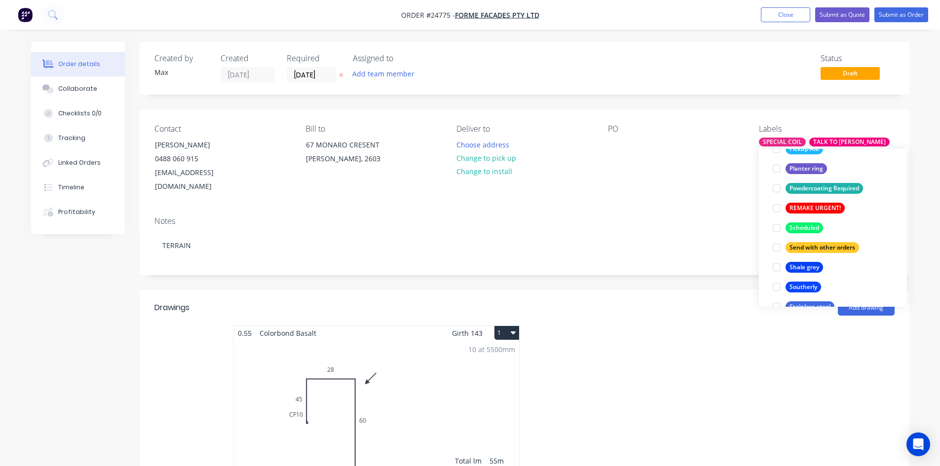
scroll to position [0, 0]
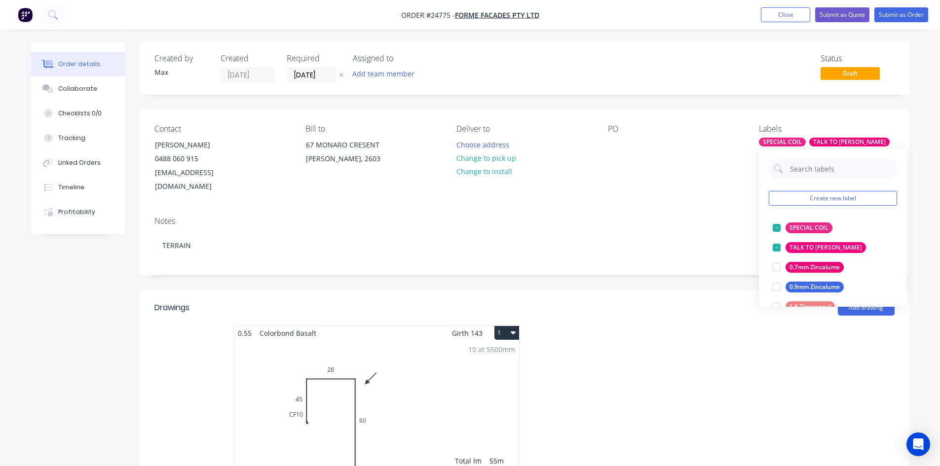
click at [683, 217] on div "Notes" at bounding box center [524, 221] width 740 height 9
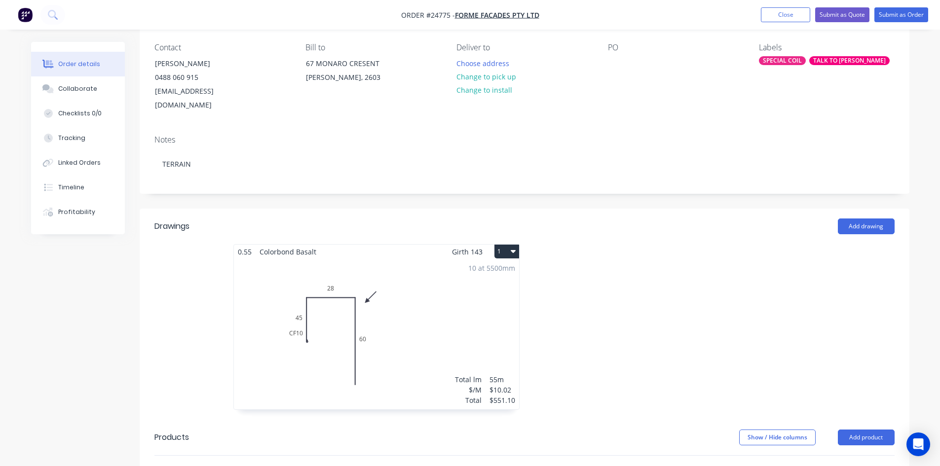
scroll to position [99, 0]
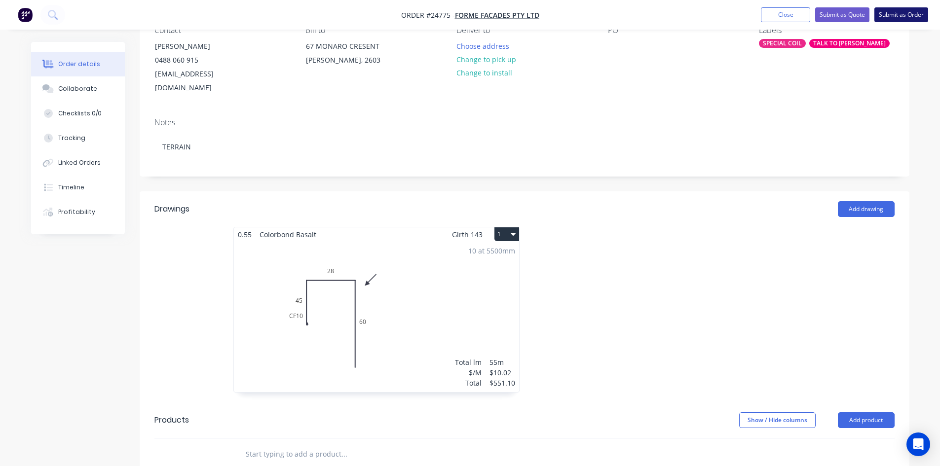
click at [903, 17] on button "Submit as Order" at bounding box center [901, 14] width 54 height 15
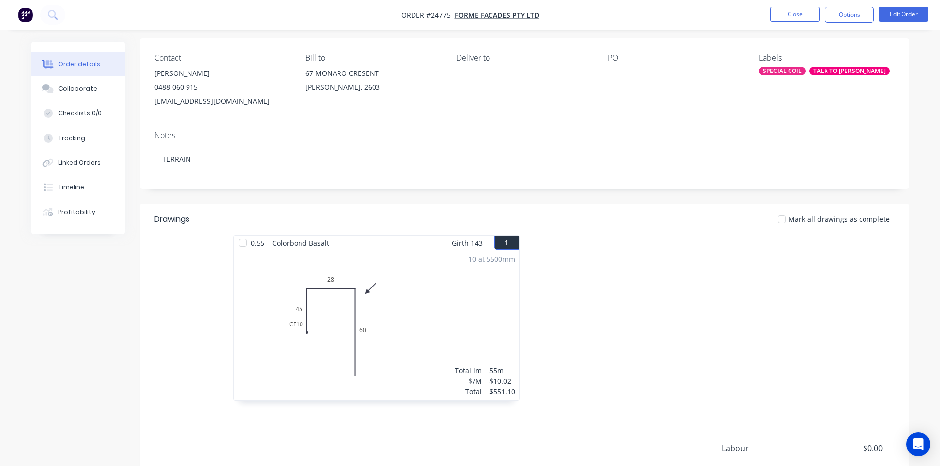
scroll to position [0, 0]
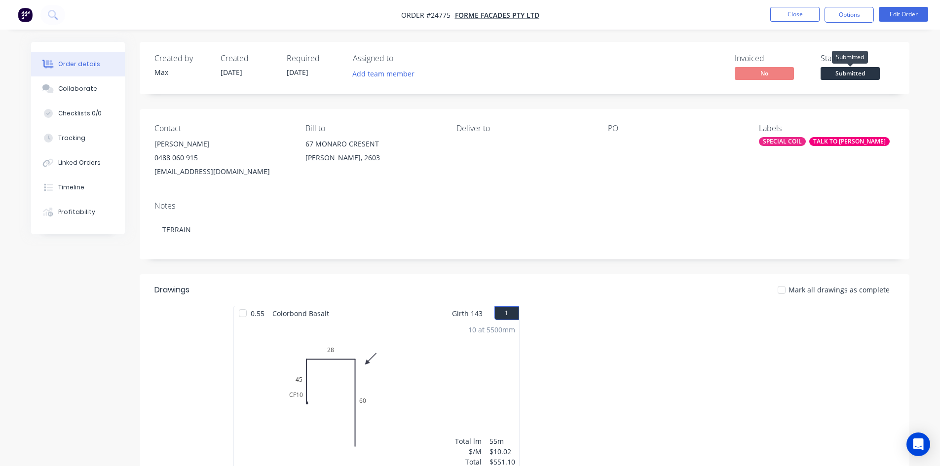
click at [854, 75] on span "Submitted" at bounding box center [850, 73] width 59 height 12
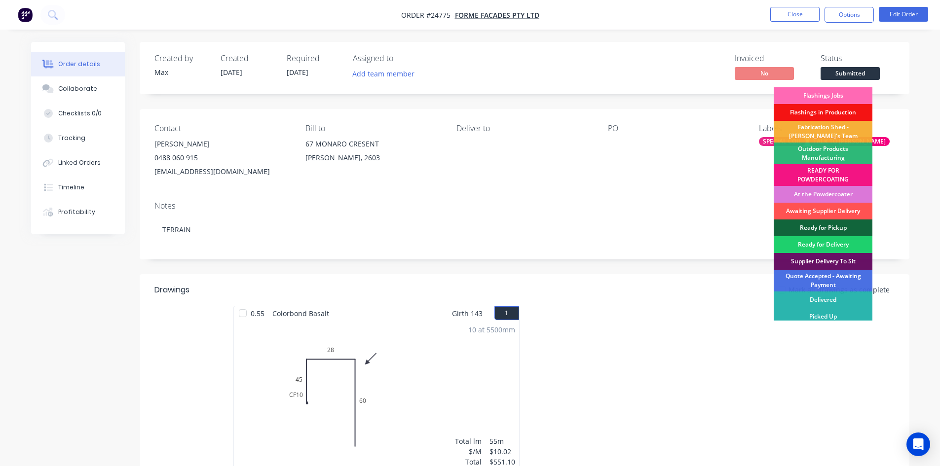
click at [809, 93] on div "Flashings Jobs" at bounding box center [823, 95] width 99 height 17
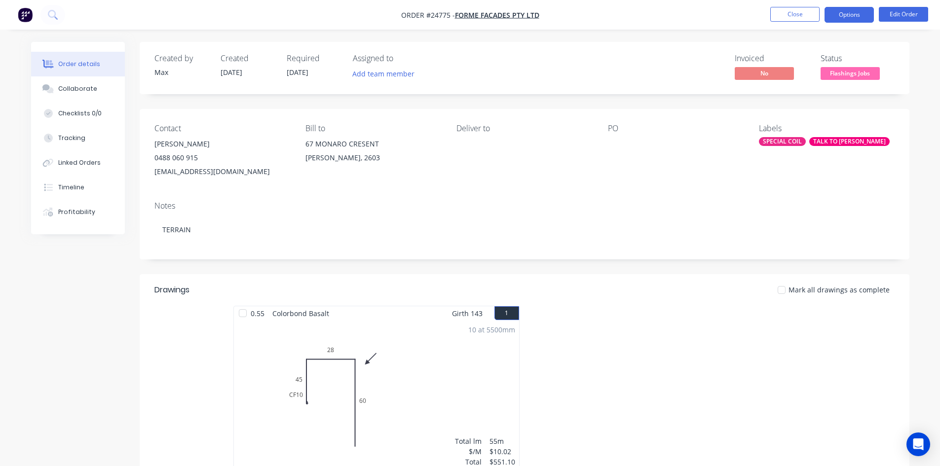
click at [847, 12] on button "Options" at bounding box center [848, 15] width 49 height 16
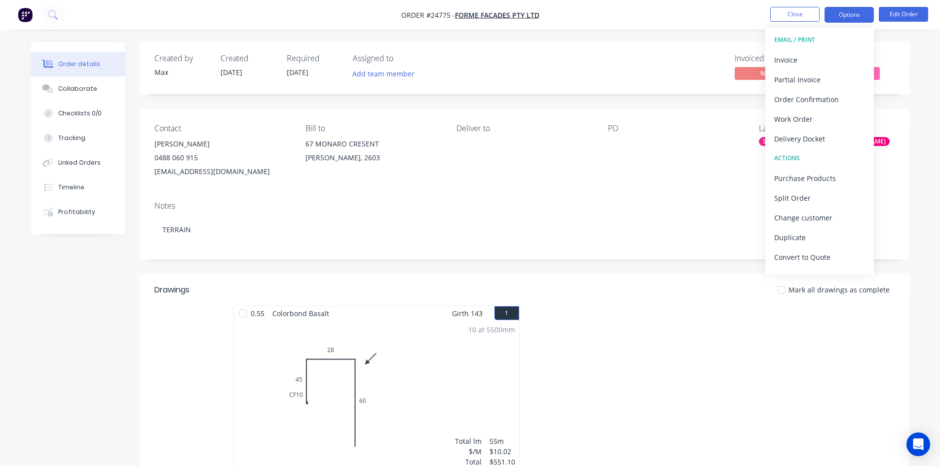
click at [862, 12] on button "Options" at bounding box center [848, 15] width 49 height 16
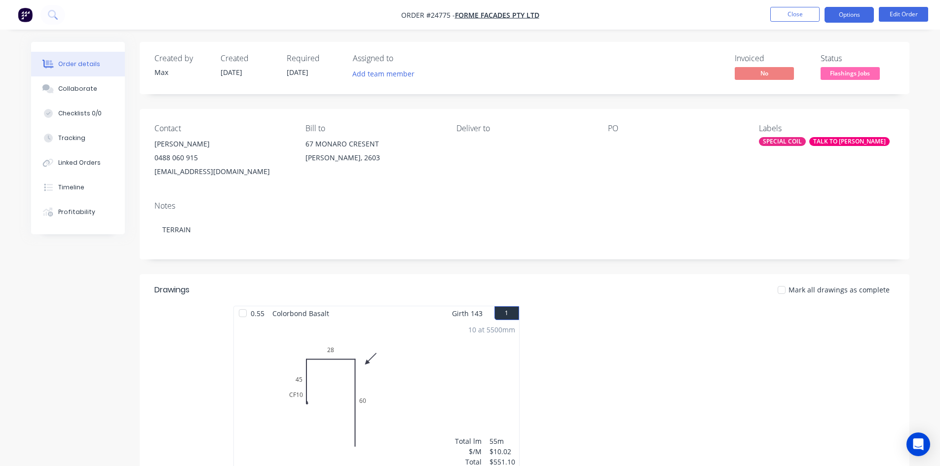
click at [860, 13] on button "Options" at bounding box center [848, 15] width 49 height 16
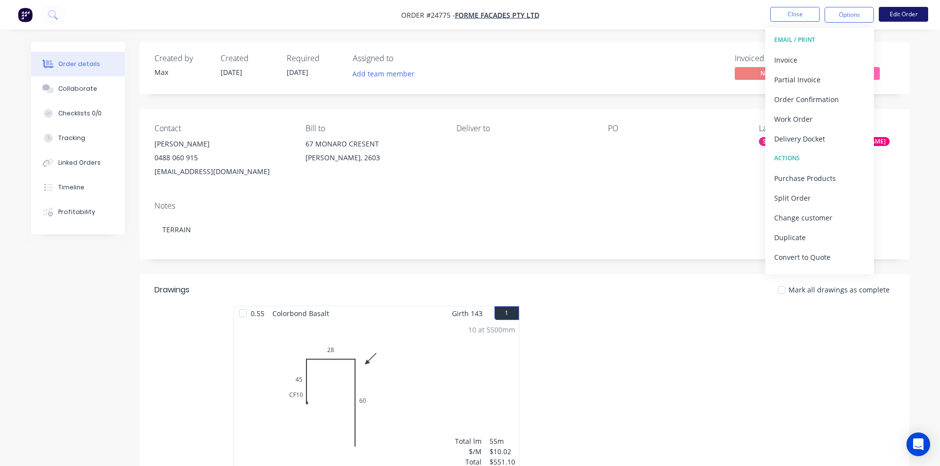
click at [895, 14] on button "Edit Order" at bounding box center [903, 14] width 49 height 15
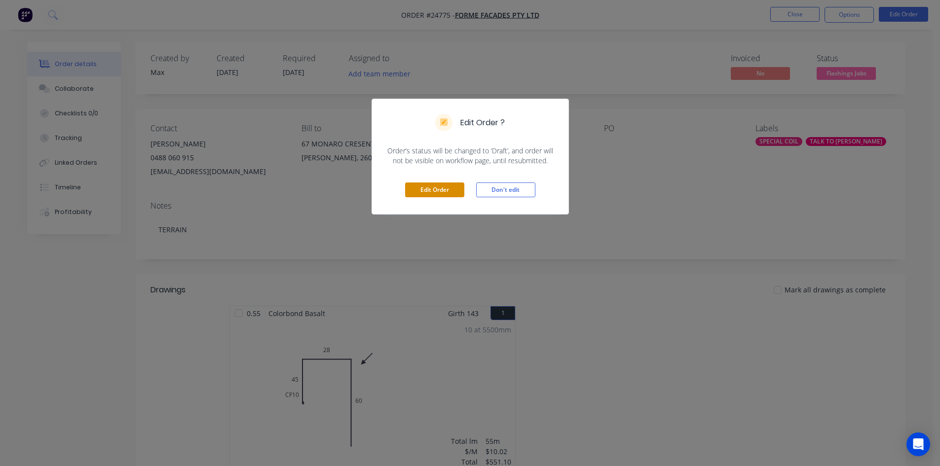
click at [439, 191] on button "Edit Order" at bounding box center [434, 190] width 59 height 15
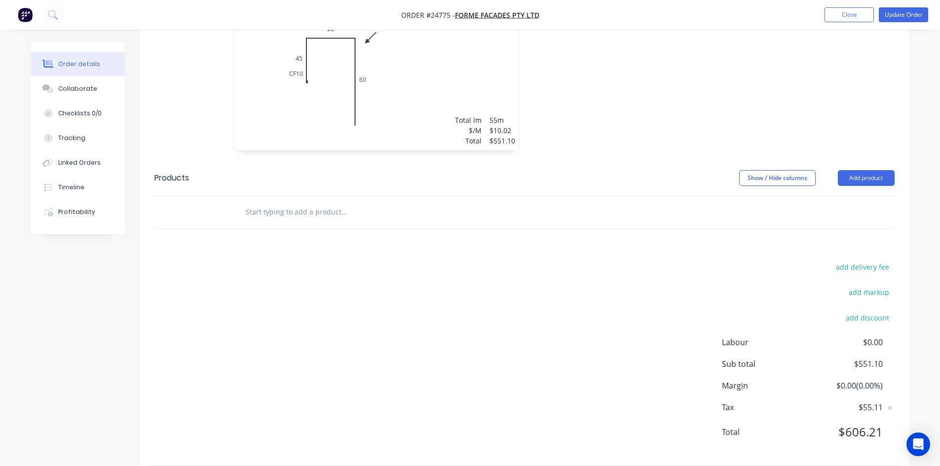
scroll to position [341, 0]
click at [865, 170] on button "Add product" at bounding box center [866, 178] width 57 height 16
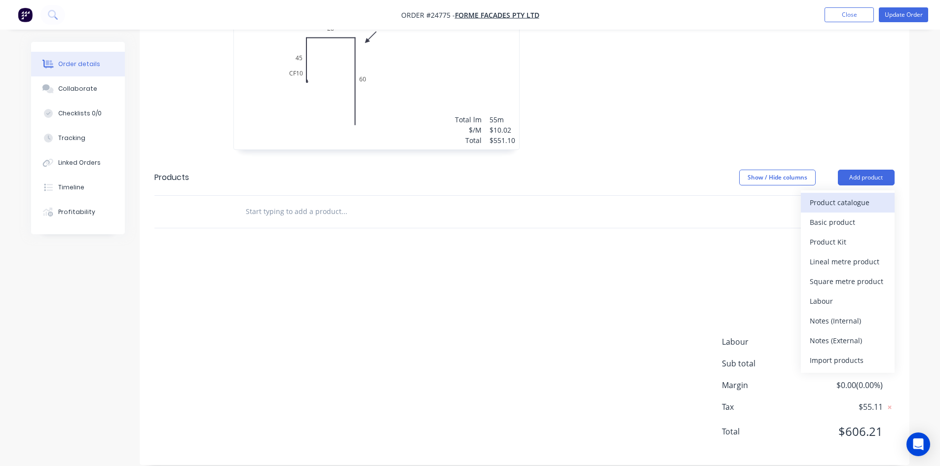
click at [855, 195] on div "Product catalogue" at bounding box center [848, 202] width 76 height 14
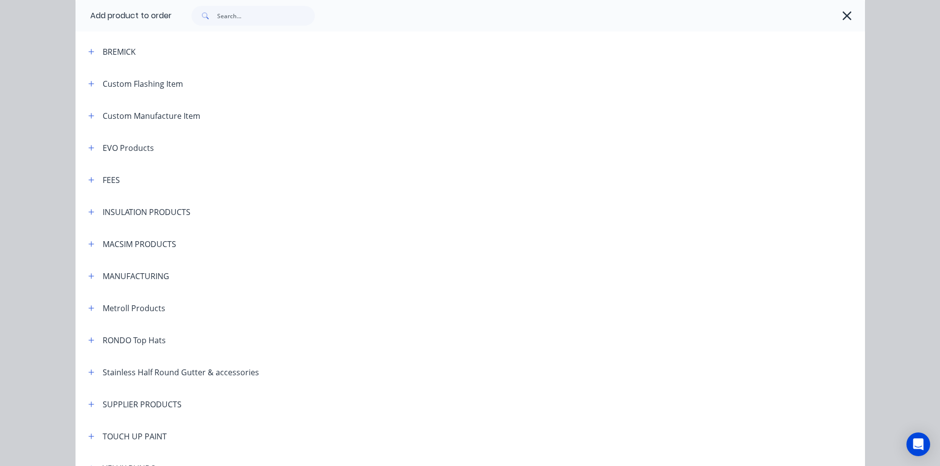
scroll to position [493, 0]
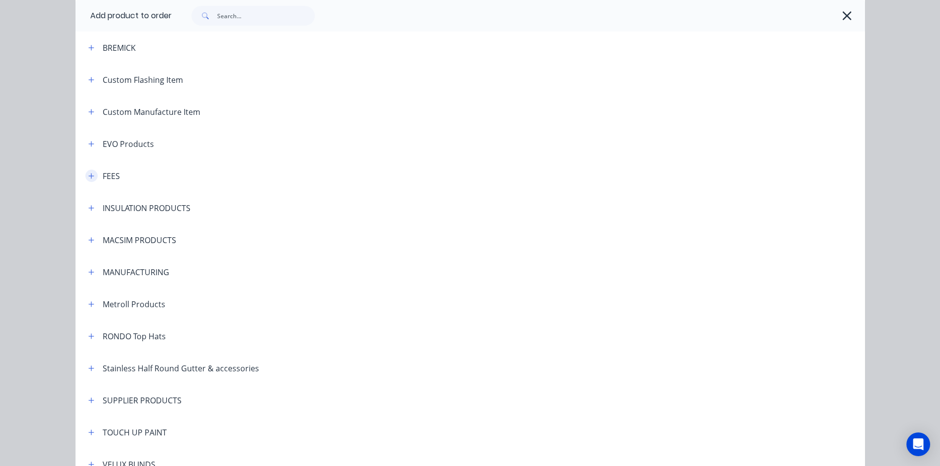
click at [88, 178] on icon "button" at bounding box center [91, 176] width 6 height 7
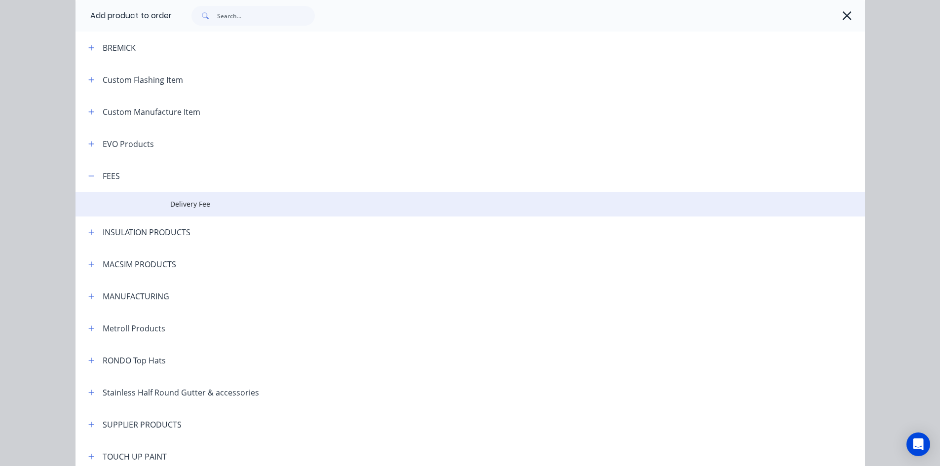
click at [212, 207] on span "Delivery Fee" at bounding box center [448, 204] width 556 height 10
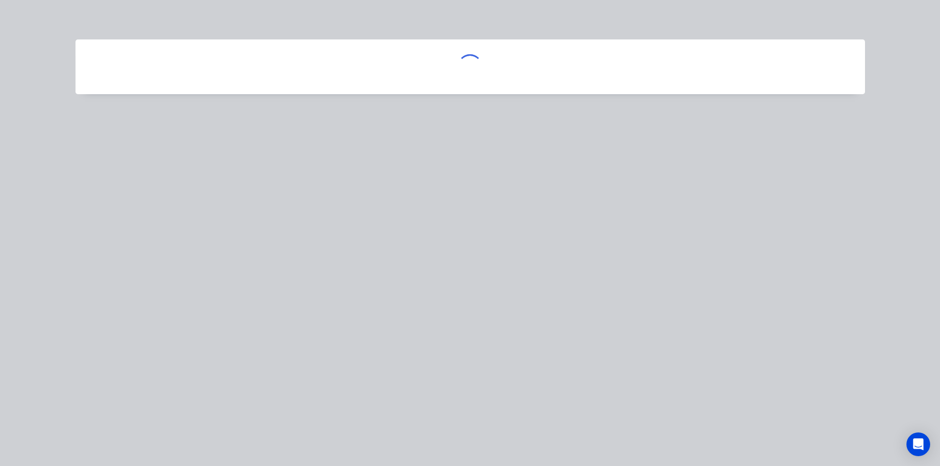
scroll to position [0, 0]
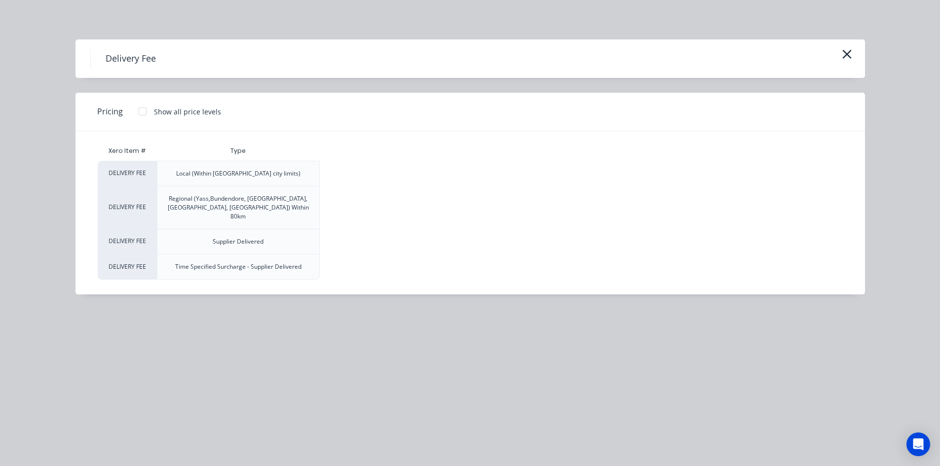
click at [144, 115] on div at bounding box center [143, 112] width 20 height 20
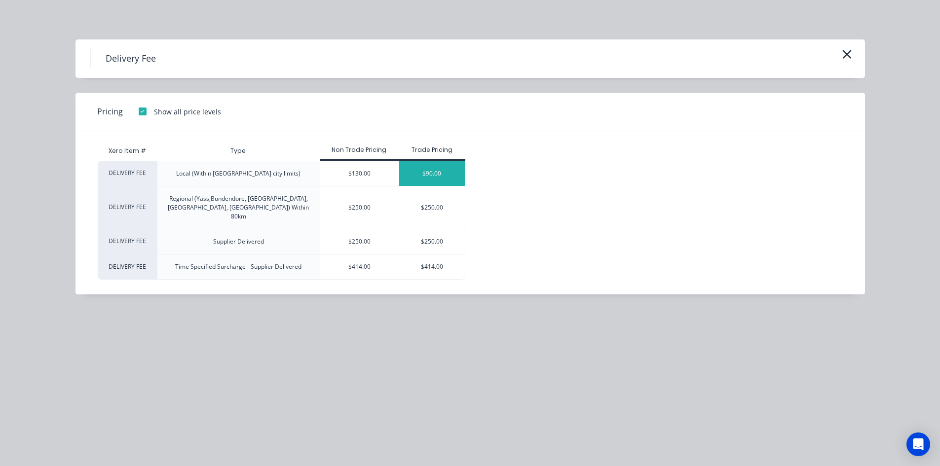
click at [452, 163] on div "$90.00" at bounding box center [432, 173] width 66 height 25
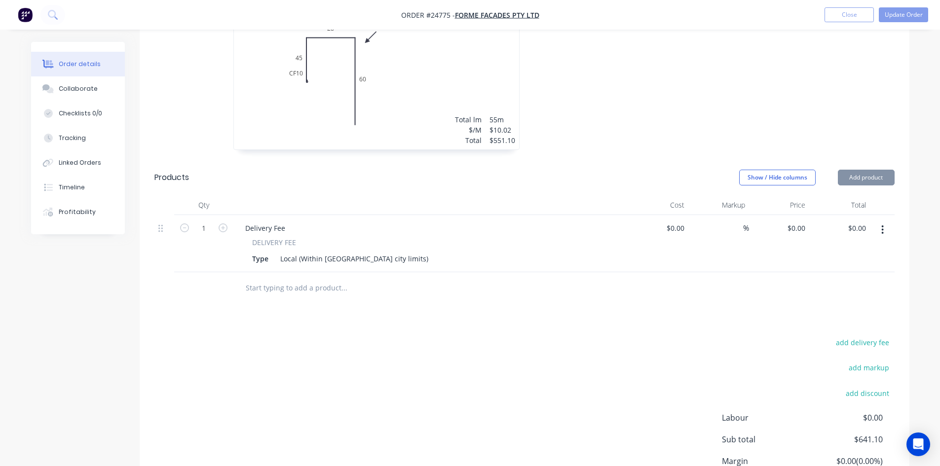
type input "$90.00"
click at [654, 112] on div at bounding box center [672, 72] width 296 height 176
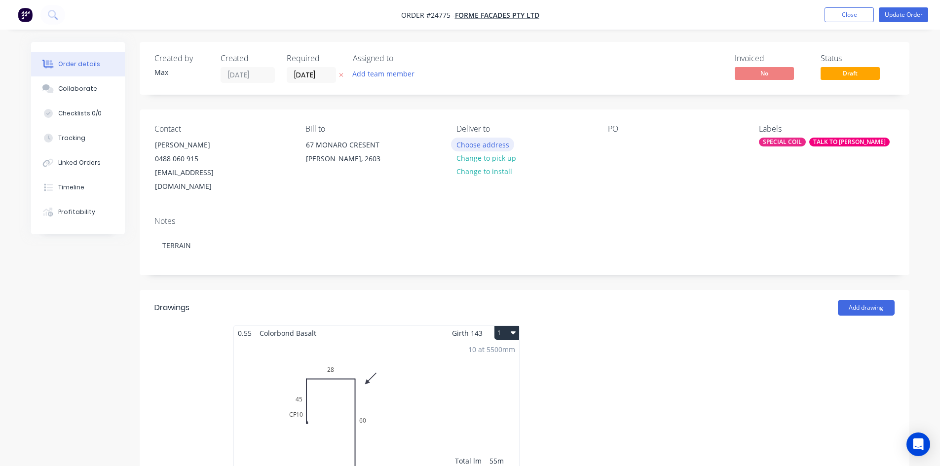
click at [493, 145] on button "Choose address" at bounding box center [482, 144] width 63 height 13
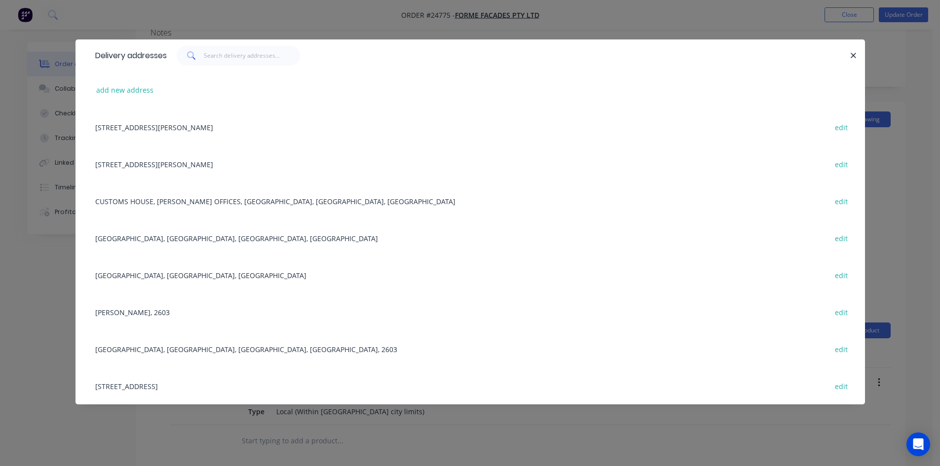
scroll to position [197, 0]
click at [134, 87] on button "add new address" at bounding box center [125, 89] width 68 height 13
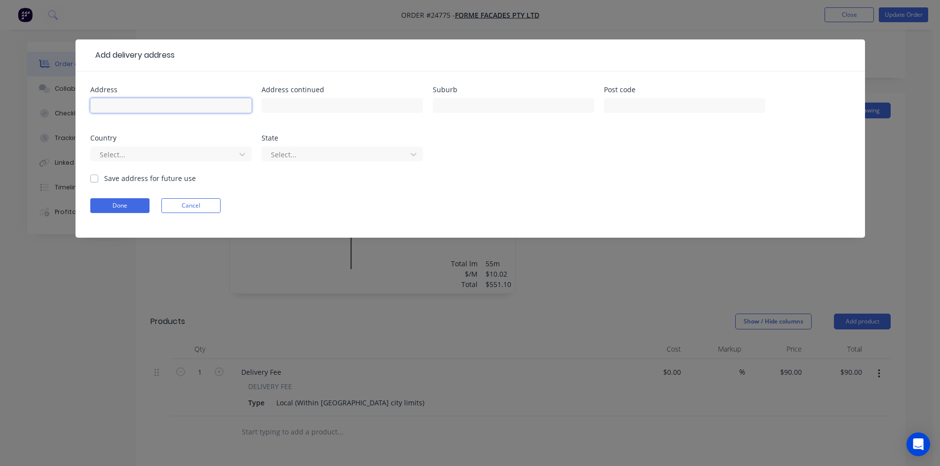
drag, startPoint x: 147, startPoint y: 108, endPoint x: 153, endPoint y: 103, distance: 8.4
click at [147, 108] on input "text" at bounding box center [170, 105] width 161 height 15
click at [106, 104] on input "MOlongolo" at bounding box center [170, 105] width 161 height 15
drag, startPoint x: 209, startPoint y: 111, endPoint x: 210, endPoint y: 106, distance: 5.2
click at [209, 110] on input "Molongolo" at bounding box center [170, 105] width 161 height 15
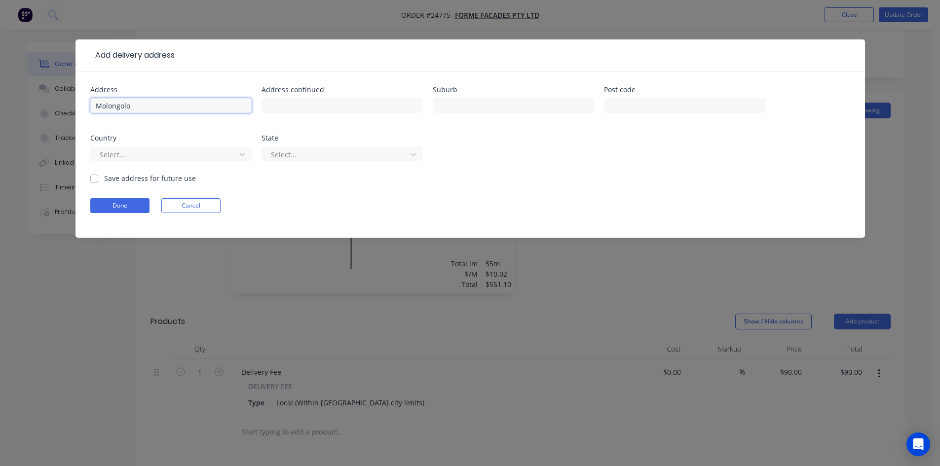
click at [210, 106] on input "Molongolo" at bounding box center [170, 105] width 161 height 15
type input "Molongolo Emergency Services"
click at [518, 99] on input "text" at bounding box center [513, 105] width 161 height 15
click at [442, 105] on input "[PERSON_NAME]" at bounding box center [513, 105] width 161 height 15
type input "[PERSON_NAME]"
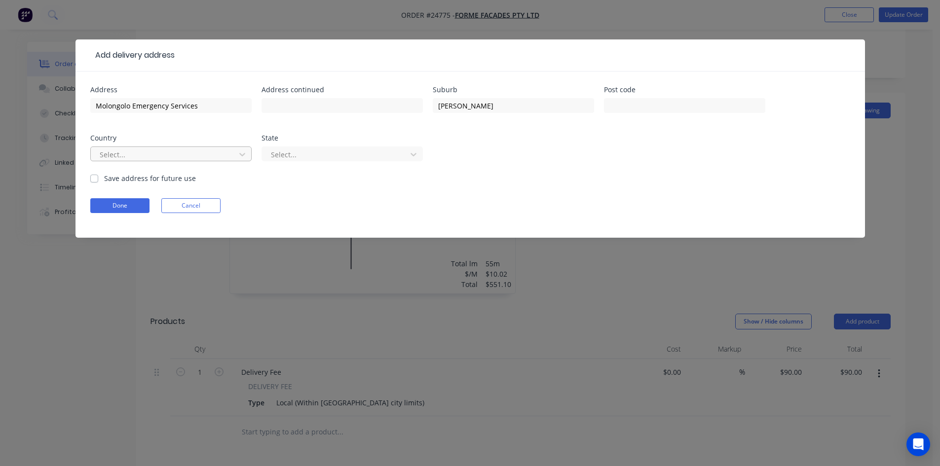
click at [187, 160] on div at bounding box center [165, 155] width 132 height 12
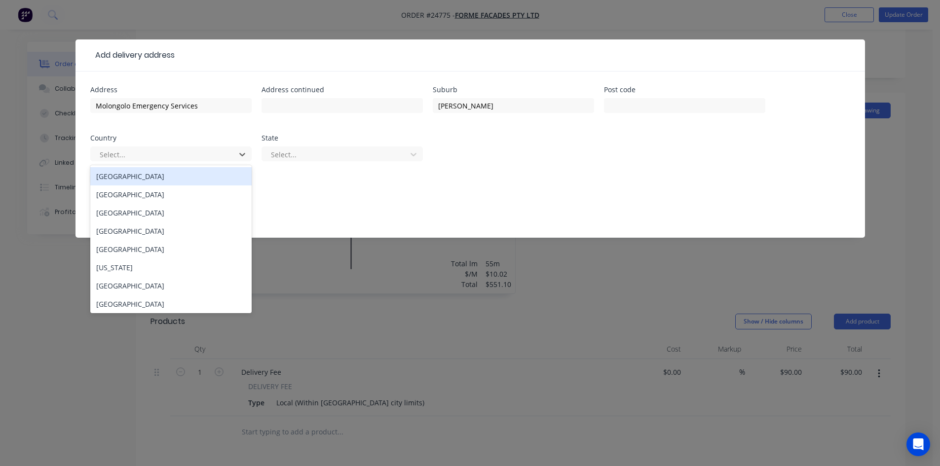
click at [196, 176] on div "[GEOGRAPHIC_DATA]" at bounding box center [170, 176] width 161 height 18
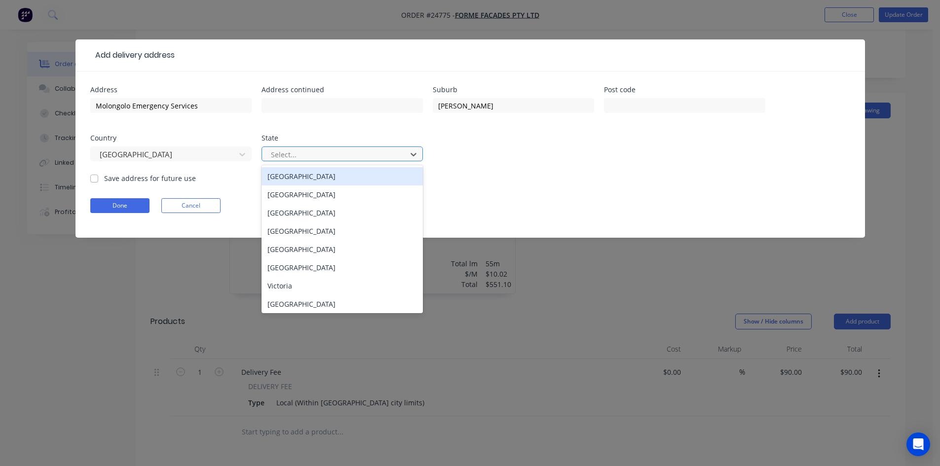
click at [299, 157] on div at bounding box center [336, 155] width 132 height 12
click at [329, 181] on div "[GEOGRAPHIC_DATA]" at bounding box center [342, 176] width 161 height 18
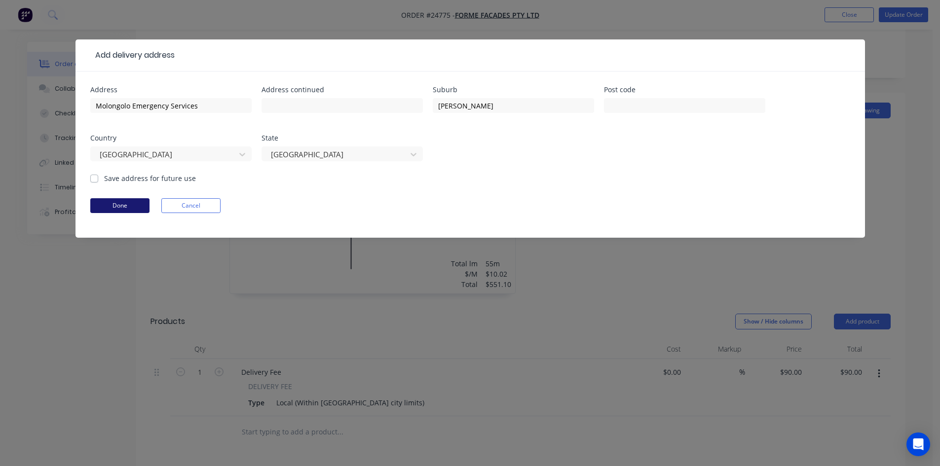
click at [114, 207] on button "Done" at bounding box center [119, 205] width 59 height 15
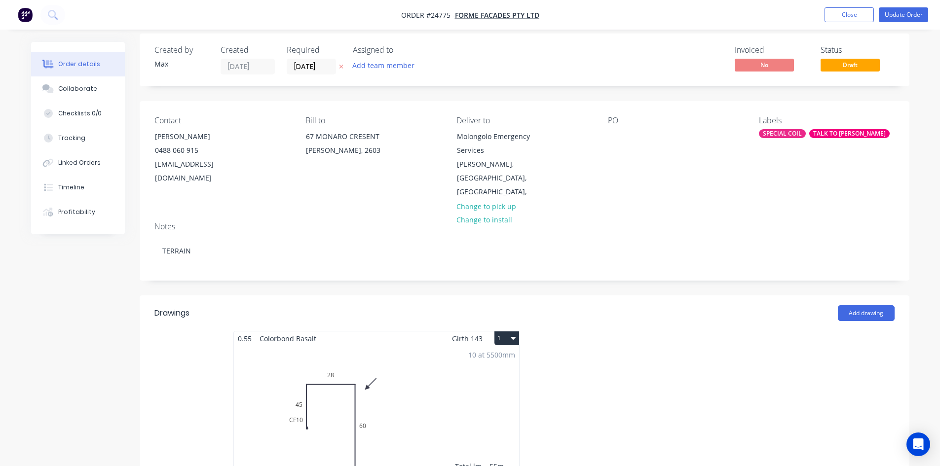
scroll to position [0, 0]
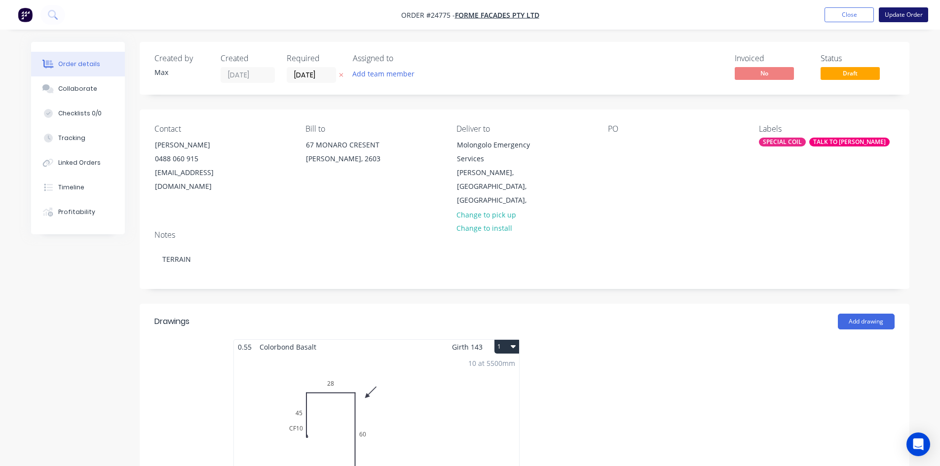
click at [905, 12] on button "Update Order" at bounding box center [903, 14] width 49 height 15
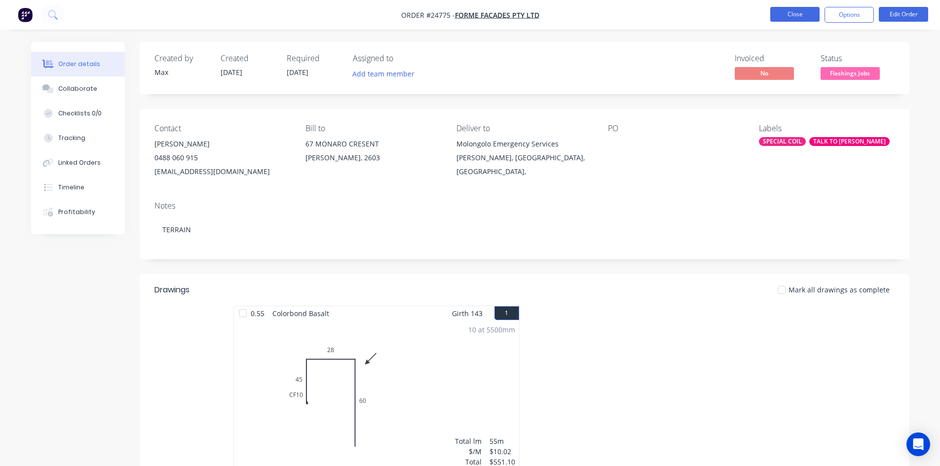
click at [804, 15] on button "Close" at bounding box center [794, 14] width 49 height 15
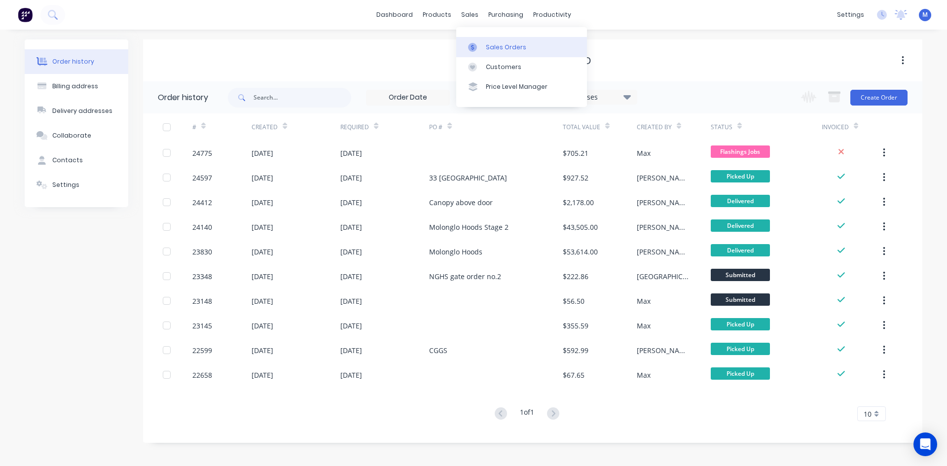
click at [509, 46] on div "Sales Orders" at bounding box center [506, 47] width 40 height 9
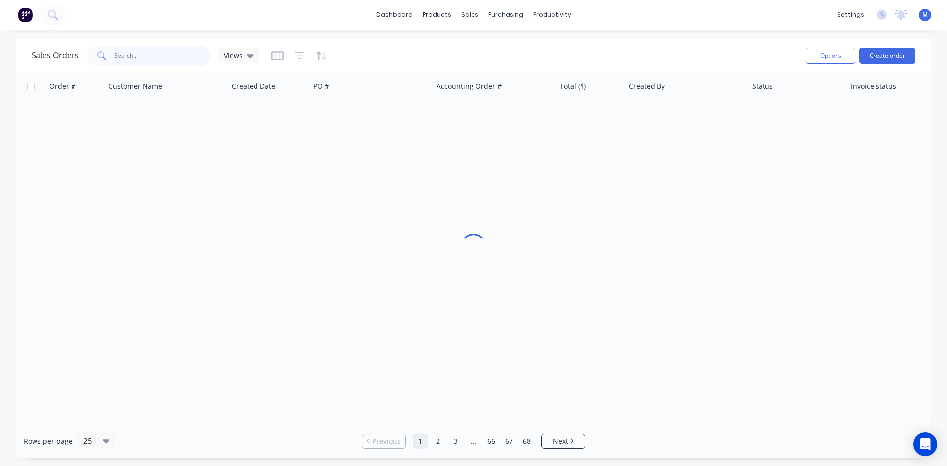
click at [144, 56] on input "text" at bounding box center [162, 56] width 96 height 20
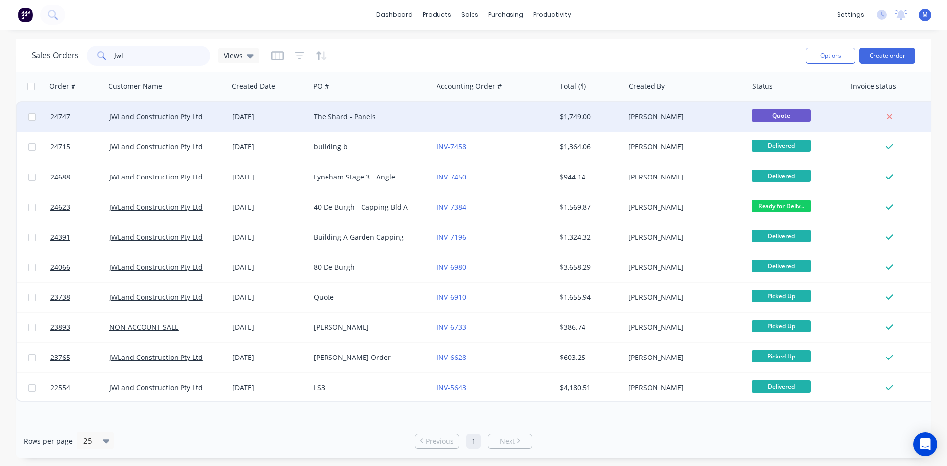
type input "Jwl"
click at [398, 113] on div "The Shard - Panels" at bounding box center [369, 117] width 110 height 10
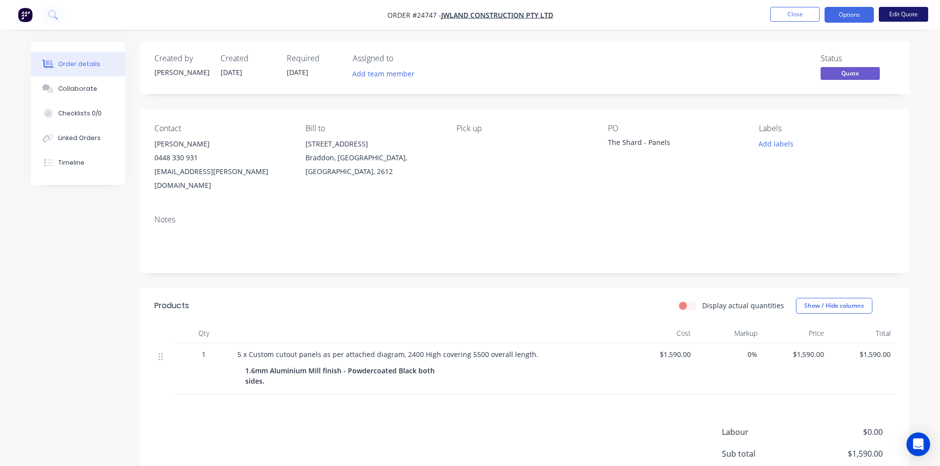
click at [908, 13] on button "Edit Quote" at bounding box center [903, 14] width 49 height 15
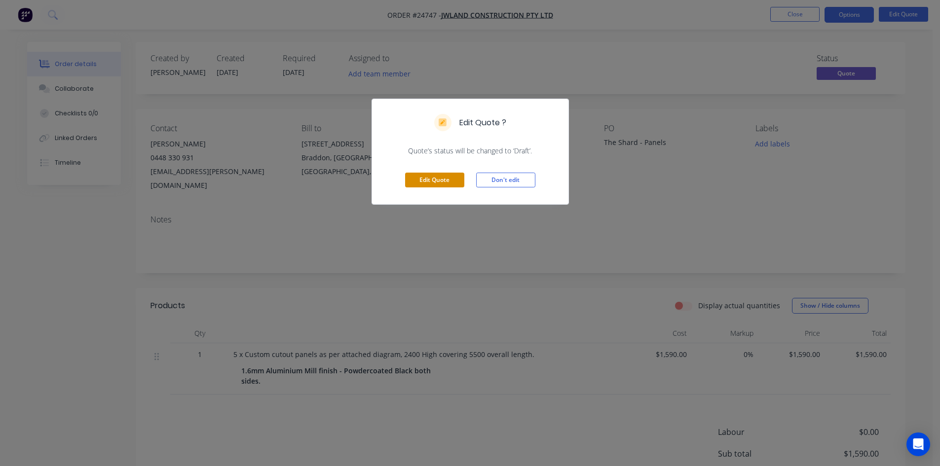
click at [437, 181] on button "Edit Quote" at bounding box center [434, 180] width 59 height 15
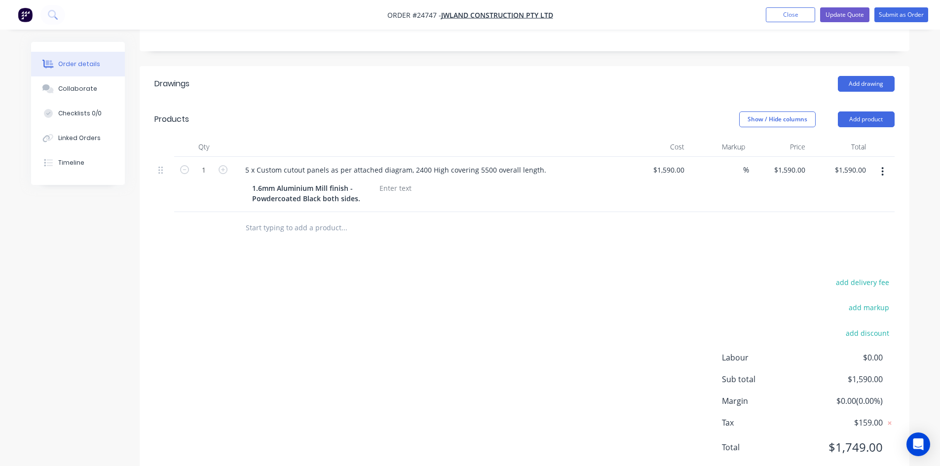
scroll to position [247, 0]
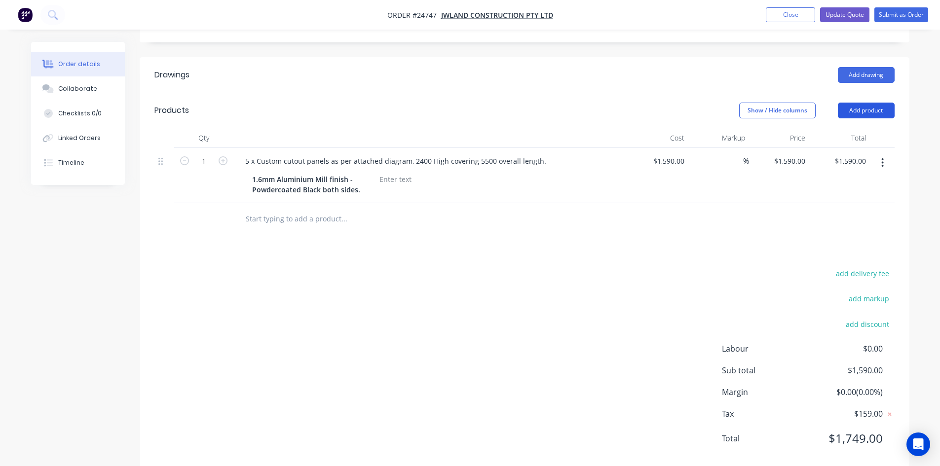
click at [869, 111] on button "Add product" at bounding box center [866, 111] width 57 height 16
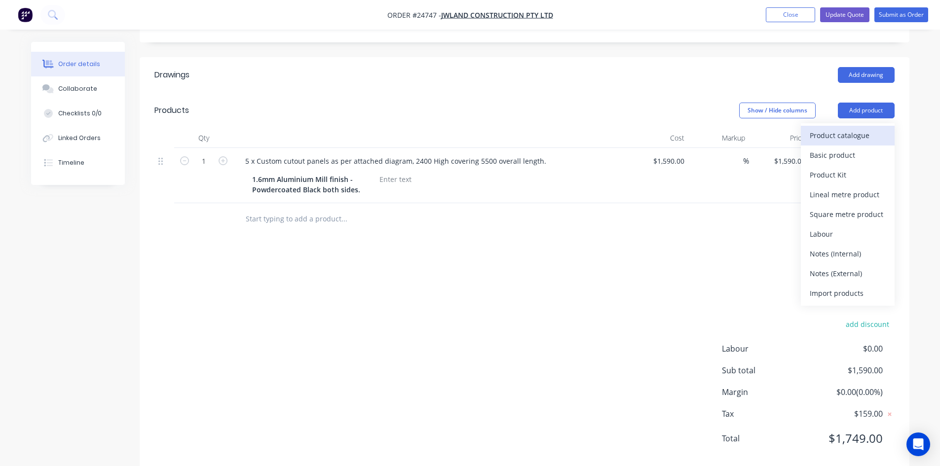
click at [859, 136] on div "Product catalogue" at bounding box center [848, 135] width 76 height 14
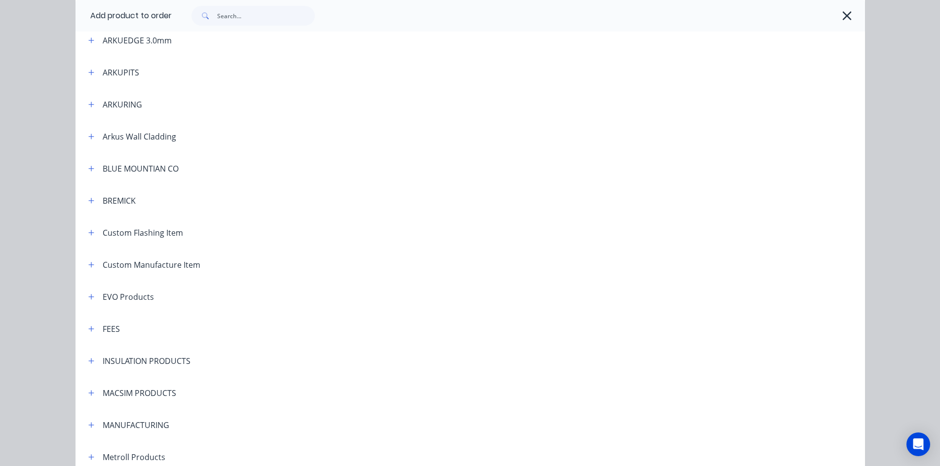
scroll to position [345, 0]
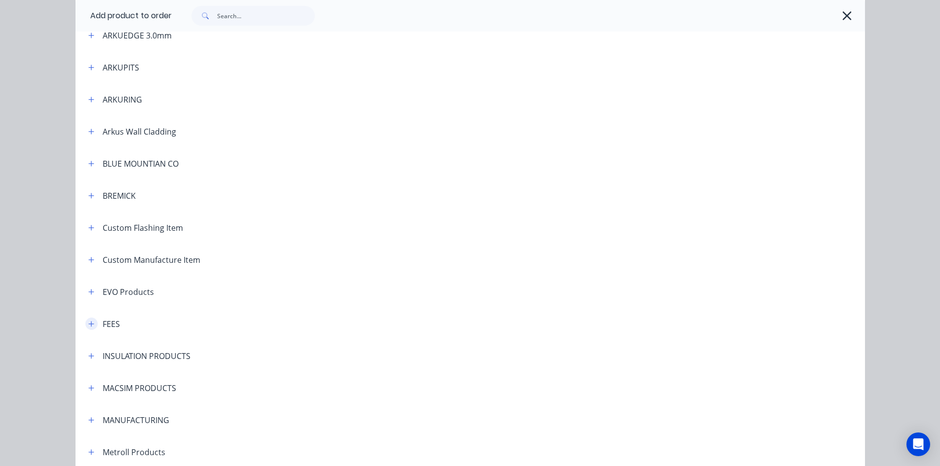
click at [88, 325] on icon "button" at bounding box center [90, 323] width 5 height 5
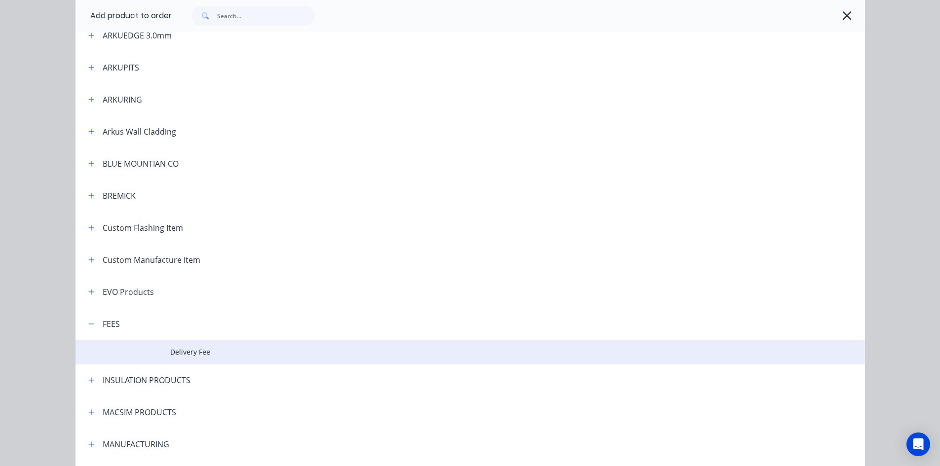
click at [195, 356] on span "Delivery Fee" at bounding box center [448, 352] width 556 height 10
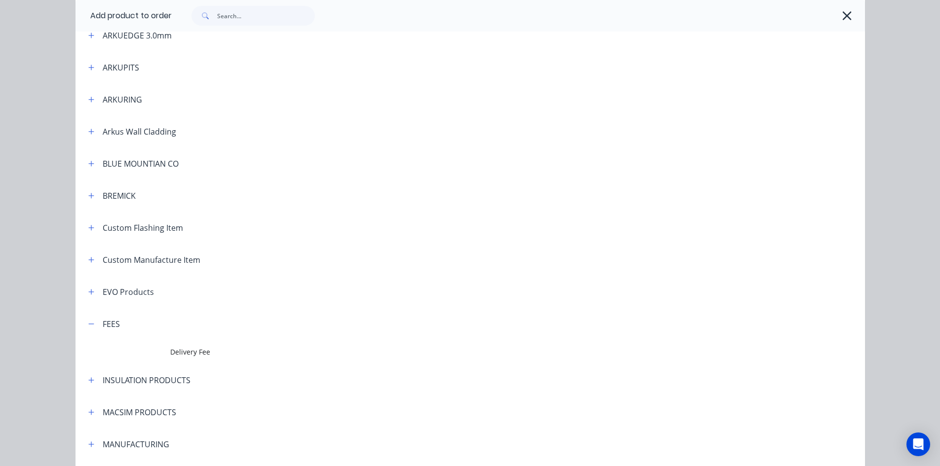
scroll to position [0, 0]
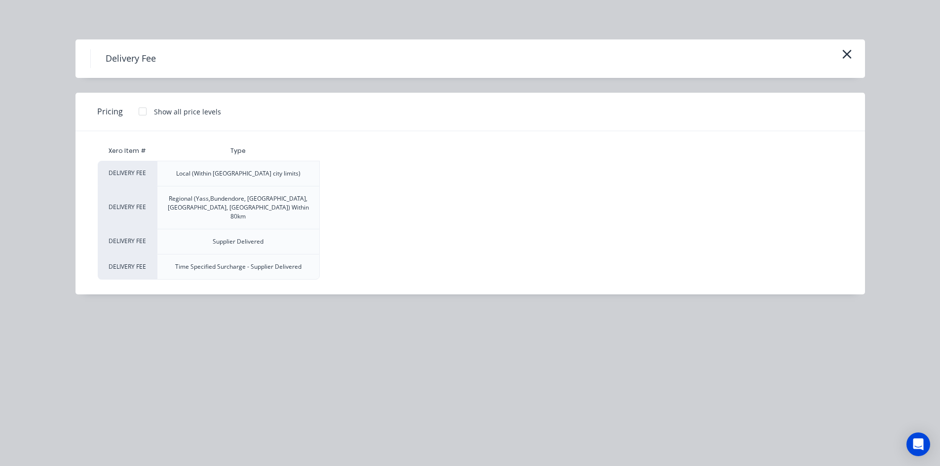
click at [141, 112] on div at bounding box center [143, 112] width 20 height 20
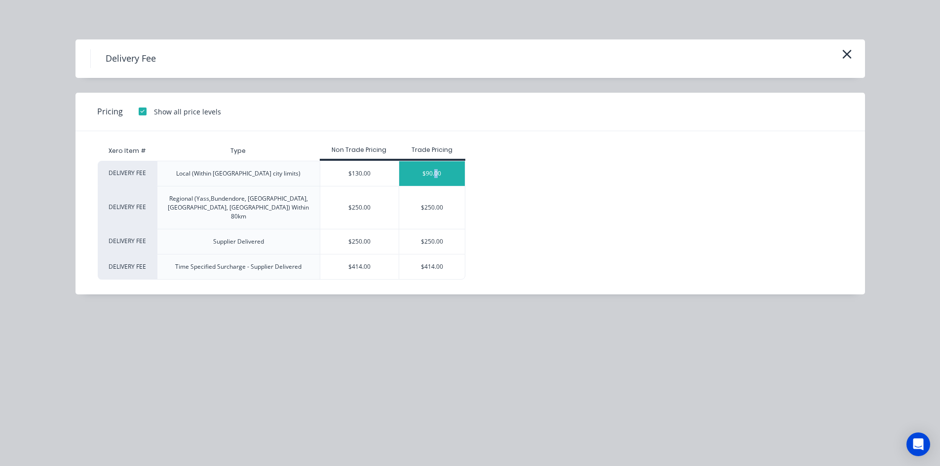
click at [436, 167] on div "$90.00" at bounding box center [432, 173] width 66 height 25
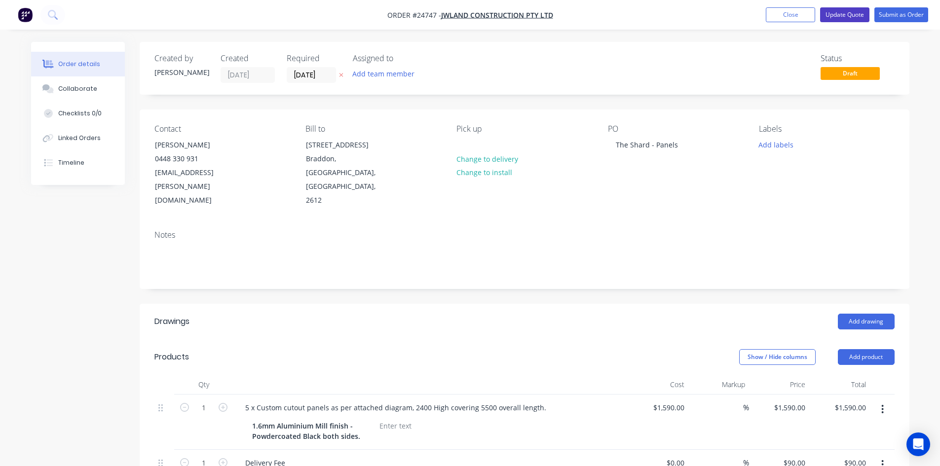
click at [841, 17] on button "Update Quote" at bounding box center [844, 14] width 49 height 15
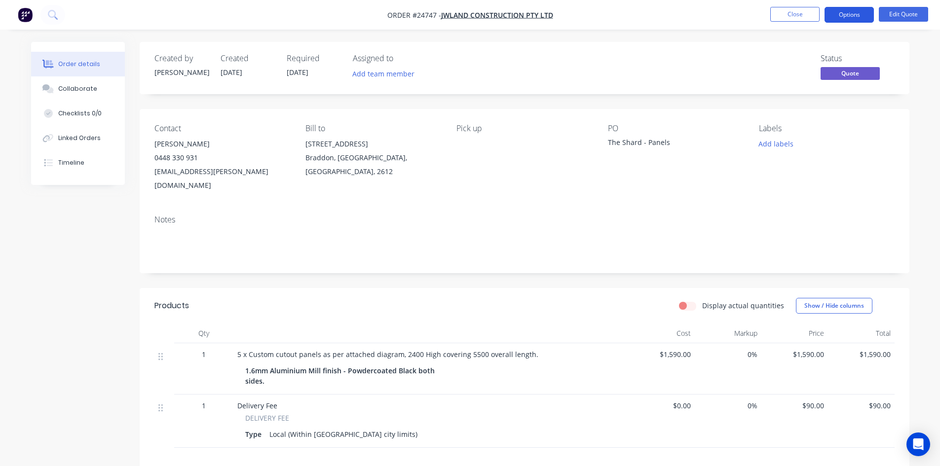
click at [849, 17] on button "Options" at bounding box center [848, 15] width 49 height 16
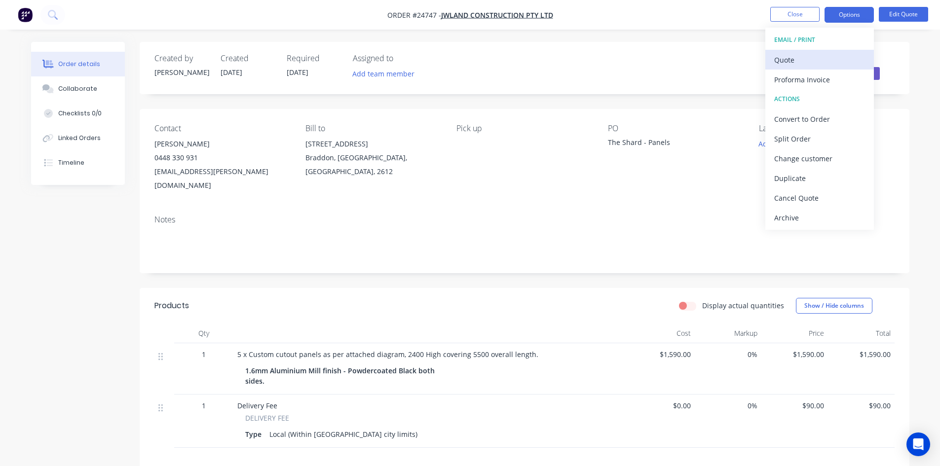
click at [789, 57] on div "Quote" at bounding box center [819, 60] width 91 height 14
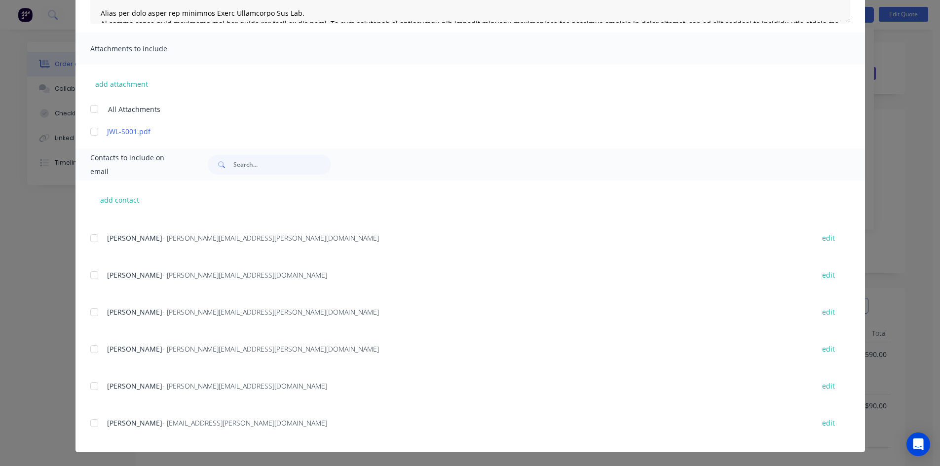
scroll to position [248, 0]
click at [91, 423] on div at bounding box center [94, 422] width 20 height 20
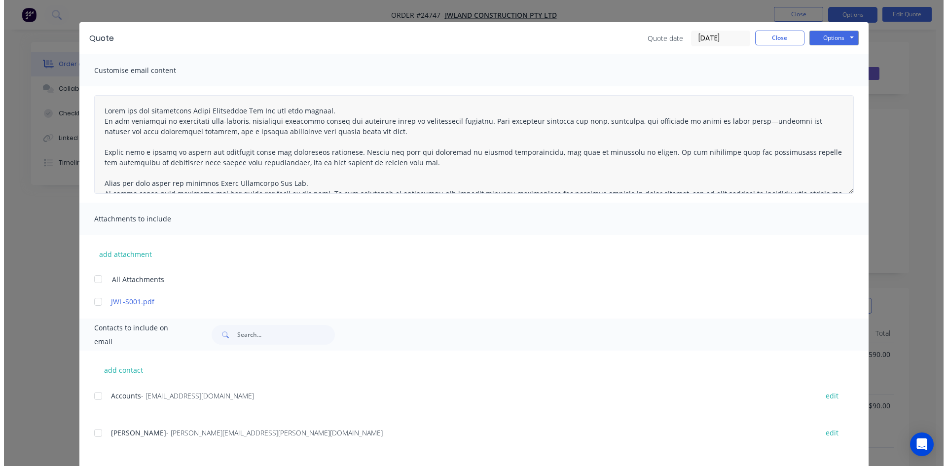
scroll to position [0, 0]
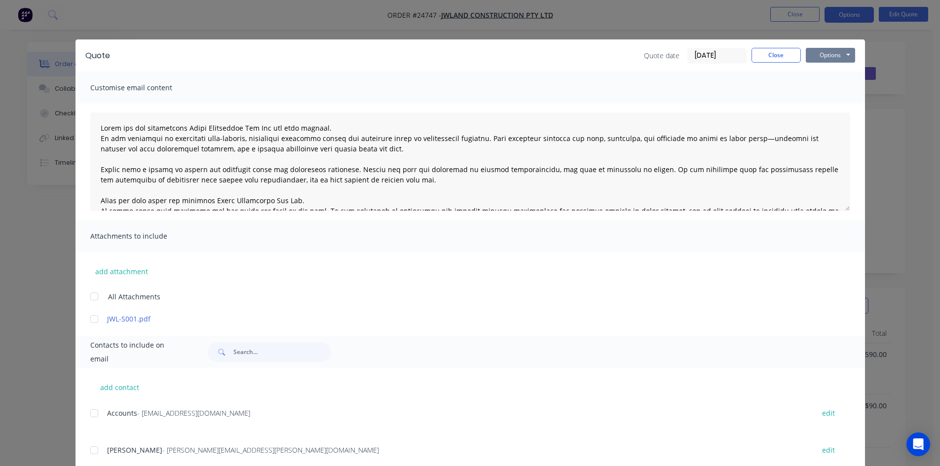
click at [831, 51] on button "Options" at bounding box center [830, 55] width 49 height 15
click at [847, 106] on button "Email" at bounding box center [837, 105] width 63 height 16
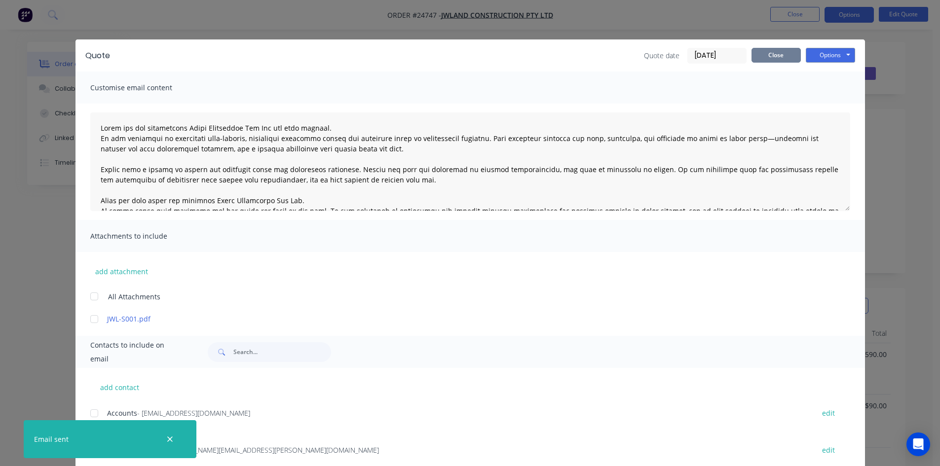
click at [768, 57] on button "Close" at bounding box center [775, 55] width 49 height 15
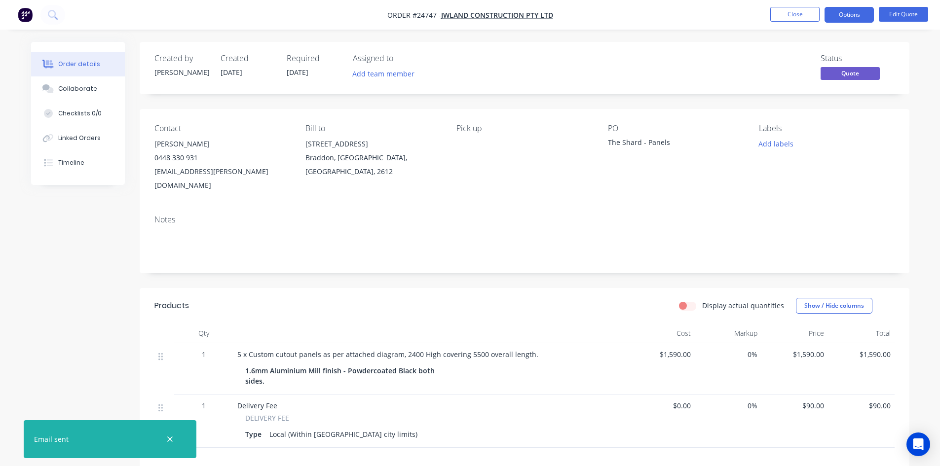
click at [76, 286] on div "Created by [PERSON_NAME] Created [DATE] Required [DATE] Assigned to Add team me…" at bounding box center [470, 333] width 878 height 582
click at [170, 440] on icon "button" at bounding box center [169, 439] width 5 height 5
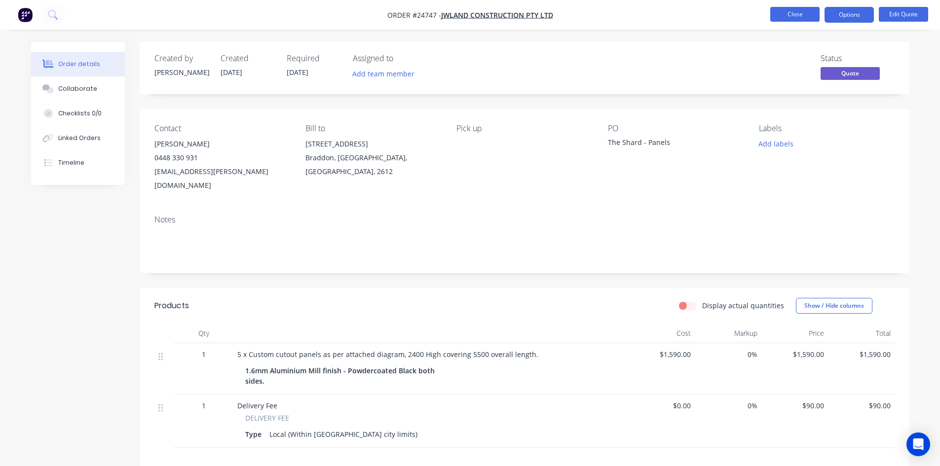
click at [793, 16] on button "Close" at bounding box center [794, 14] width 49 height 15
